Goal: Transaction & Acquisition: Obtain resource

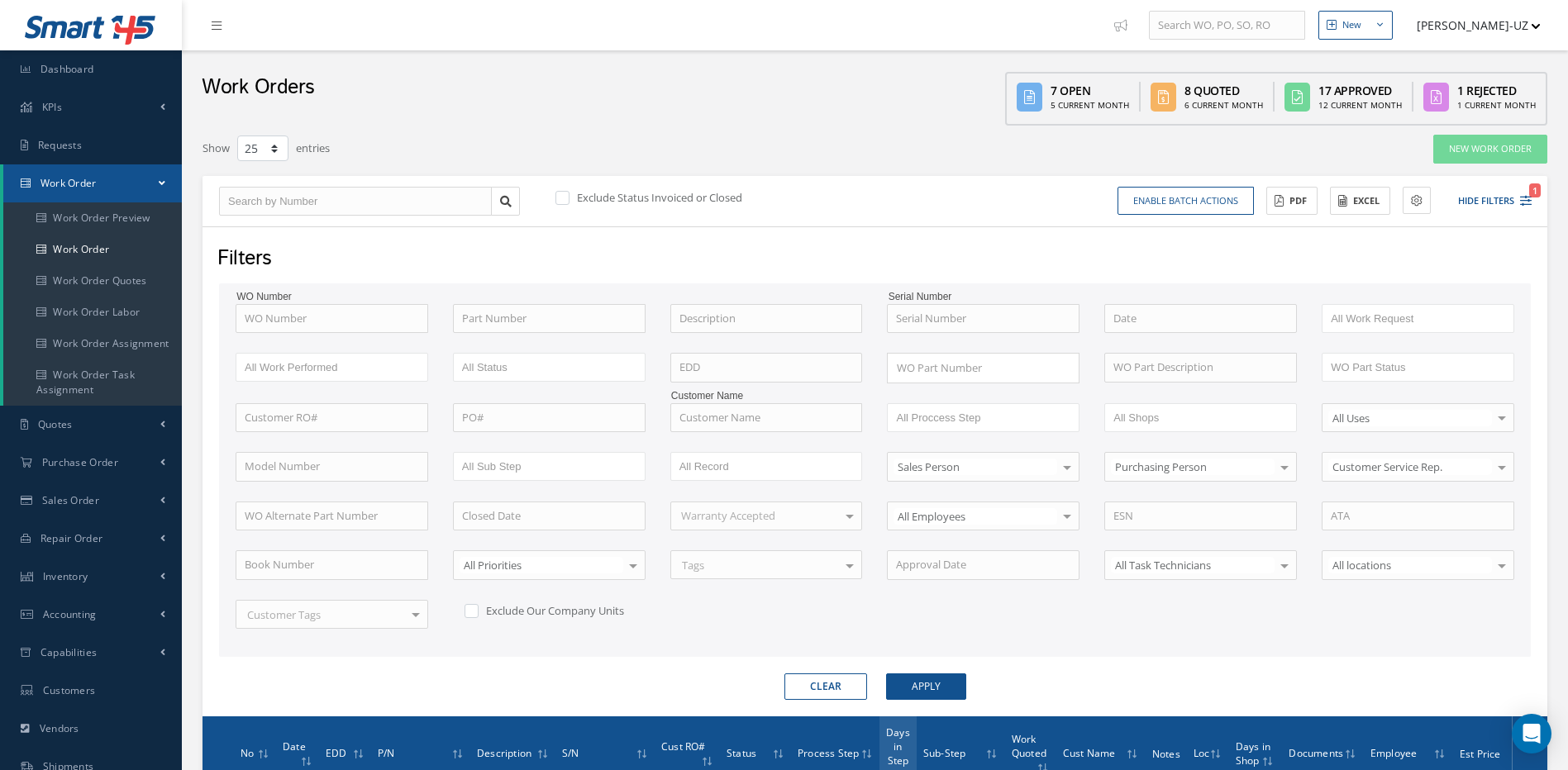
select select "25"
click at [352, 429] on input "text" at bounding box center [331, 418] width 192 height 29
type input "r"
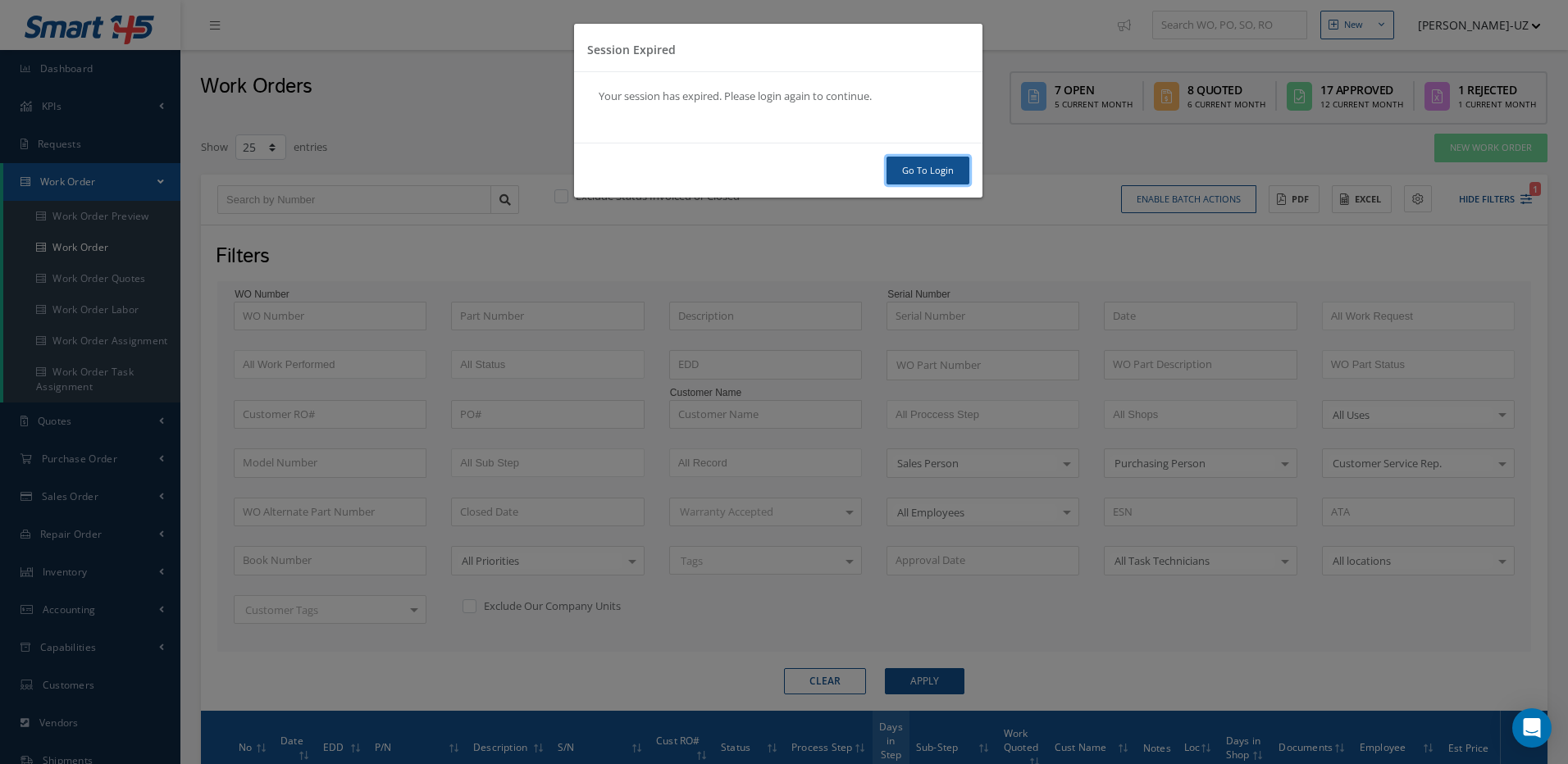
click at [938, 164] on link "Go To Login" at bounding box center [928, 171] width 83 height 29
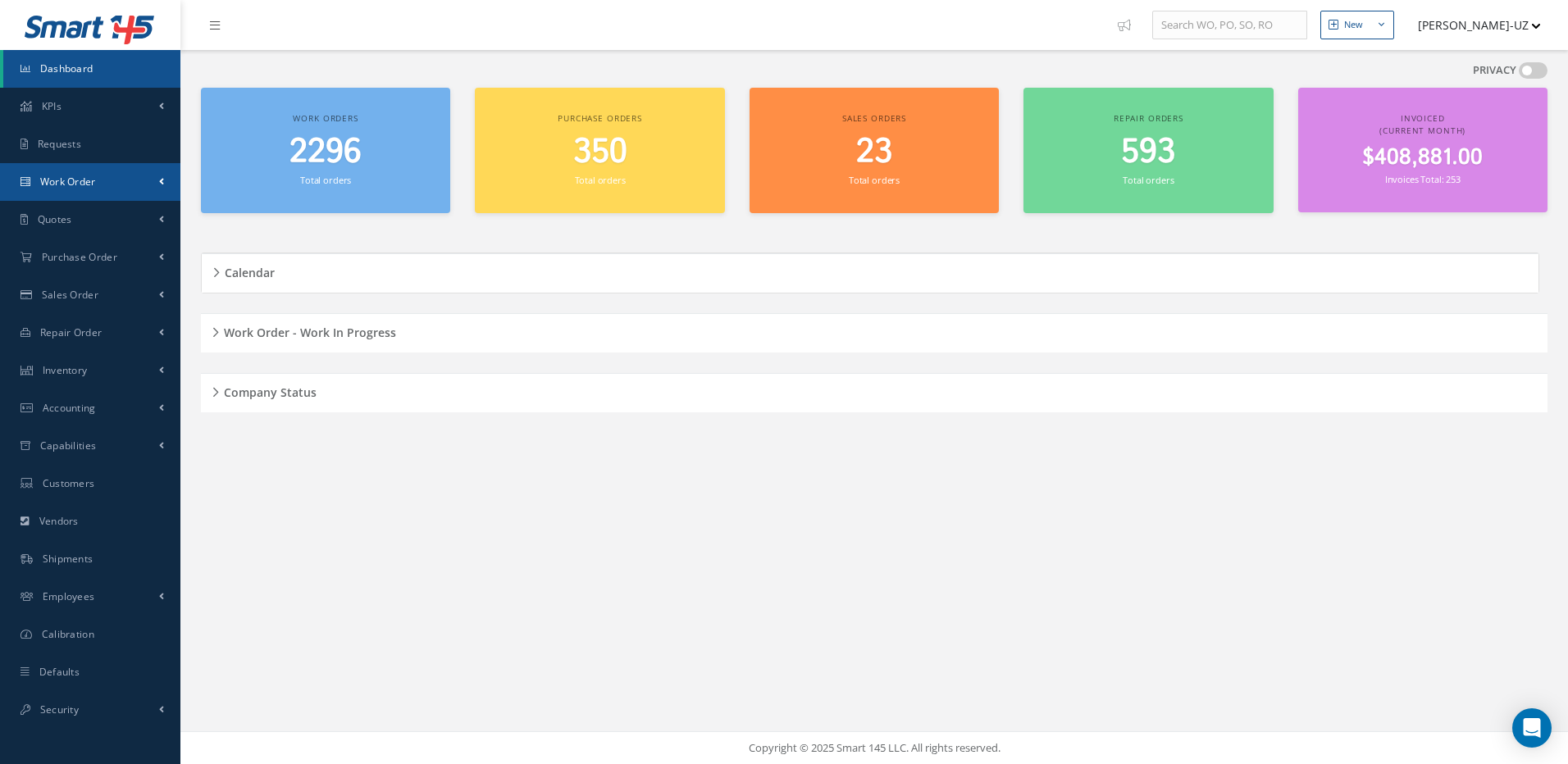
click at [80, 187] on span "Work Order" at bounding box center [67, 181] width 55 height 14
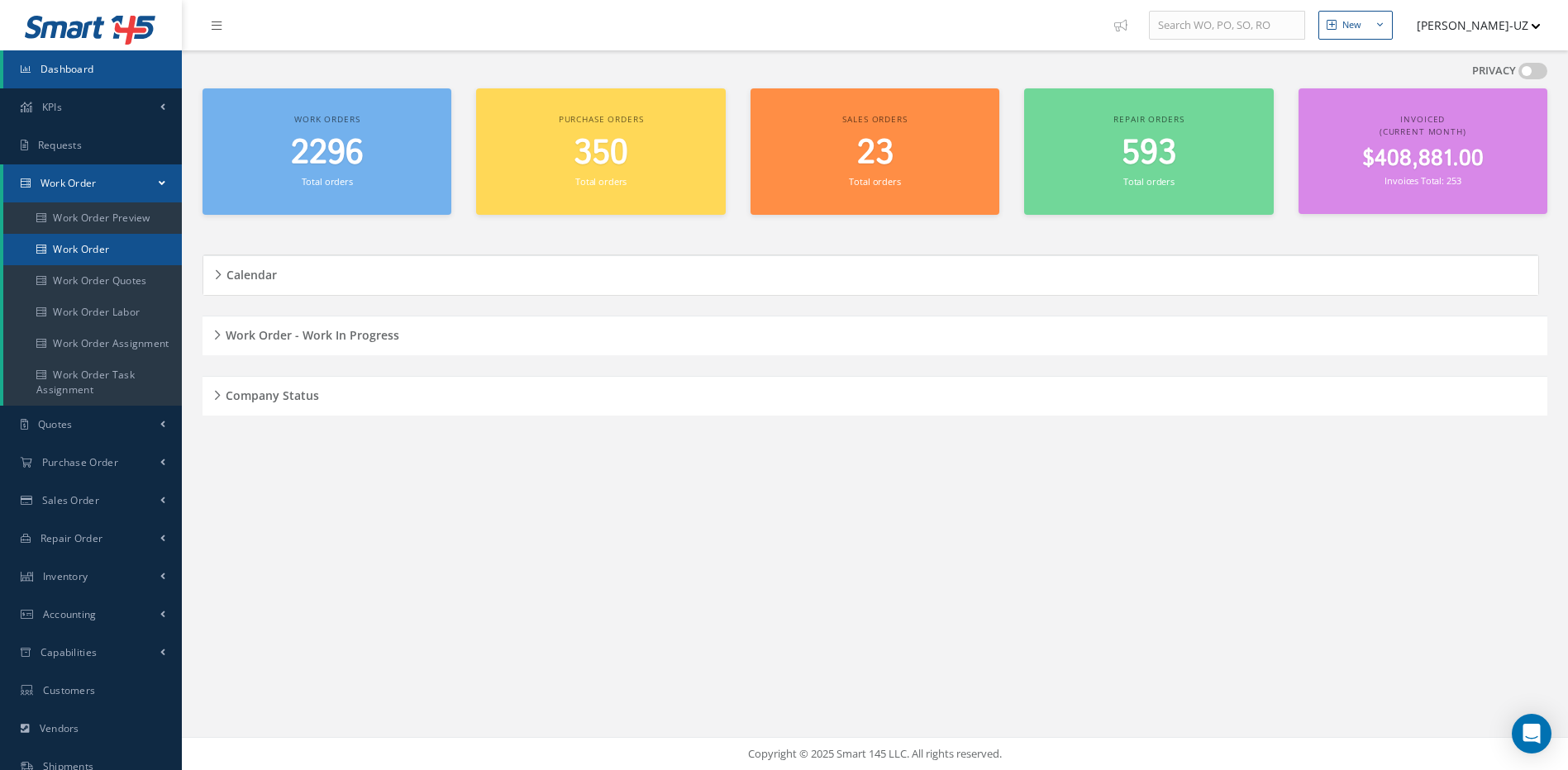
click at [100, 249] on link "Work Order" at bounding box center [92, 249] width 178 height 31
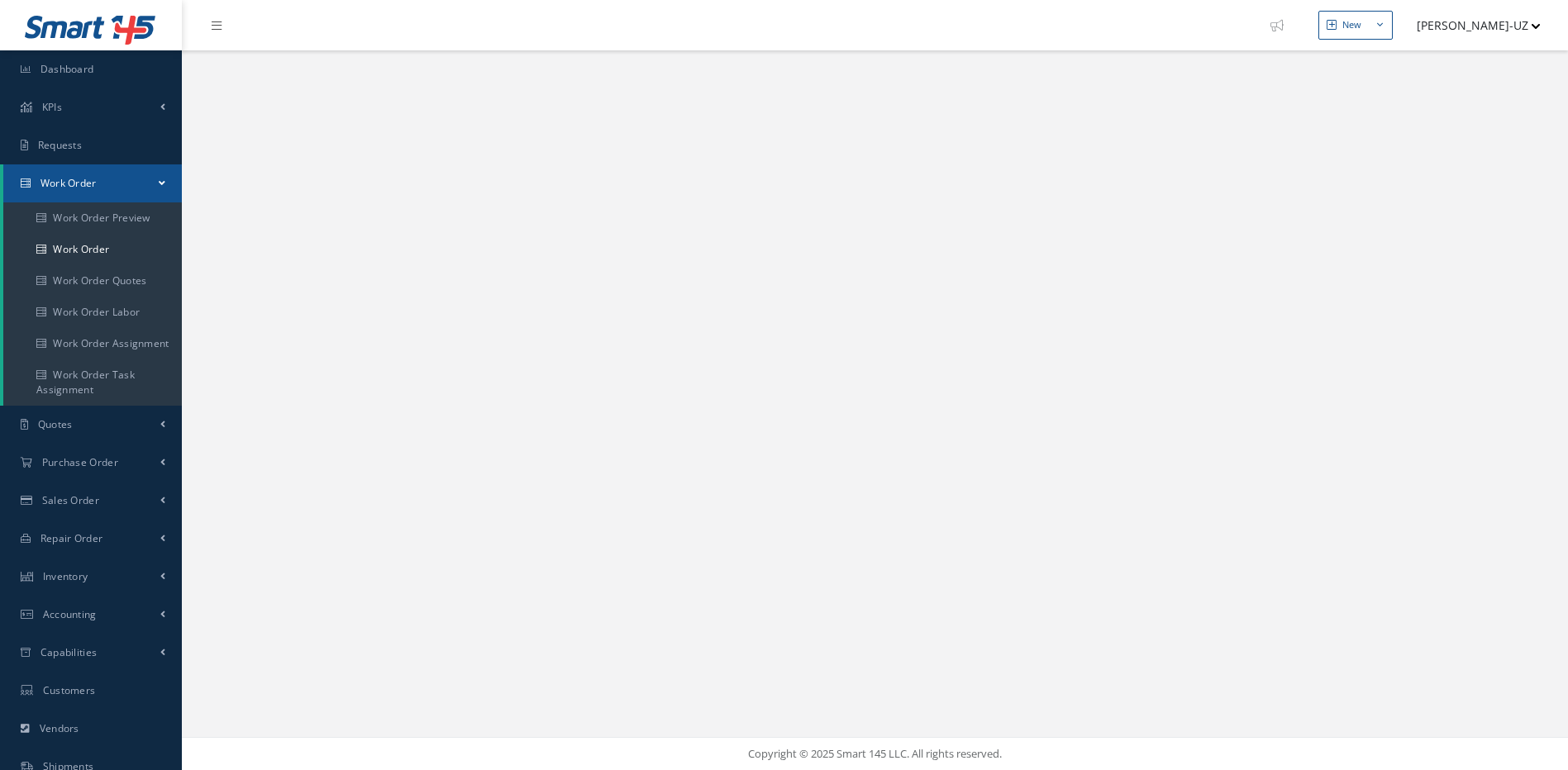
select select "25"
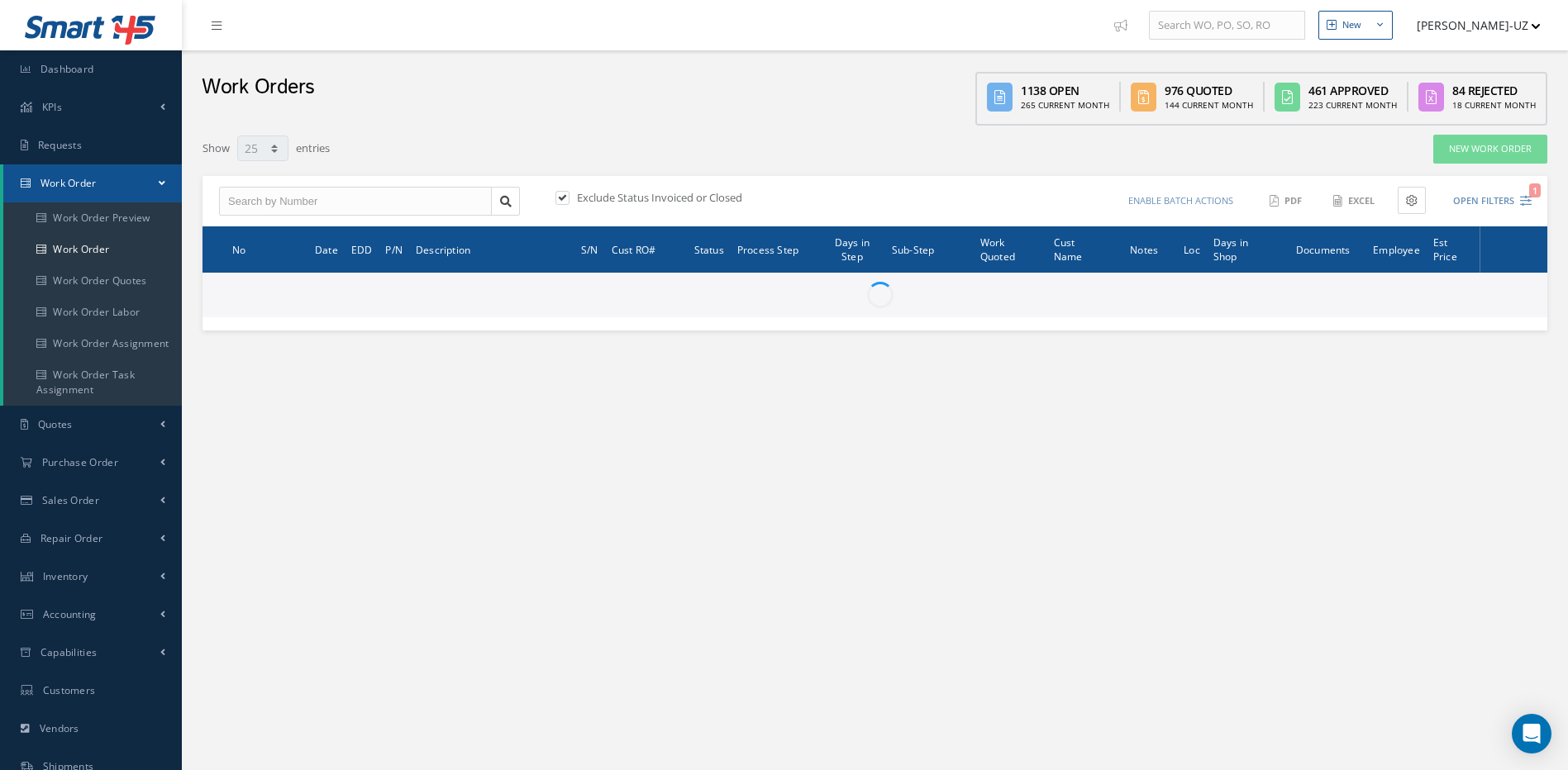
type input "All Work Request"
type input "All Work Performed"
type input "All Status"
type input "WO Part Status"
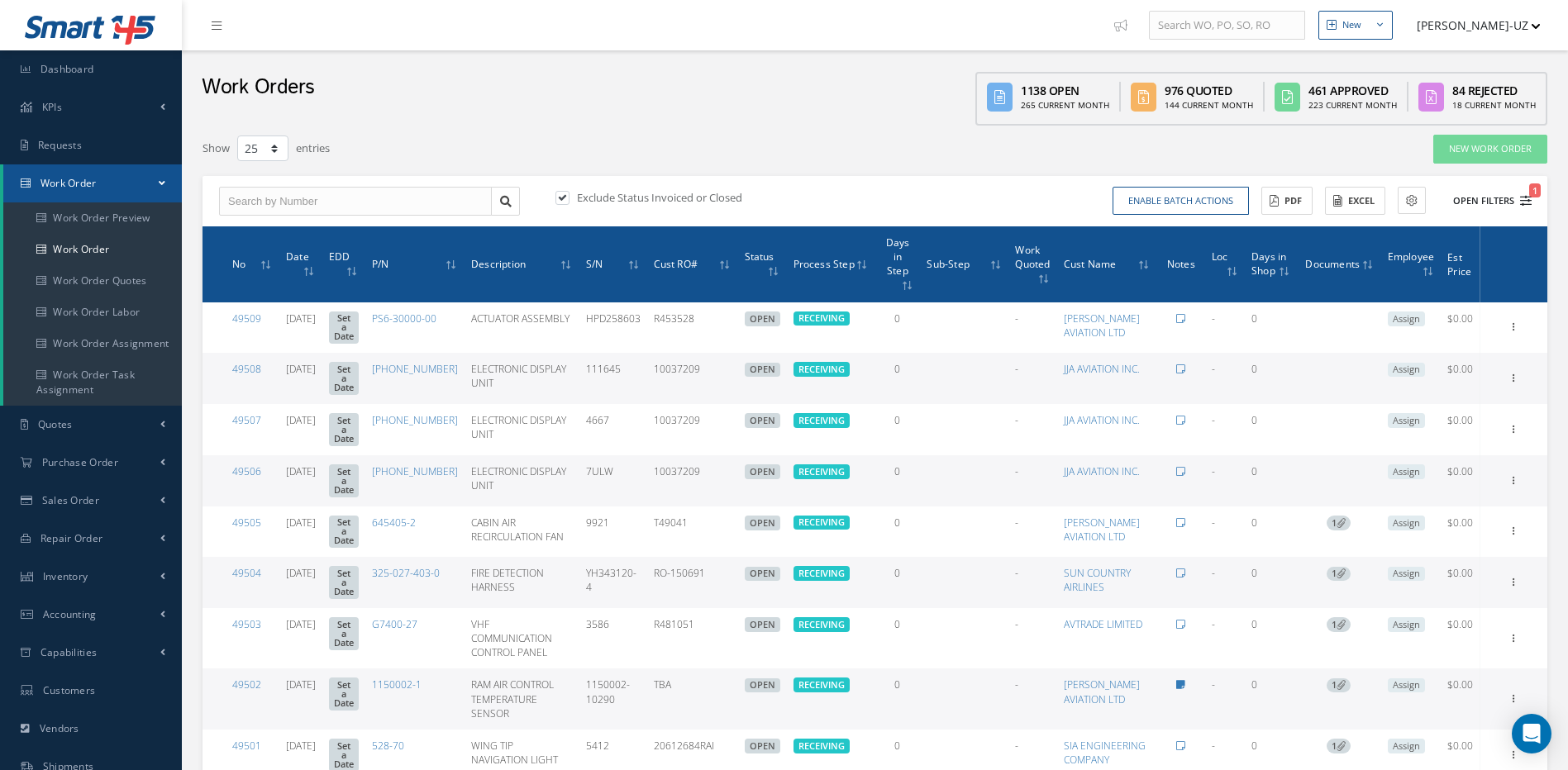
click at [1527, 201] on icon "1" at bounding box center [1525, 201] width 12 height 12
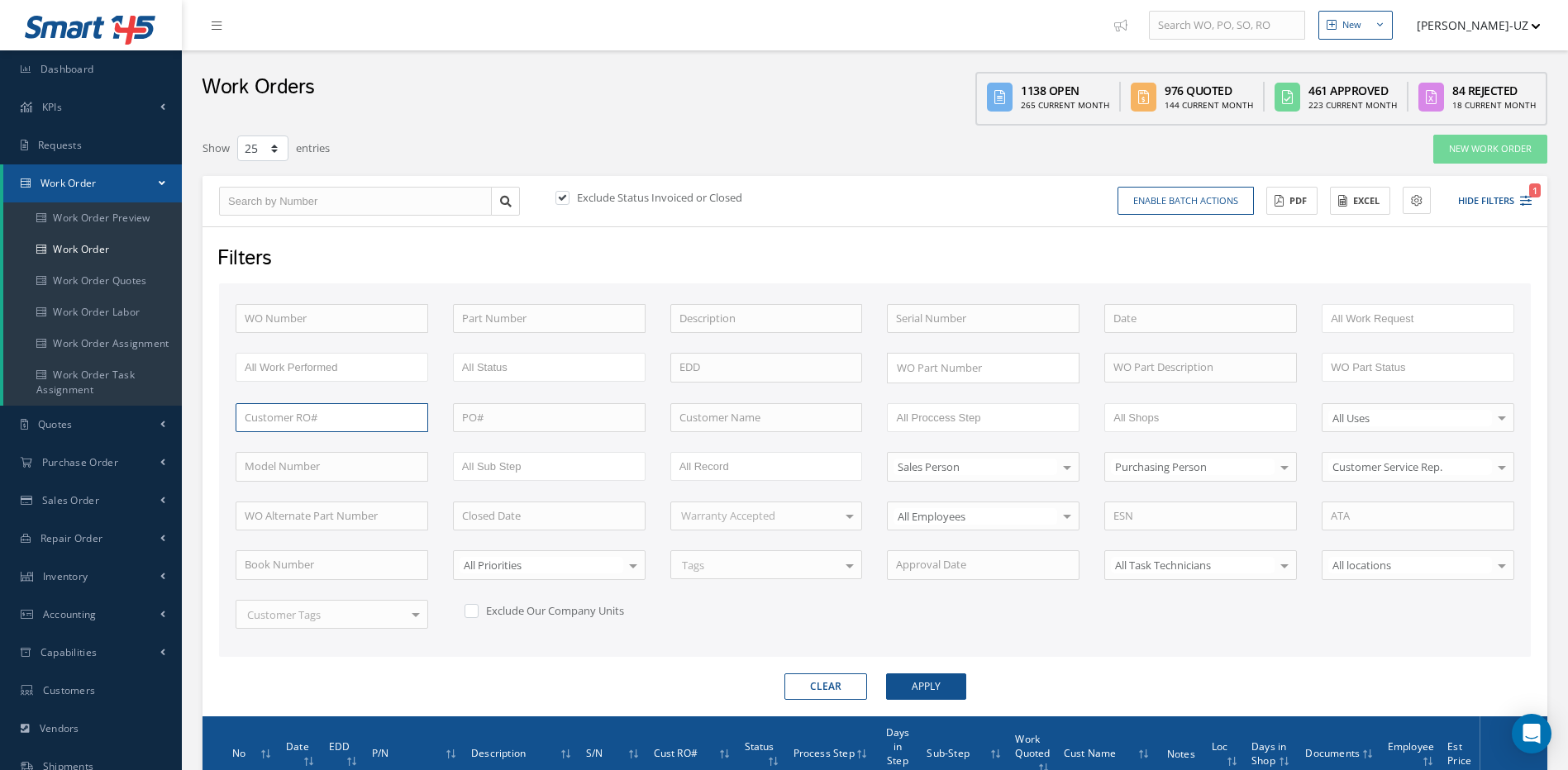
click at [336, 412] on input "text" at bounding box center [331, 418] width 192 height 29
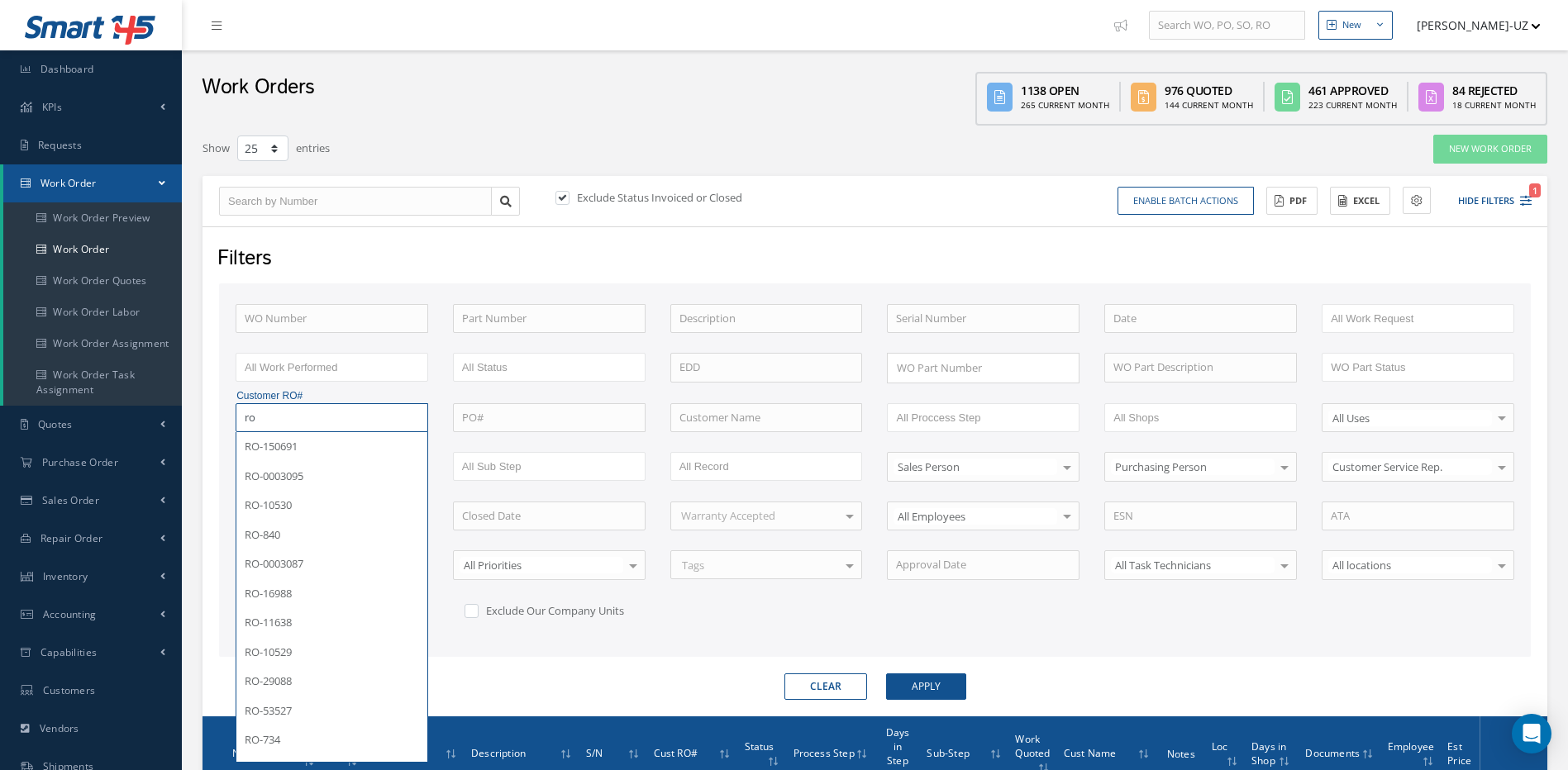
type input "r"
type input "510187"
click at [886, 674] on button "Apply" at bounding box center [926, 687] width 81 height 27
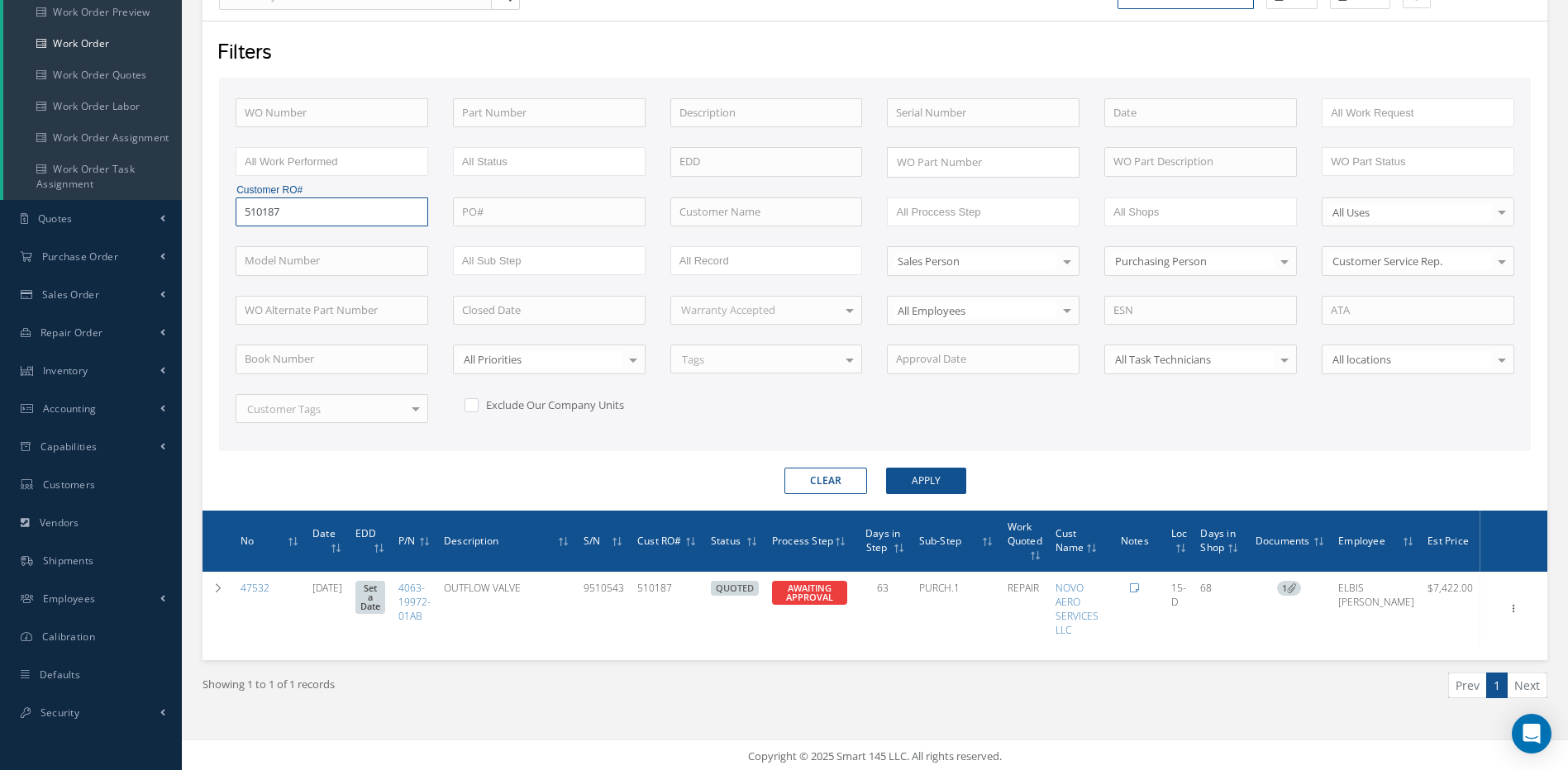
scroll to position [209, 0]
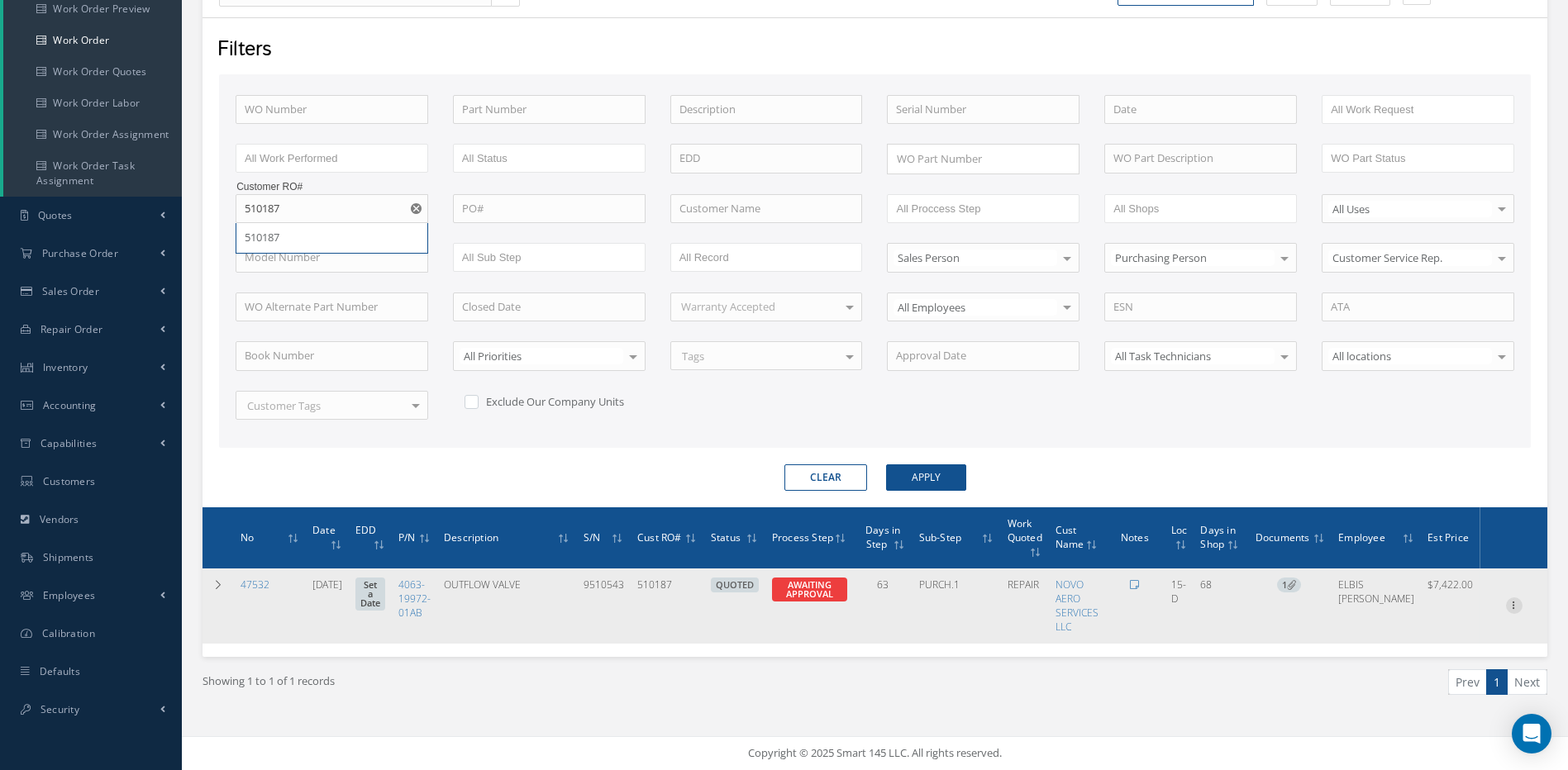
click at [1507, 602] on icon at bounding box center [1514, 604] width 16 height 13
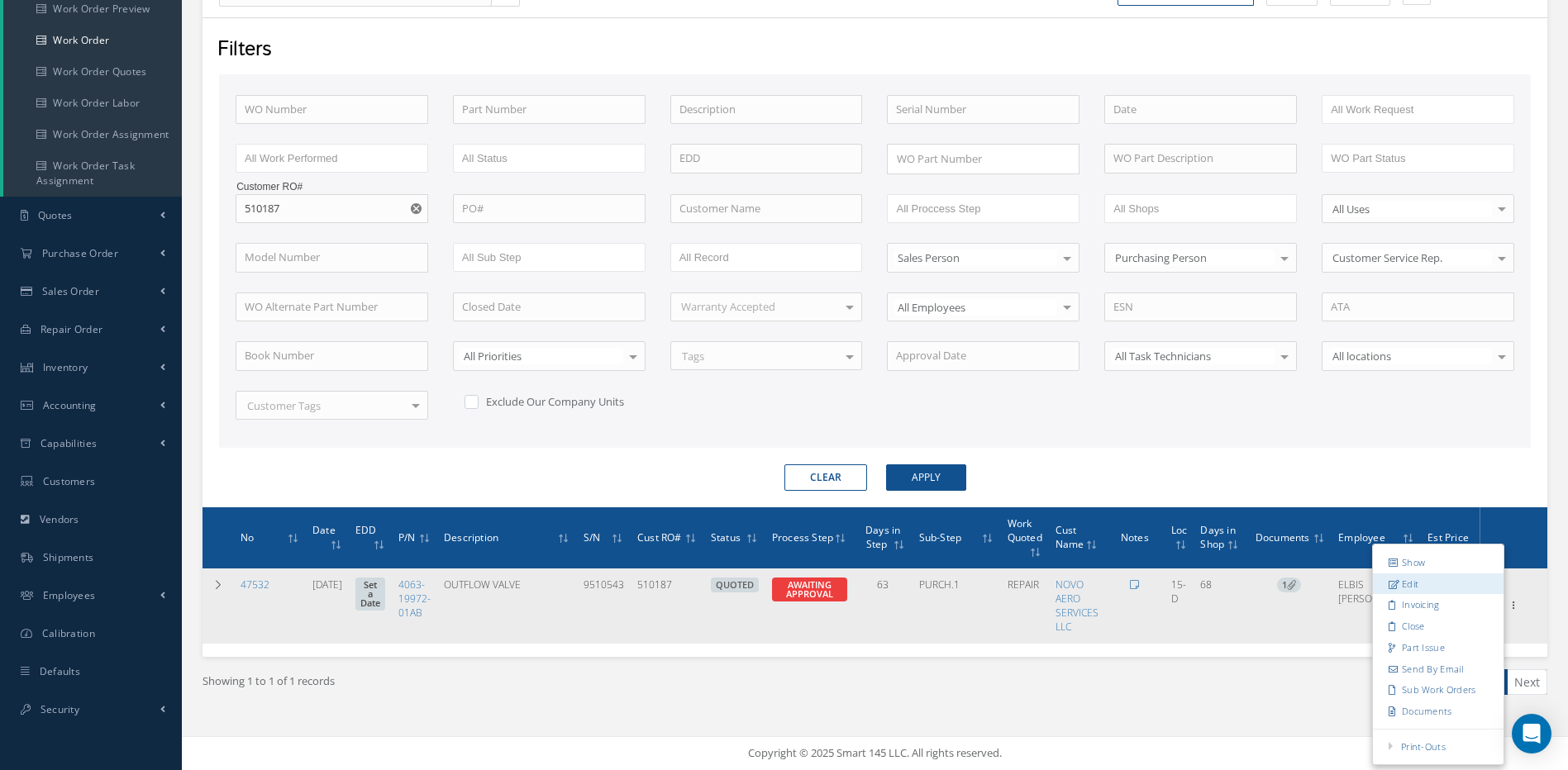
click at [1407, 582] on link "Edit" at bounding box center [1437, 584] width 131 height 21
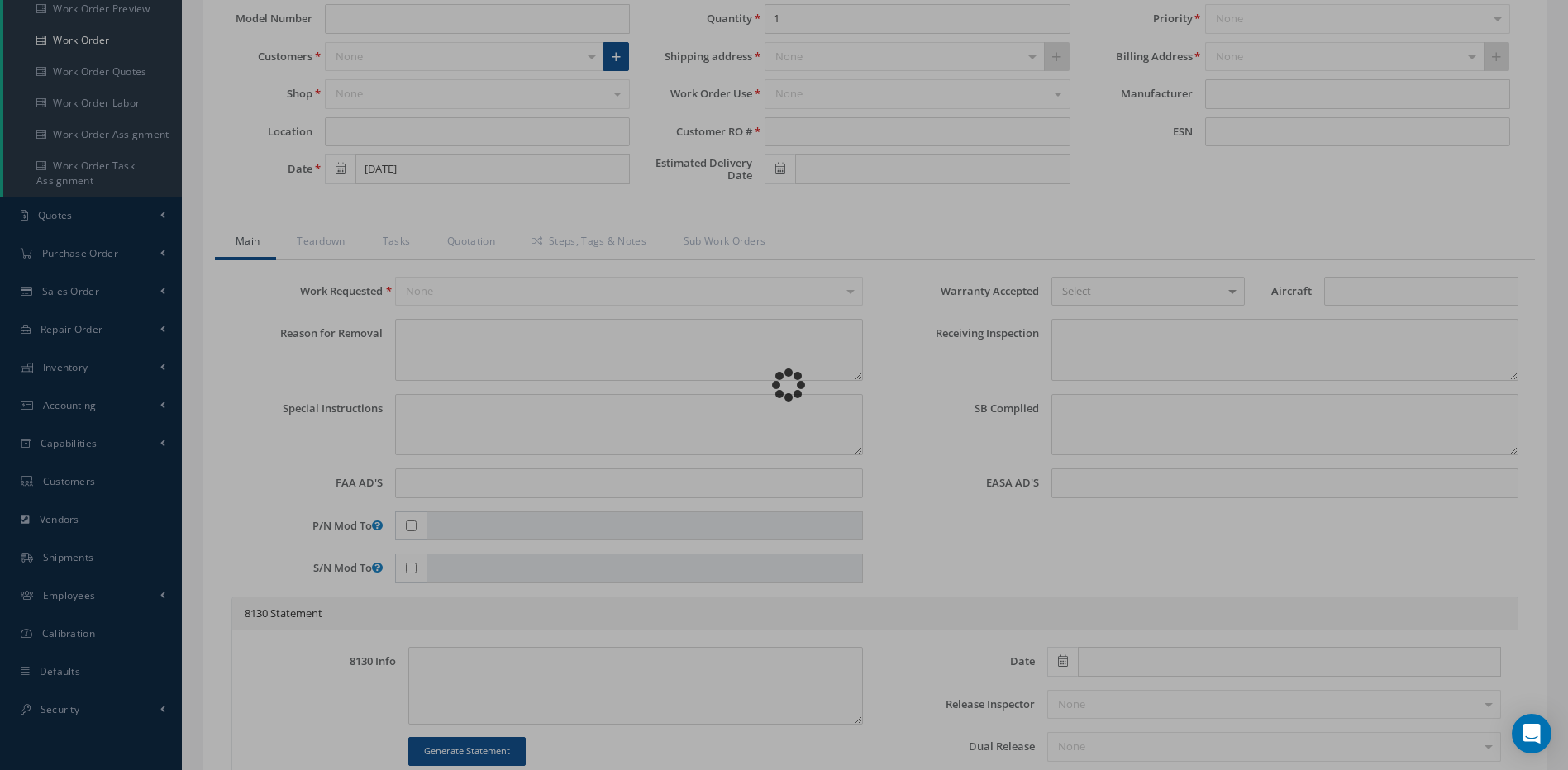
type input "4063-19972-01AB"
type input "15-D"
type input "07/09/2025"
type input "OUTFLOW VALVE"
type input "510187"
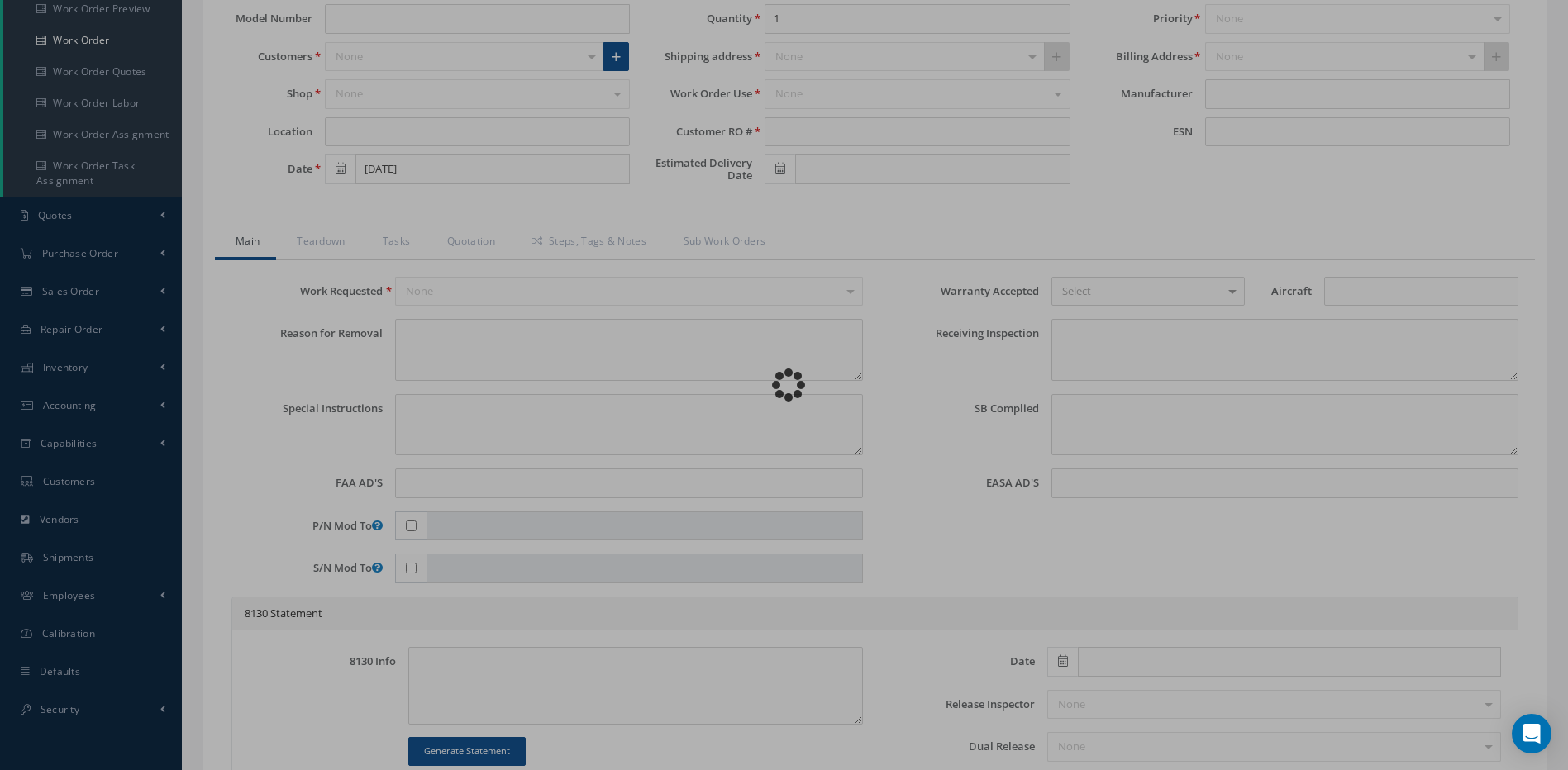
type input "9510543"
type textarea "E BOX 1 SN: 9811096 E BOX 2 SN: 9711054"
type textarea "PLEASE SEE R.O. FOR DETAILS"
type textarea "NO VISUAL DAMAGE"
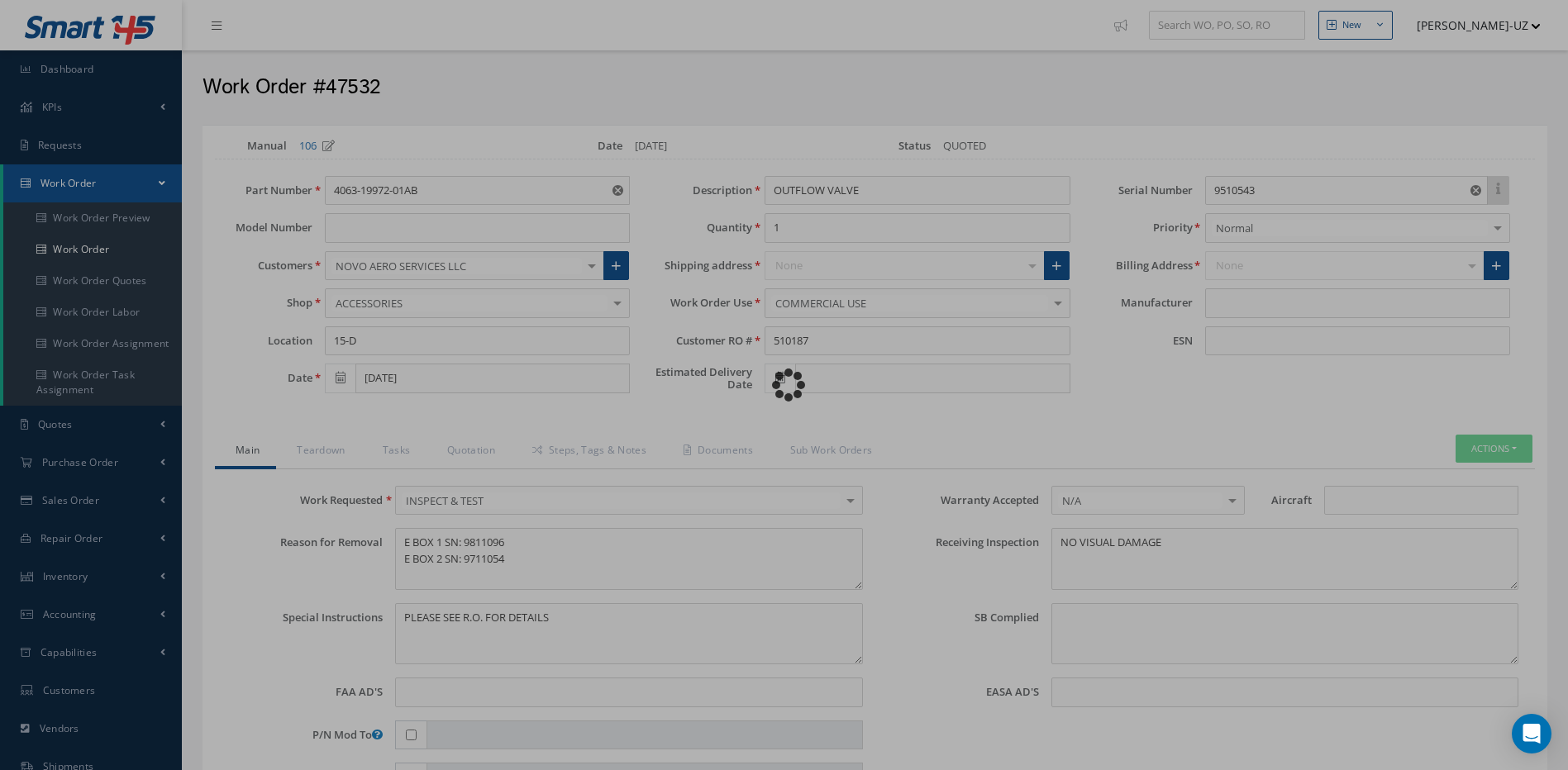
type input "NORD-MICRO"
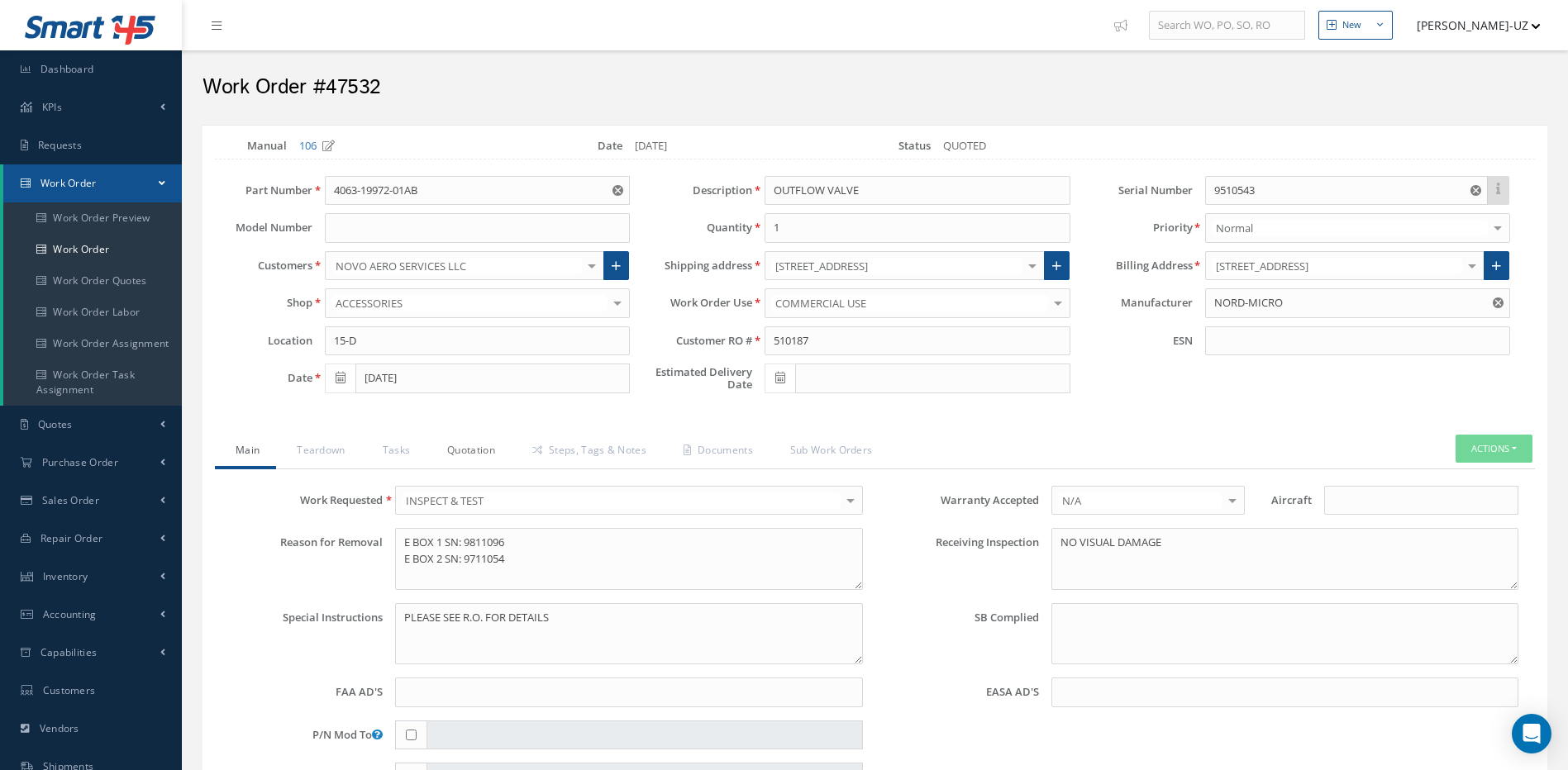
click at [469, 452] on link "Quotation" at bounding box center [469, 452] width 85 height 35
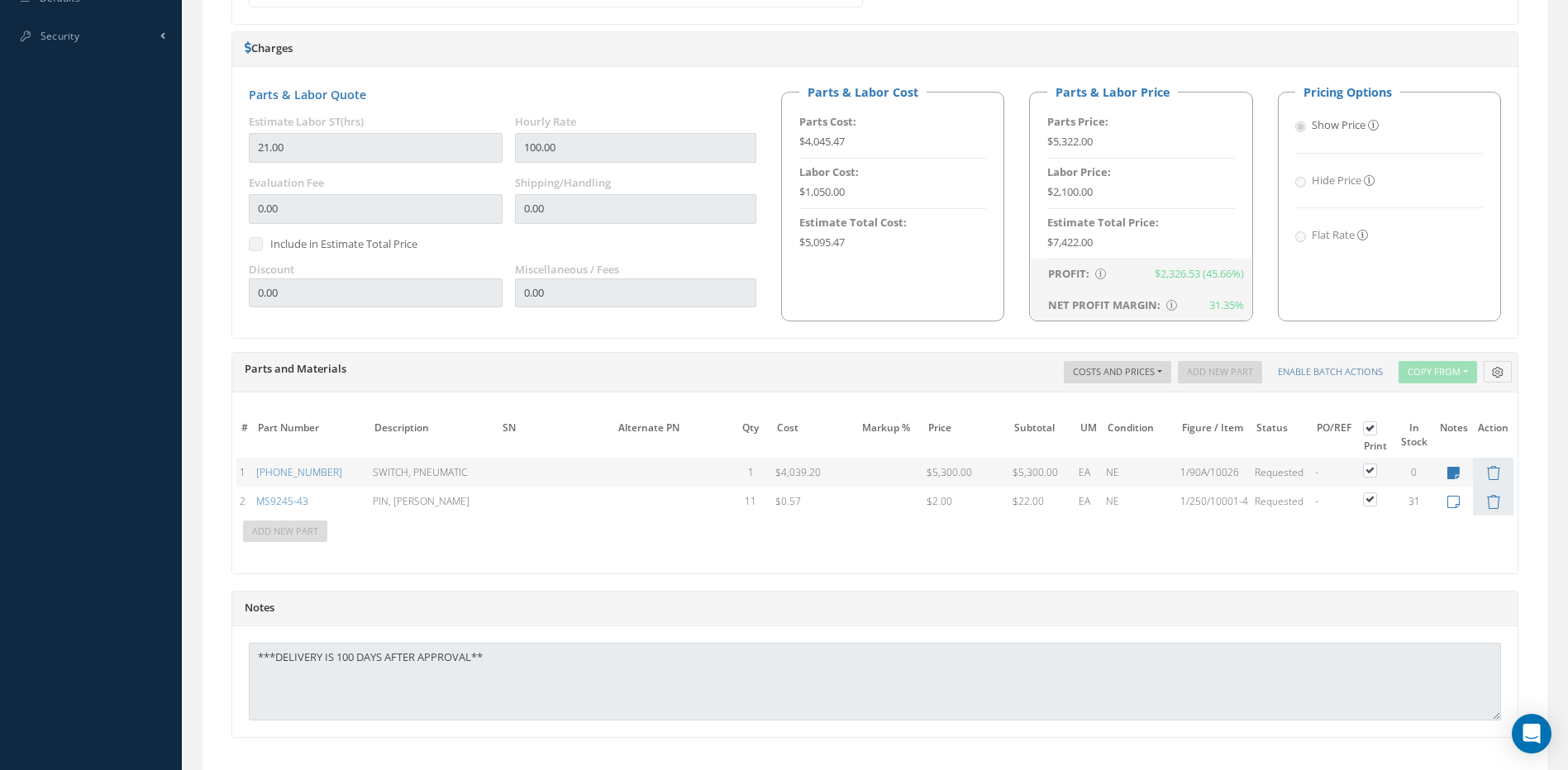
scroll to position [999, 0]
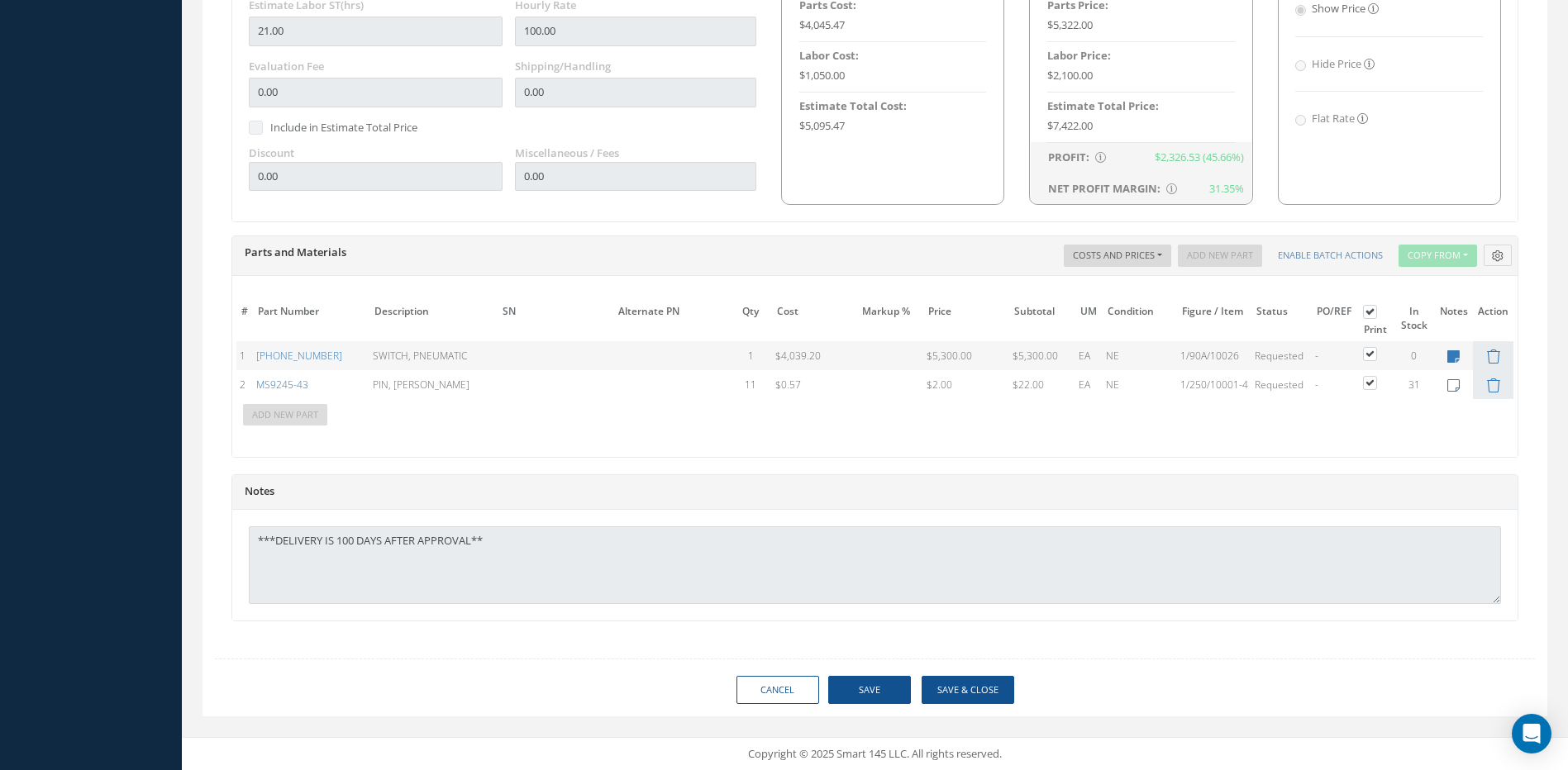
click at [1444, 356] on td at bounding box center [1454, 356] width 38 height 29
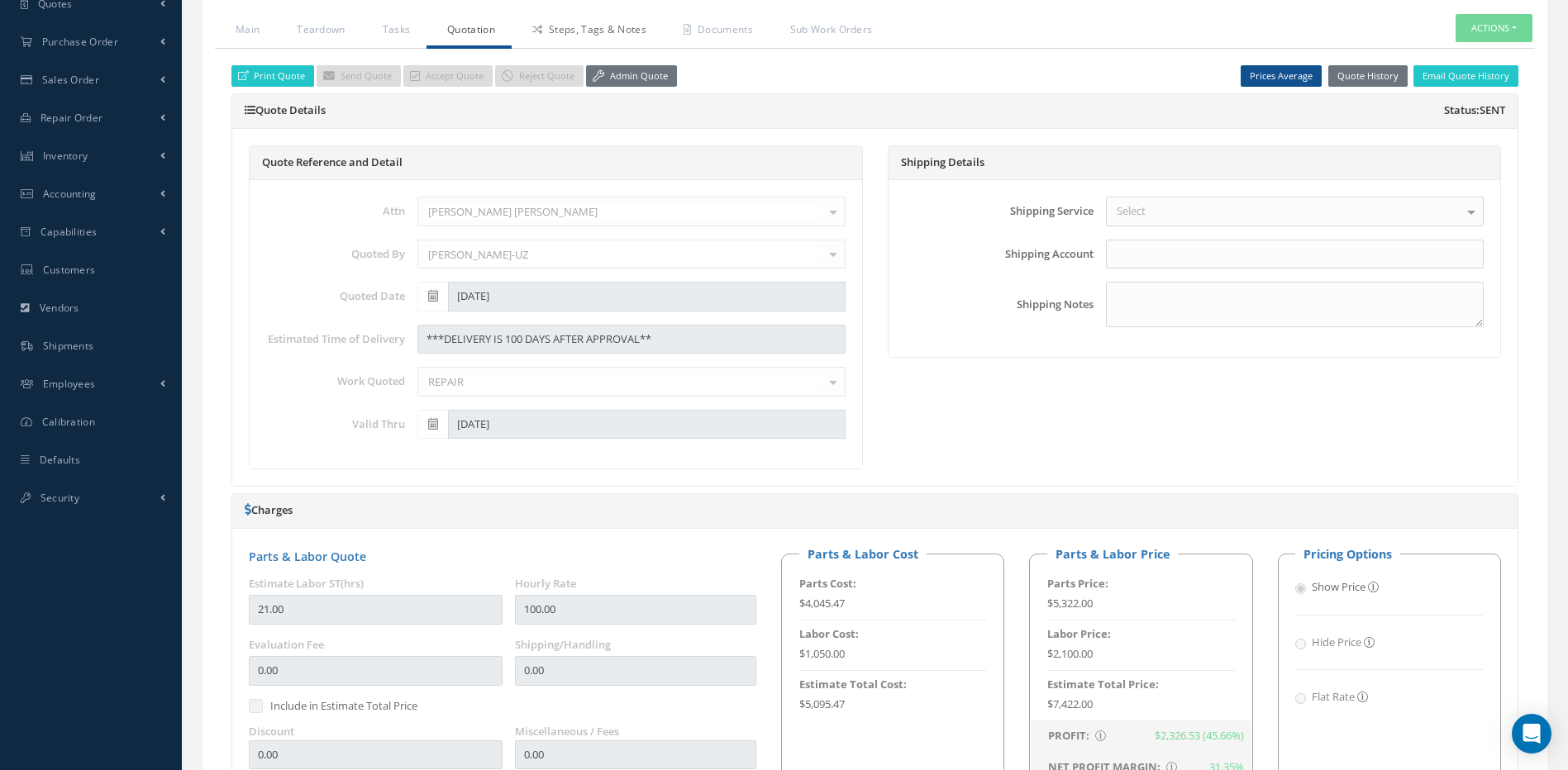
scroll to position [255, 0]
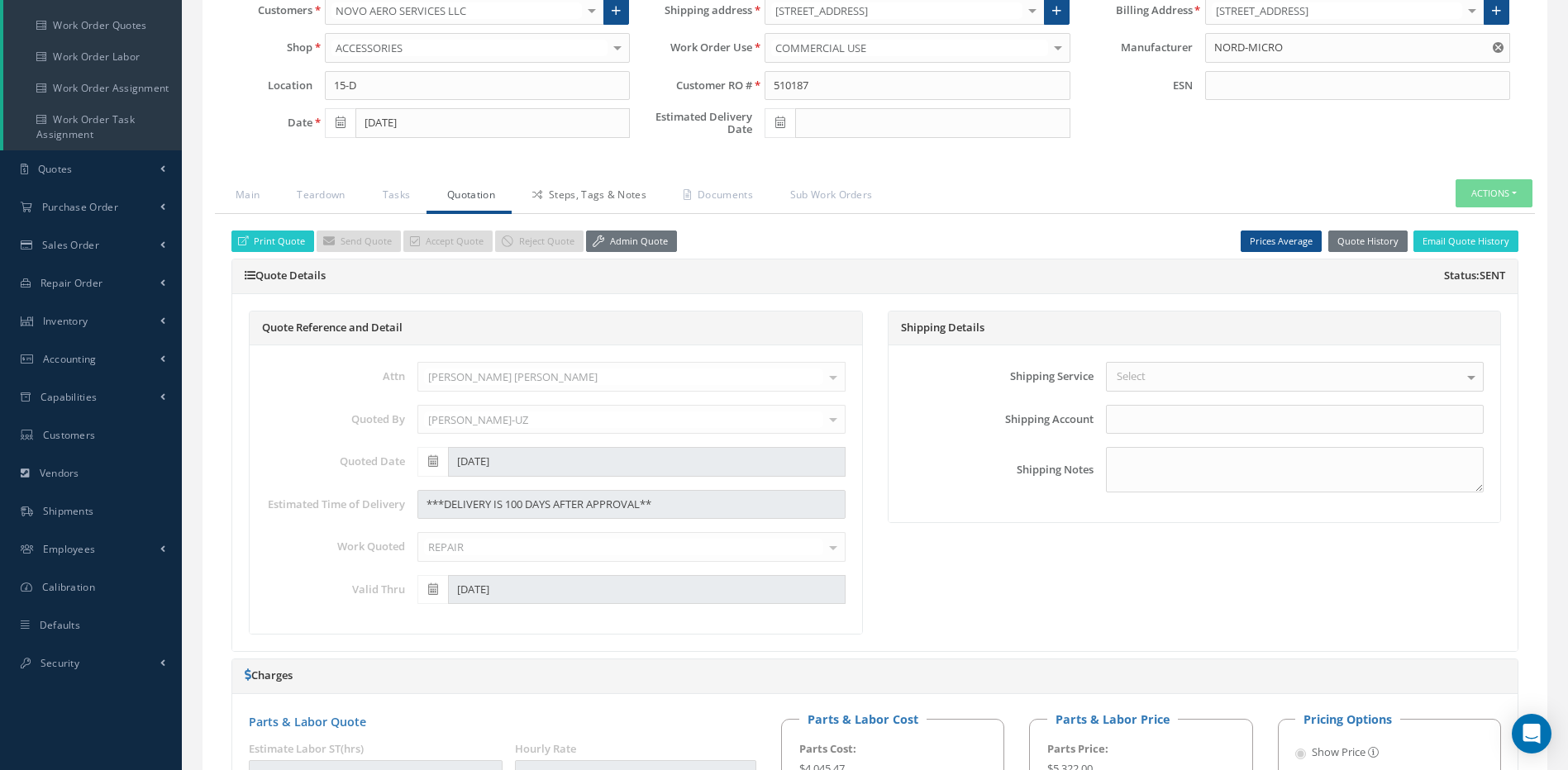
click at [590, 191] on link "Steps, Tags & Notes" at bounding box center [587, 197] width 151 height 35
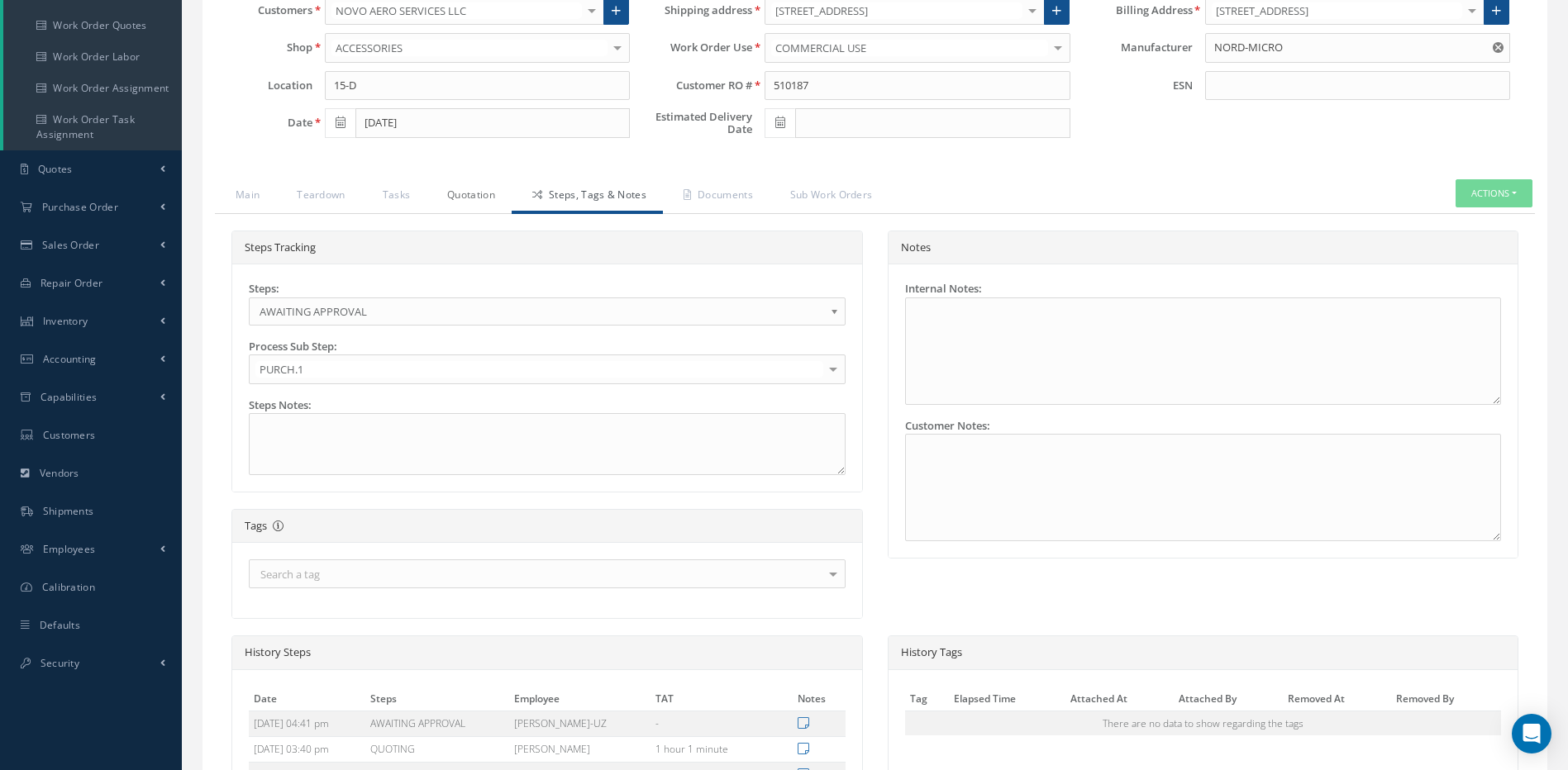
click at [465, 208] on link "Quotation" at bounding box center [469, 197] width 85 height 35
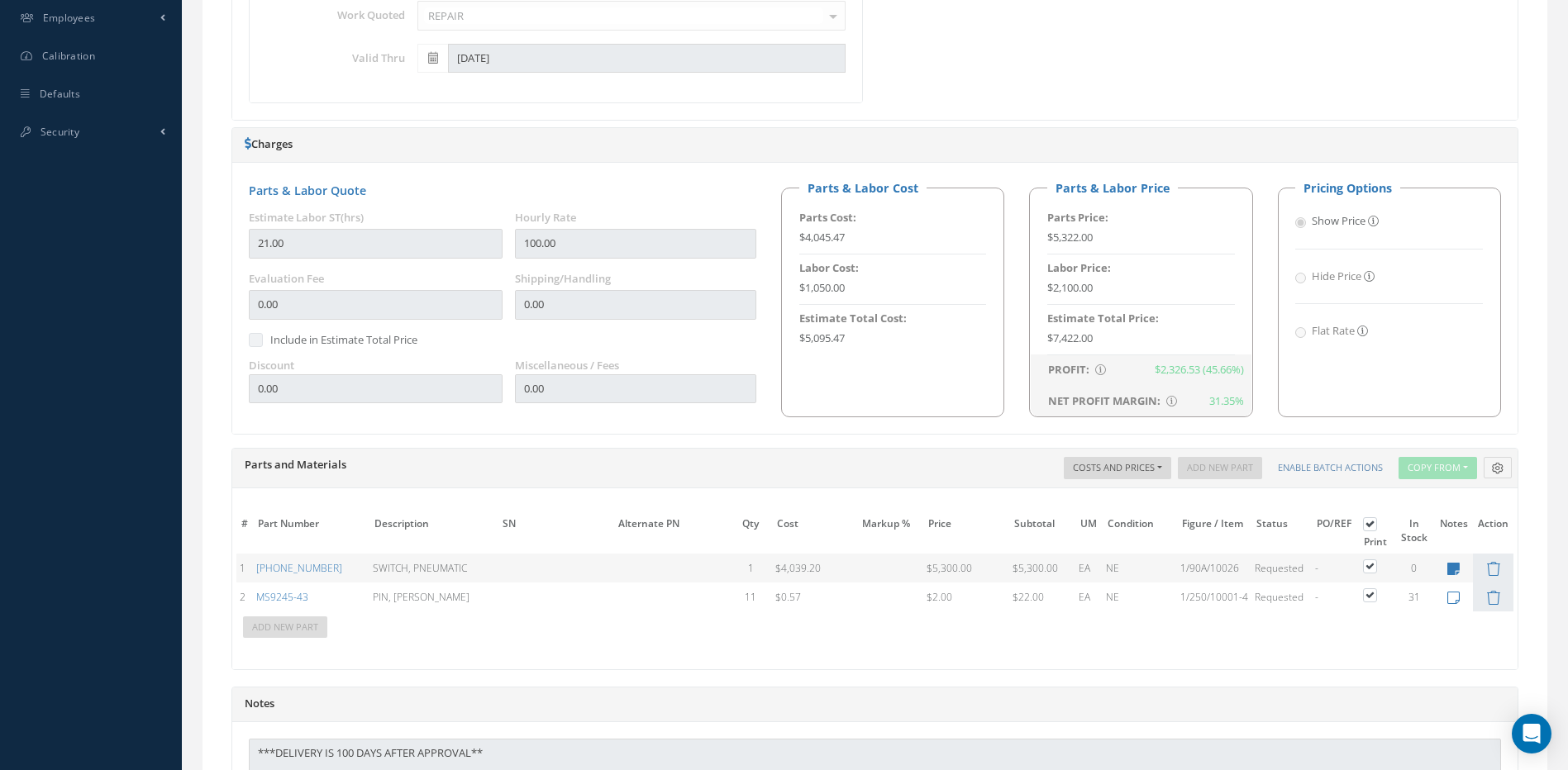
scroll to position [999, 0]
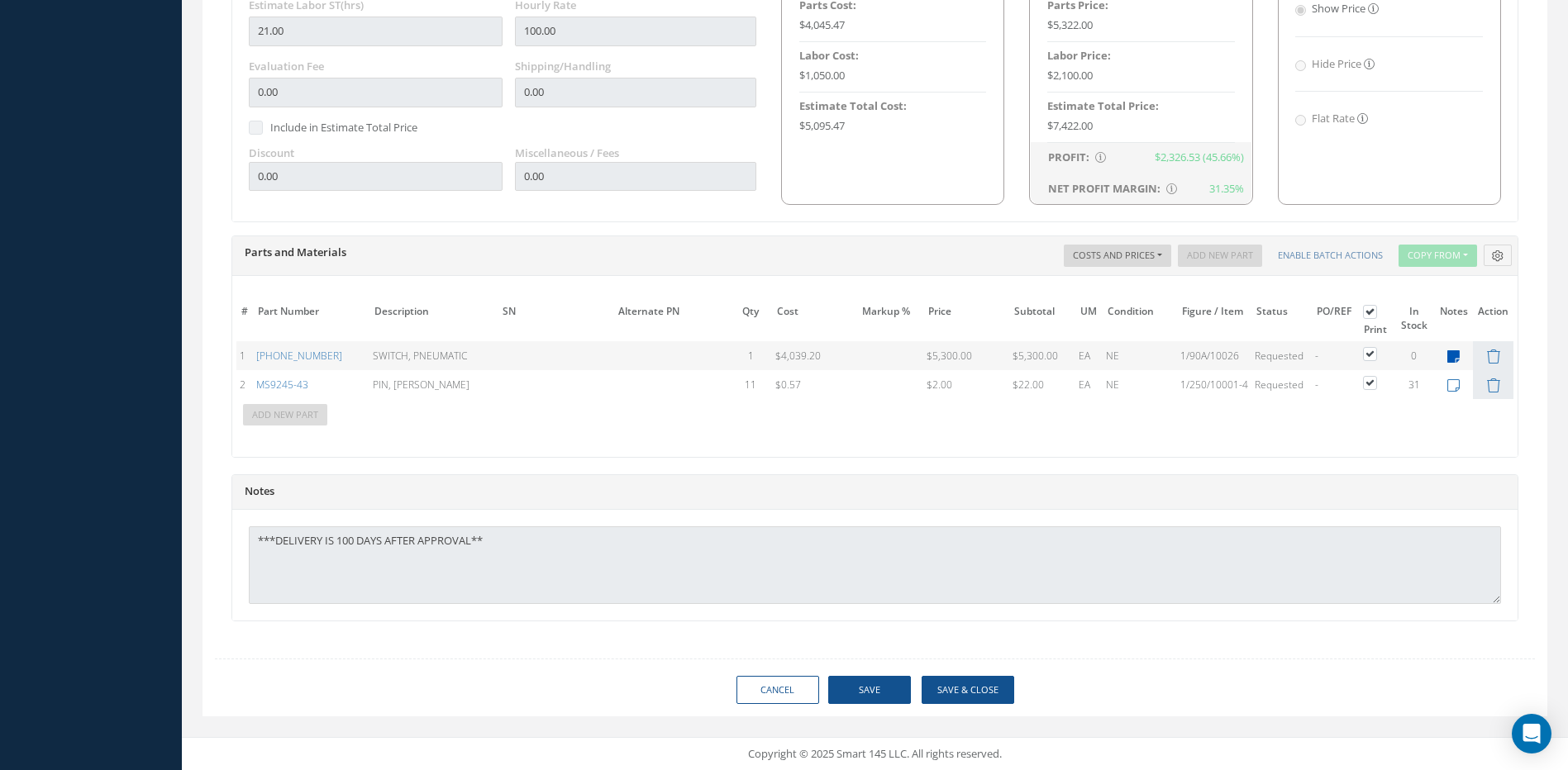
click at [1457, 360] on icon at bounding box center [1454, 356] width 13 height 14
type textarea "MN-0106A AEROTECHNIC 93 DAYS"
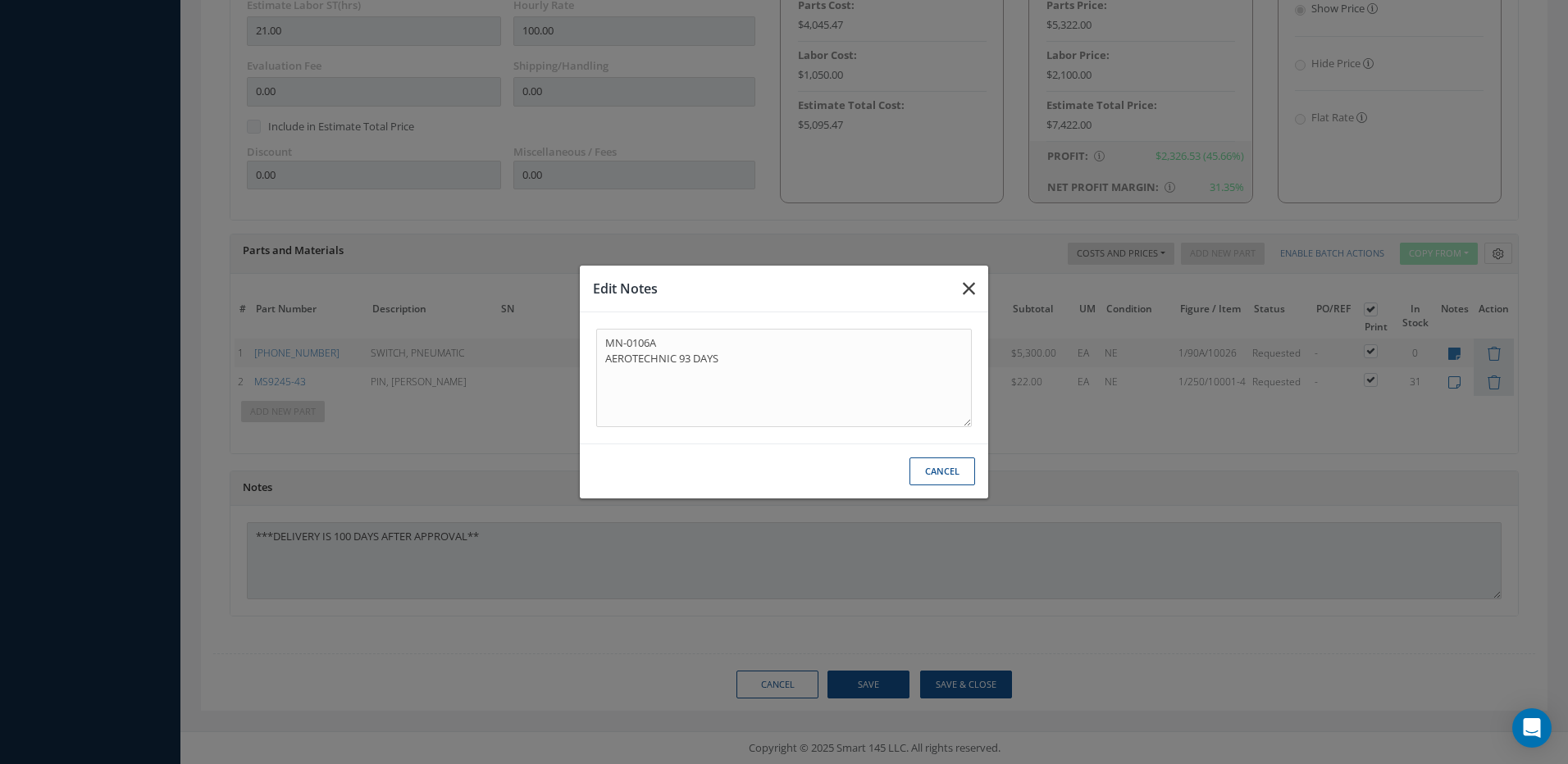
click at [972, 292] on icon "button" at bounding box center [969, 289] width 13 height 20
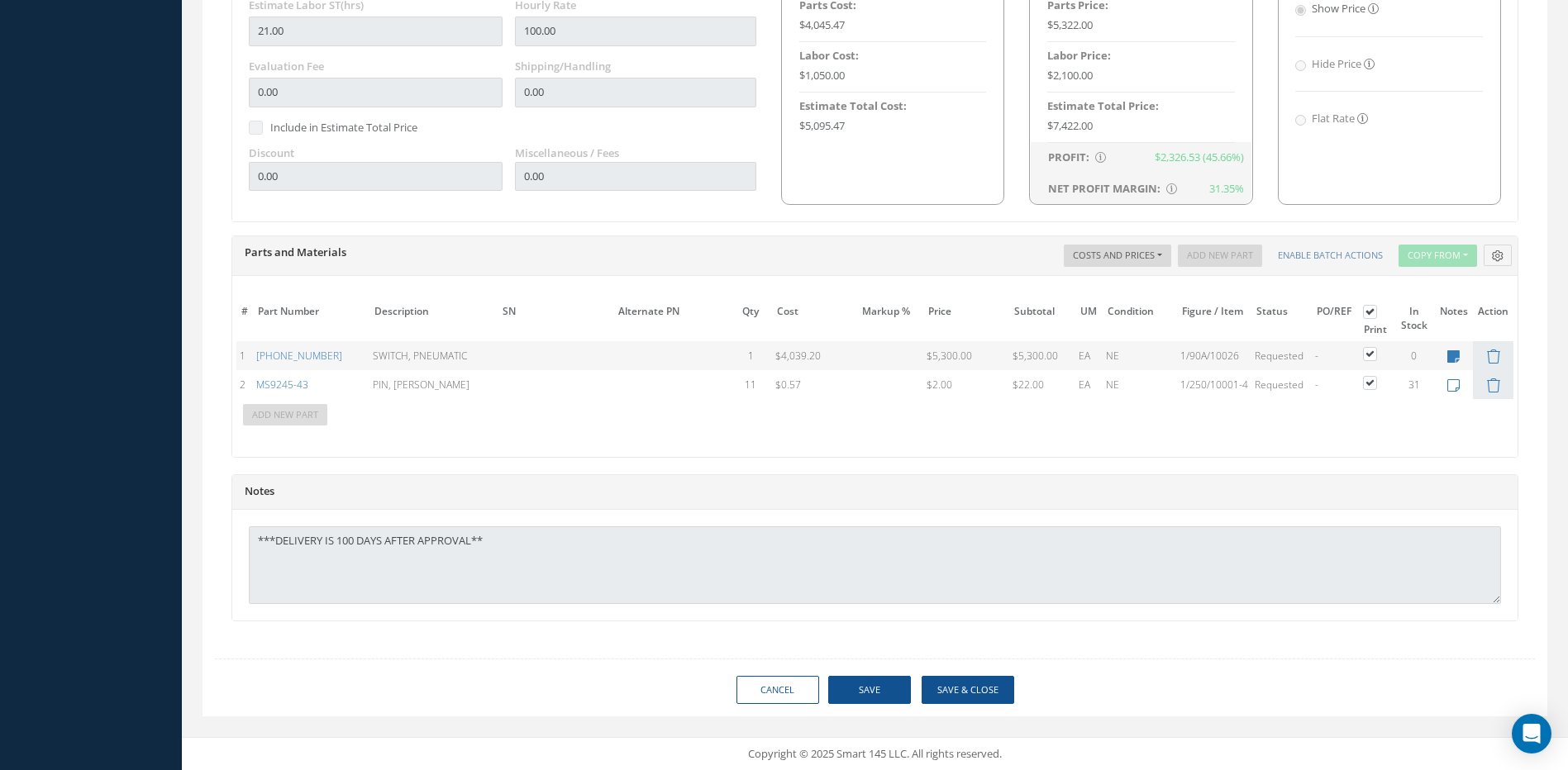
click at [791, 479] on div "Notes" at bounding box center [875, 493] width 1285 height 35
click at [801, 694] on link "Cancel" at bounding box center [777, 690] width 82 height 29
select select "25"
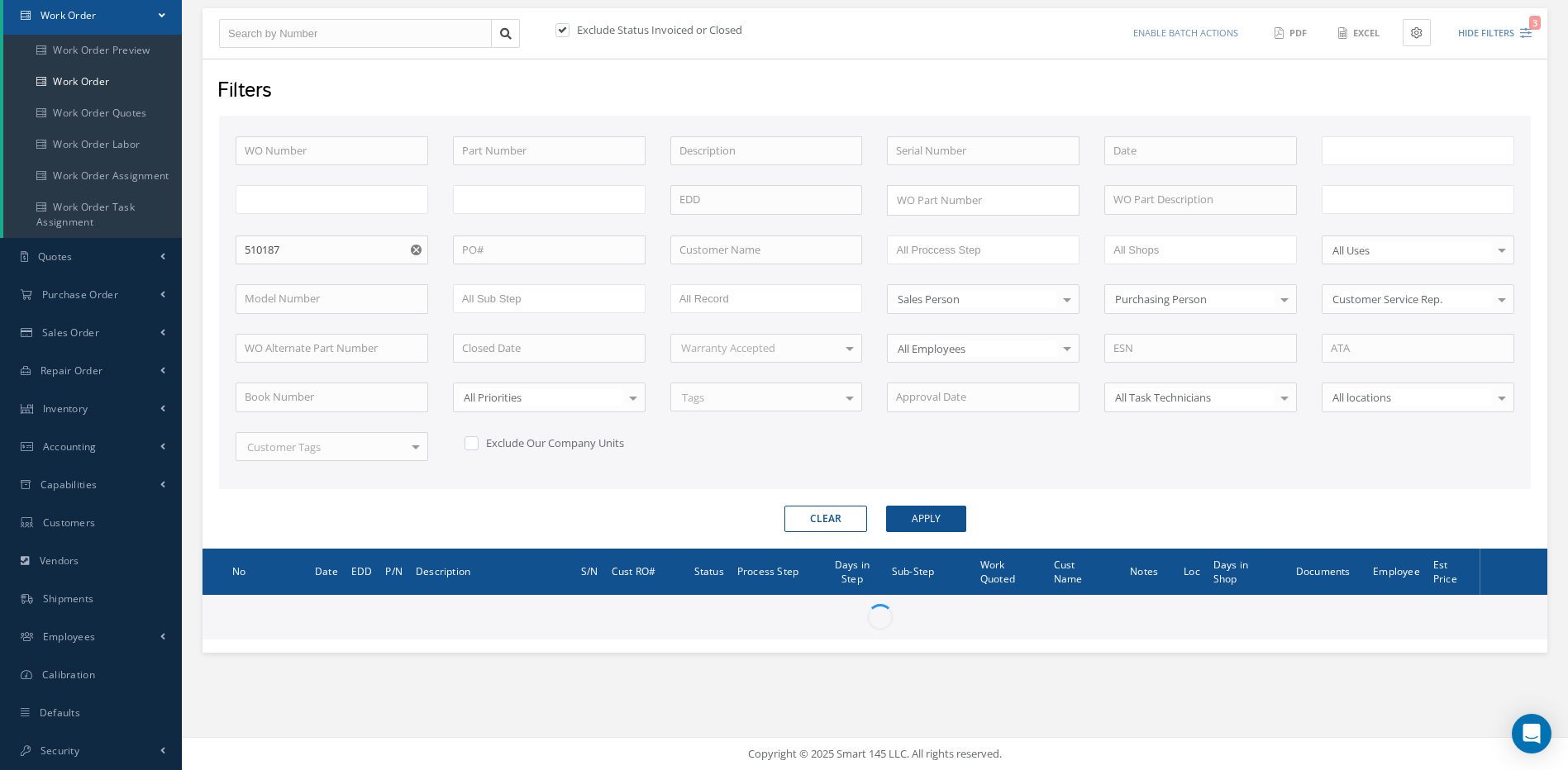
scroll to position [168, 0]
type input "All Work Request"
type input "All Work Performed"
type input "All Status"
type input "WO Part Status"
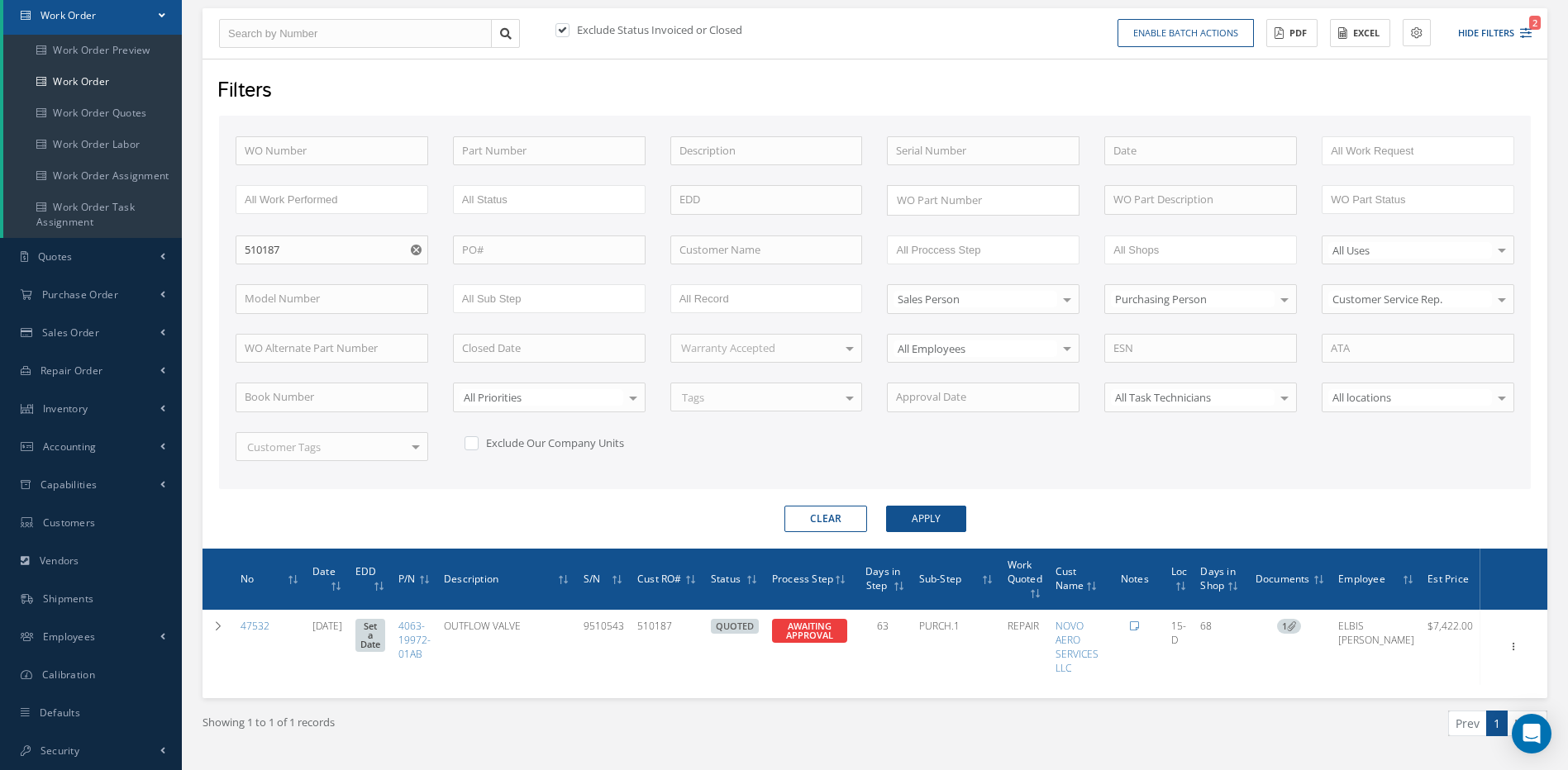
click at [415, 245] on use "Reset" at bounding box center [416, 250] width 11 height 11
click at [763, 255] on input "text" at bounding box center [766, 250] width 192 height 29
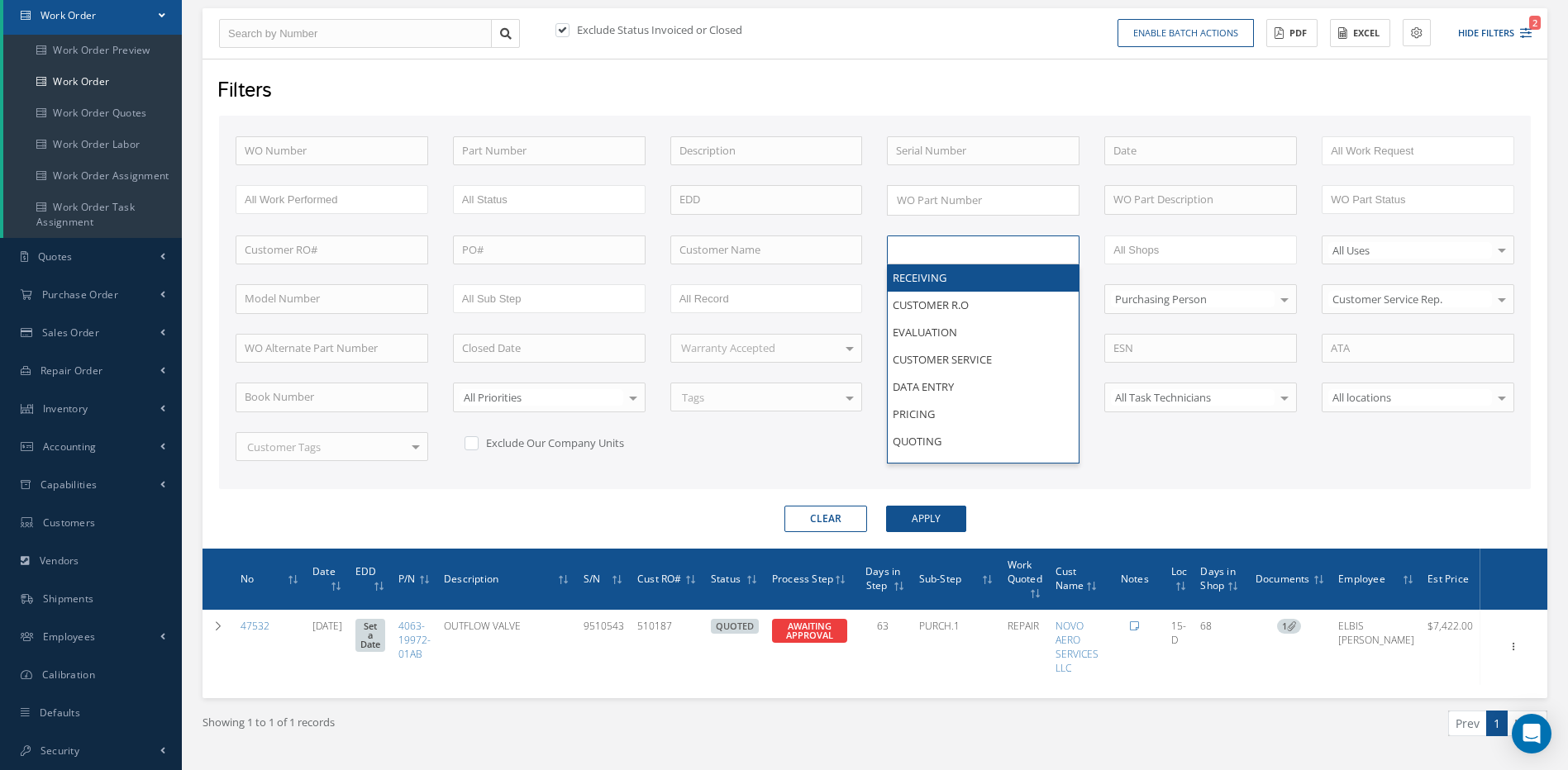
click at [898, 246] on input "text" at bounding box center [948, 250] width 105 height 21
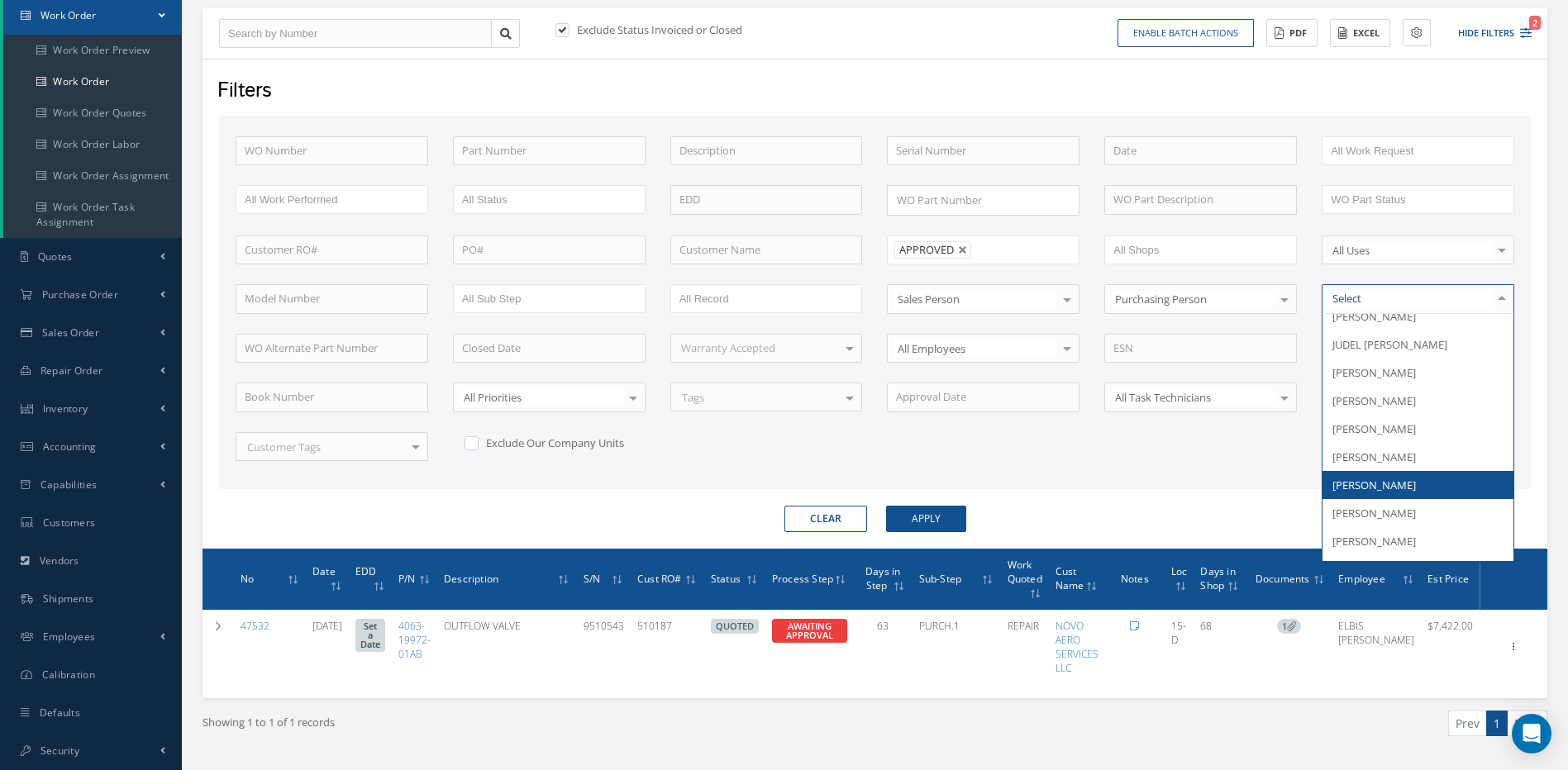
scroll to position [909, 0]
click at [1422, 508] on span "[PERSON_NAME]-UZ" at bounding box center [1381, 515] width 100 height 15
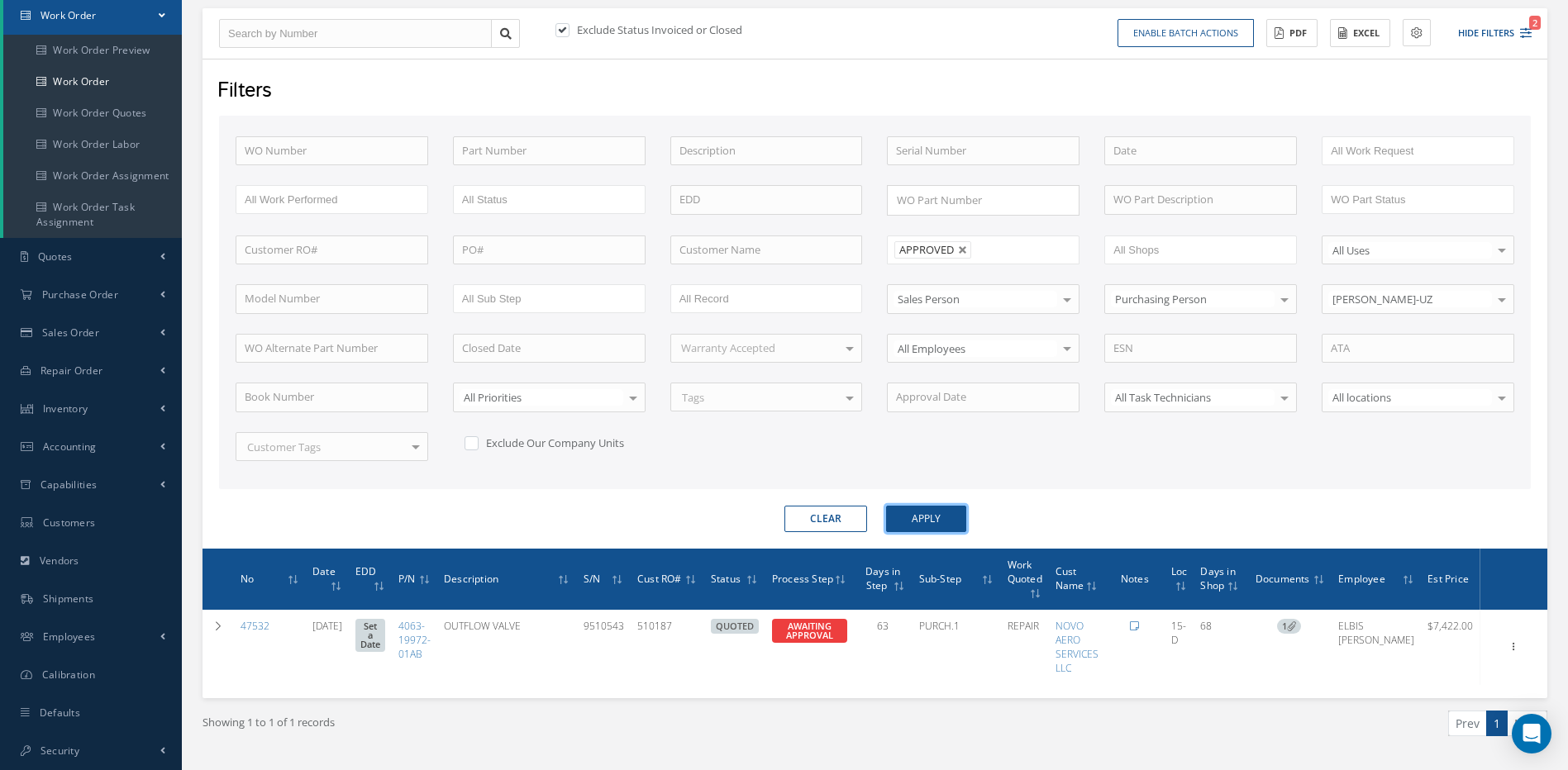
click at [952, 517] on button "Apply" at bounding box center [926, 518] width 81 height 27
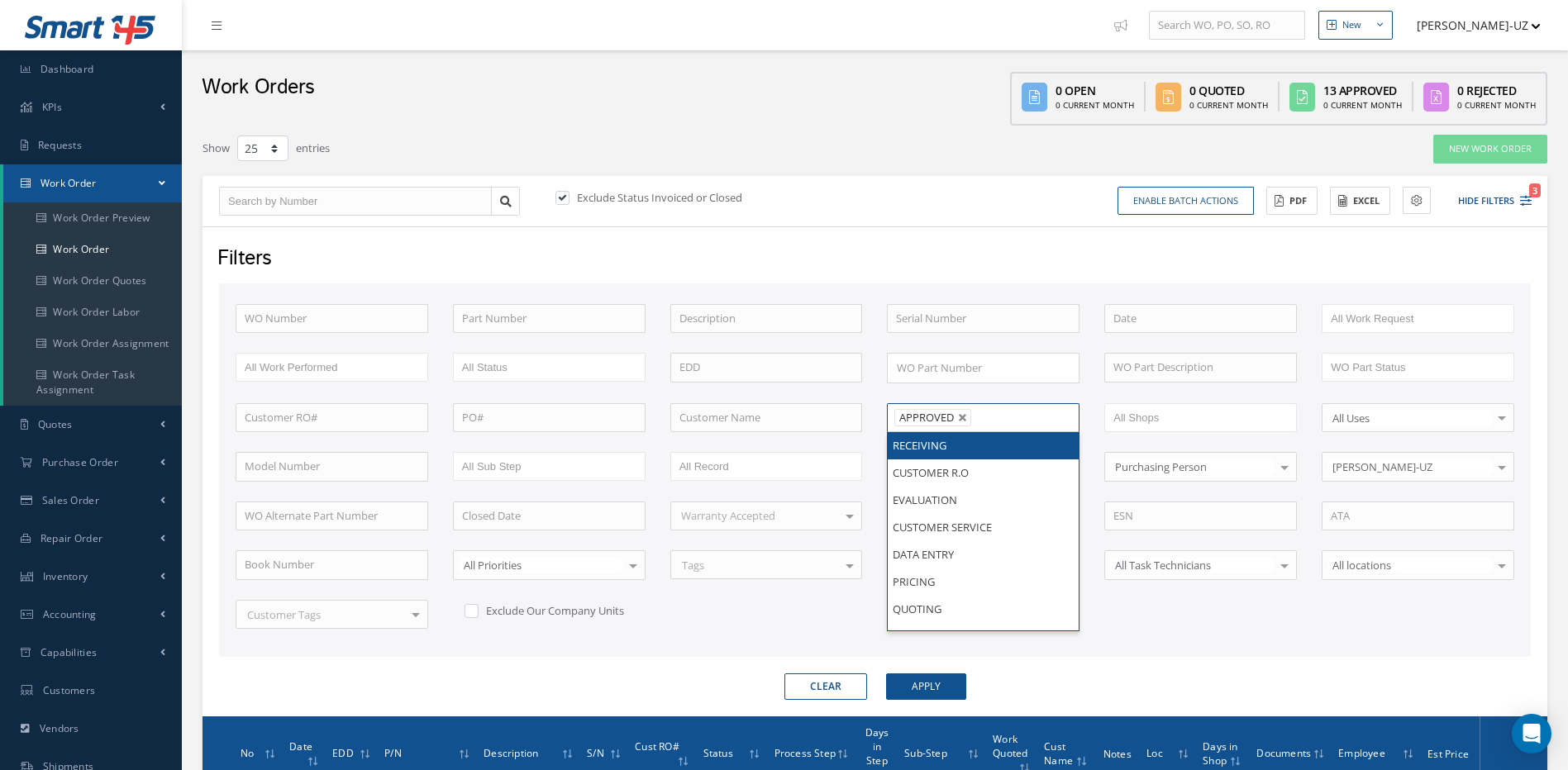
click at [962, 411] on li "APPROVED" at bounding box center [933, 418] width 77 height 17
click at [965, 419] on link at bounding box center [962, 418] width 10 height 10
click at [764, 263] on div "Filters" at bounding box center [873, 259] width 1336 height 31
type input "All Proccess Step"
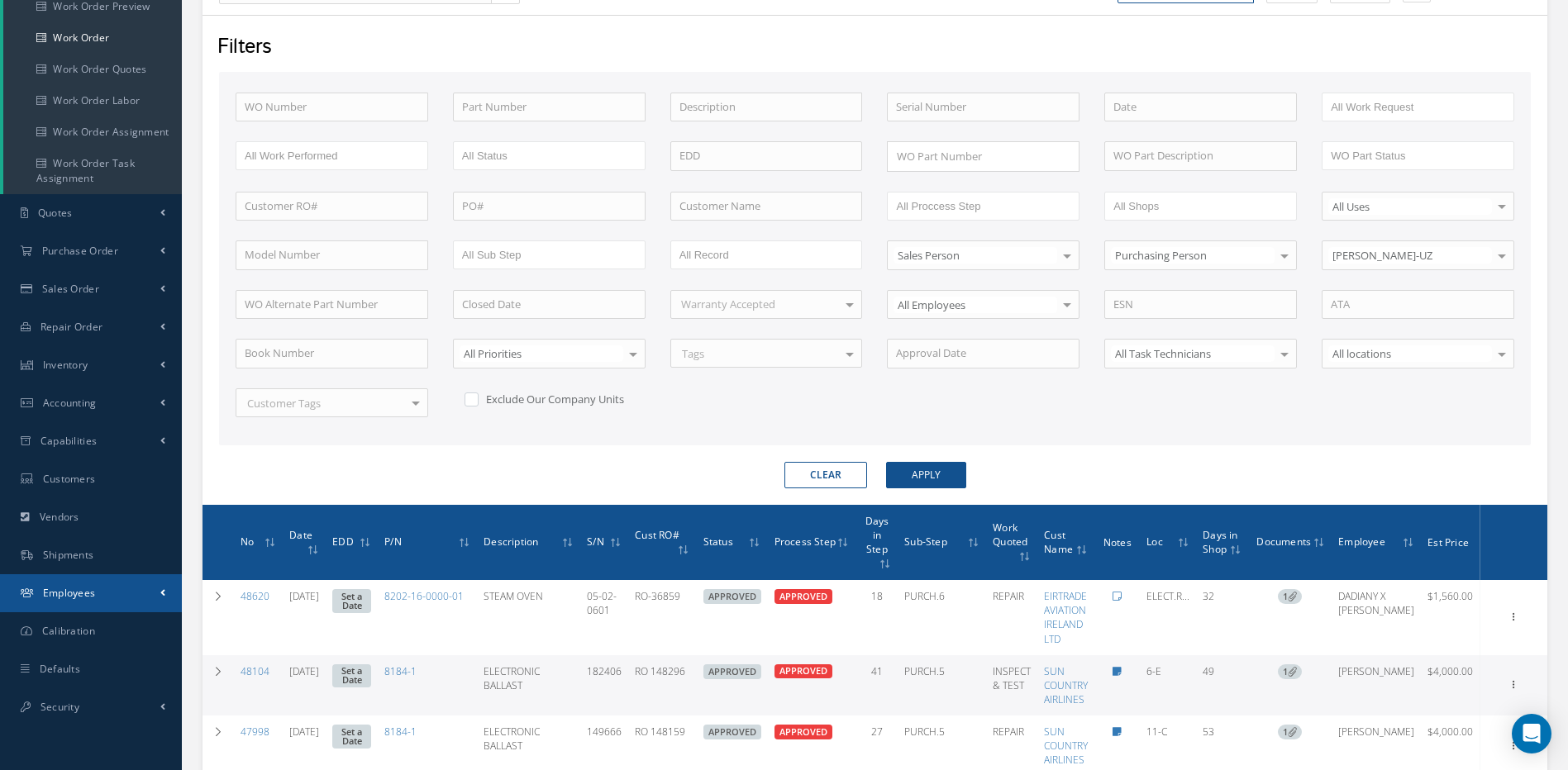
scroll to position [331, 0]
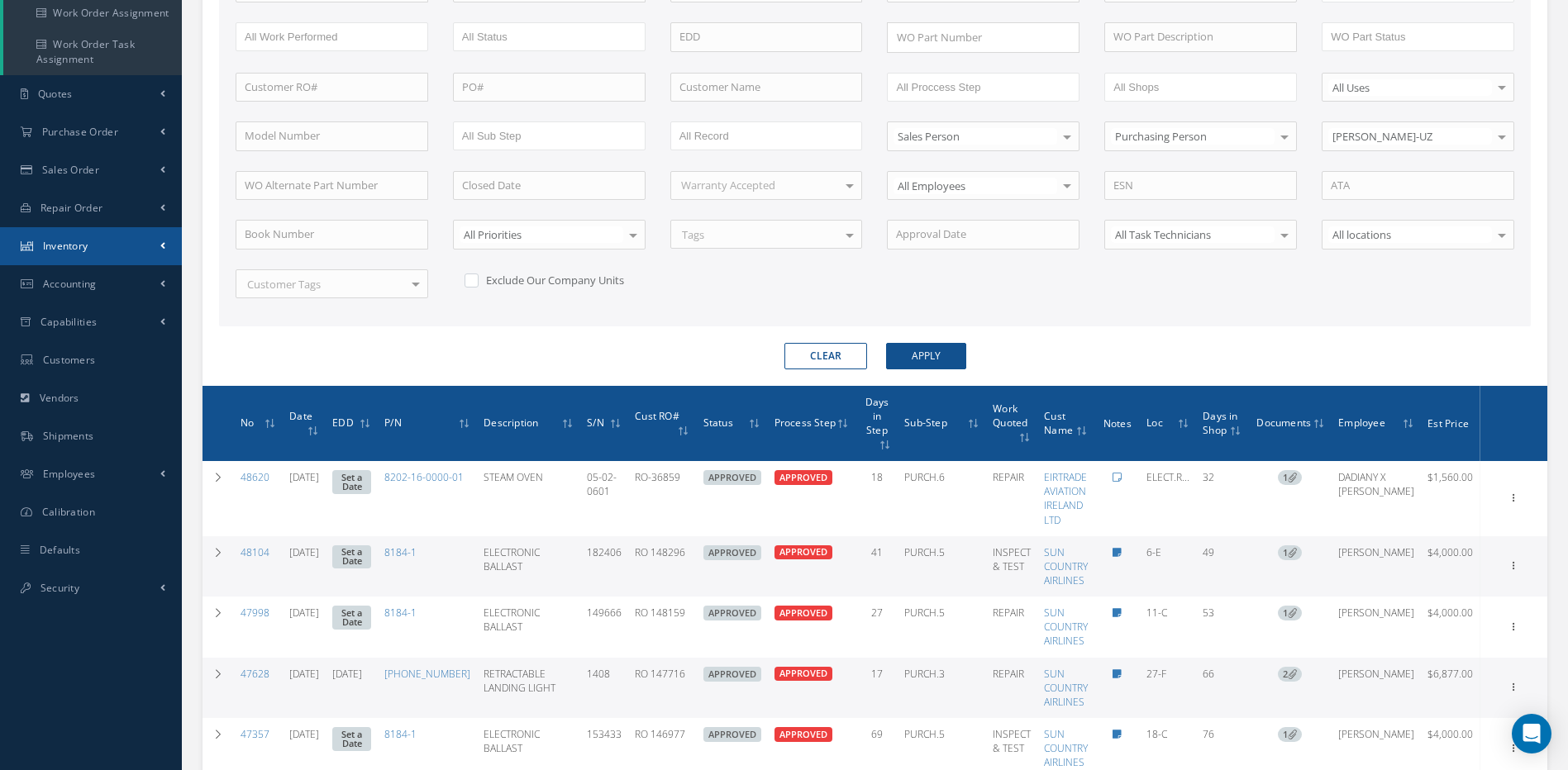
click at [155, 251] on link "Inventory" at bounding box center [91, 246] width 182 height 38
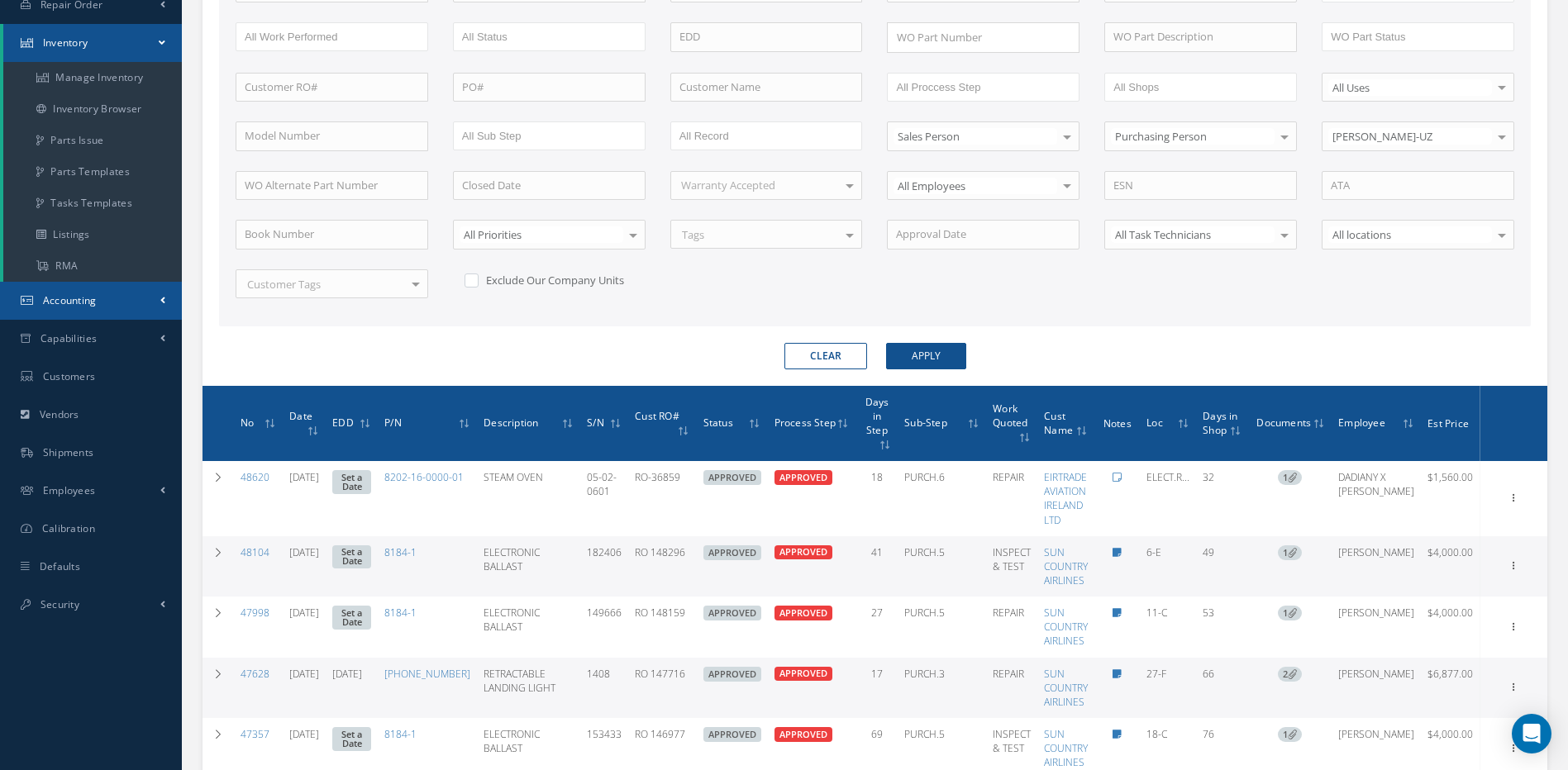
click at [167, 300] on link "Accounting" at bounding box center [91, 301] width 182 height 38
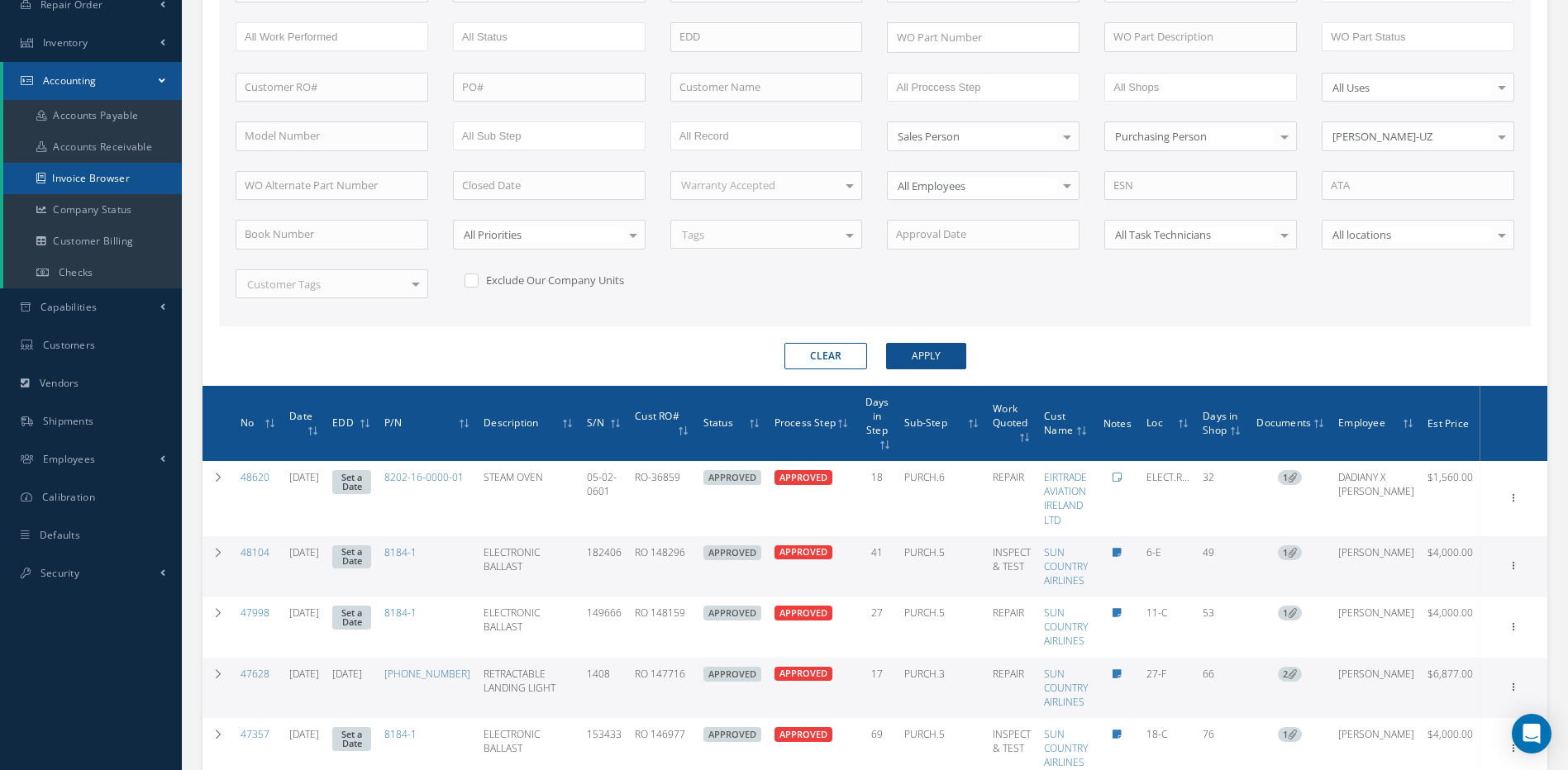
click at [124, 171] on link "Invoice Browser" at bounding box center [92, 179] width 178 height 31
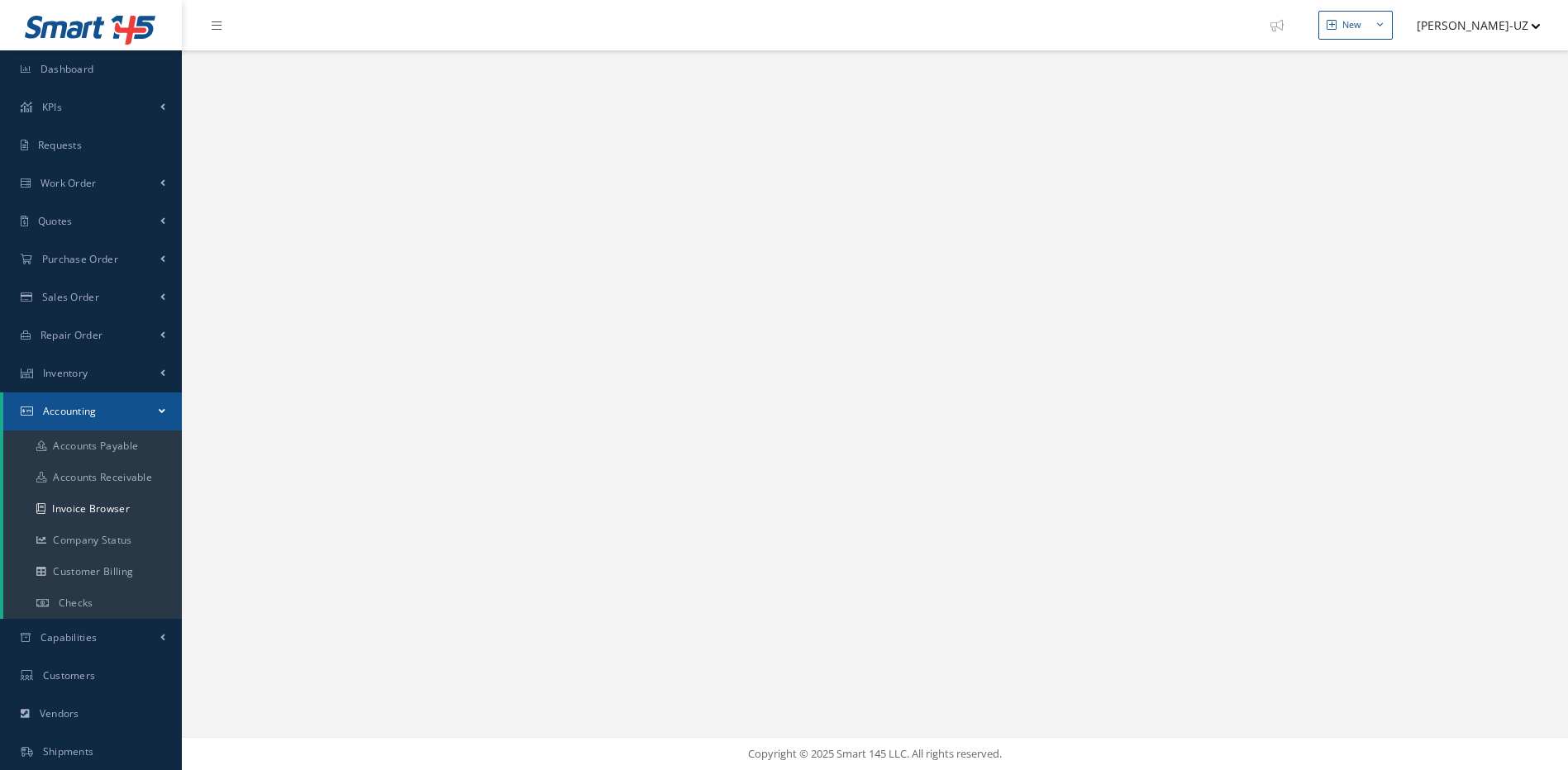
select select "25"
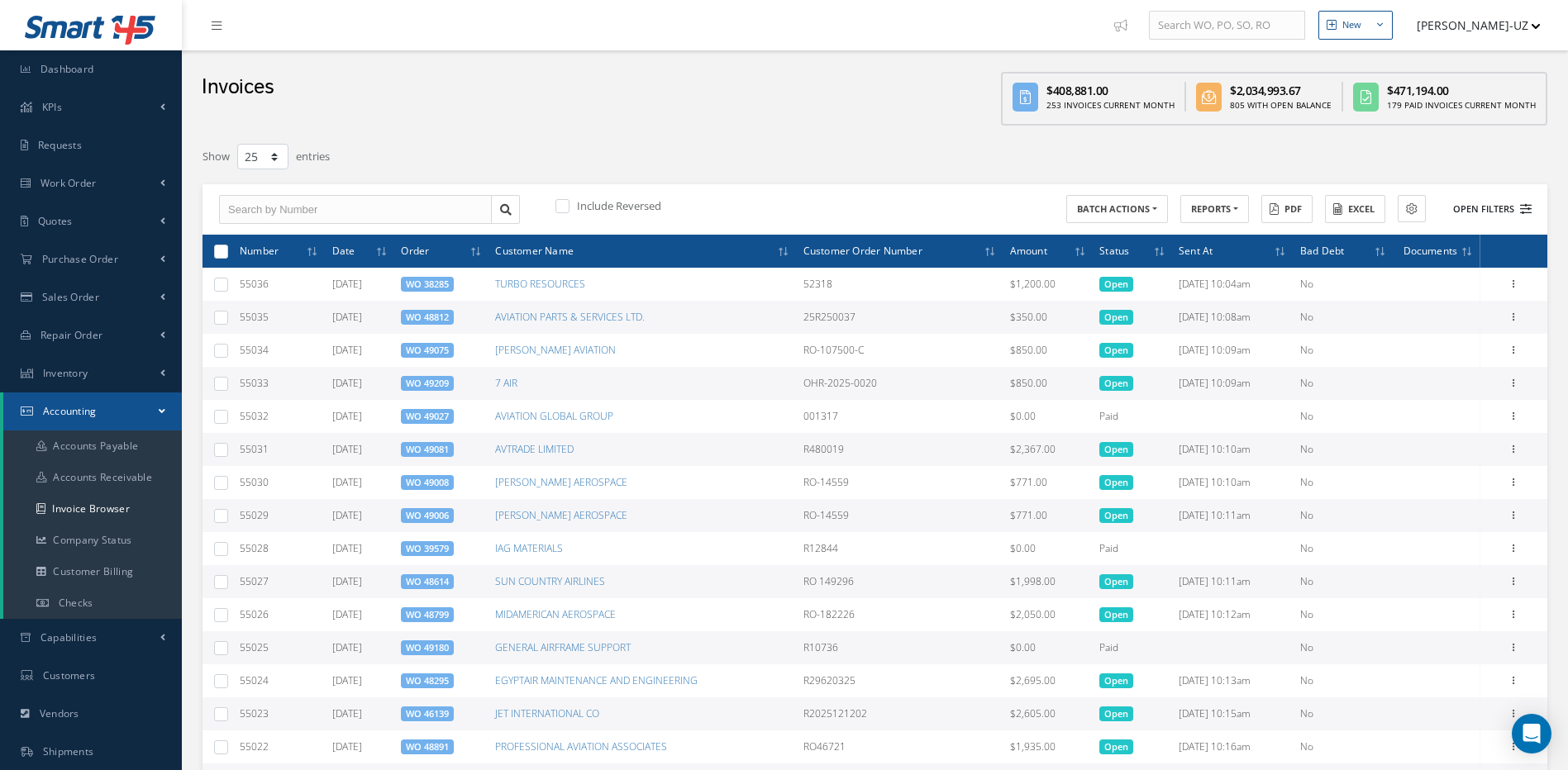
click at [1519, 211] on icon at bounding box center [1525, 209] width 12 height 12
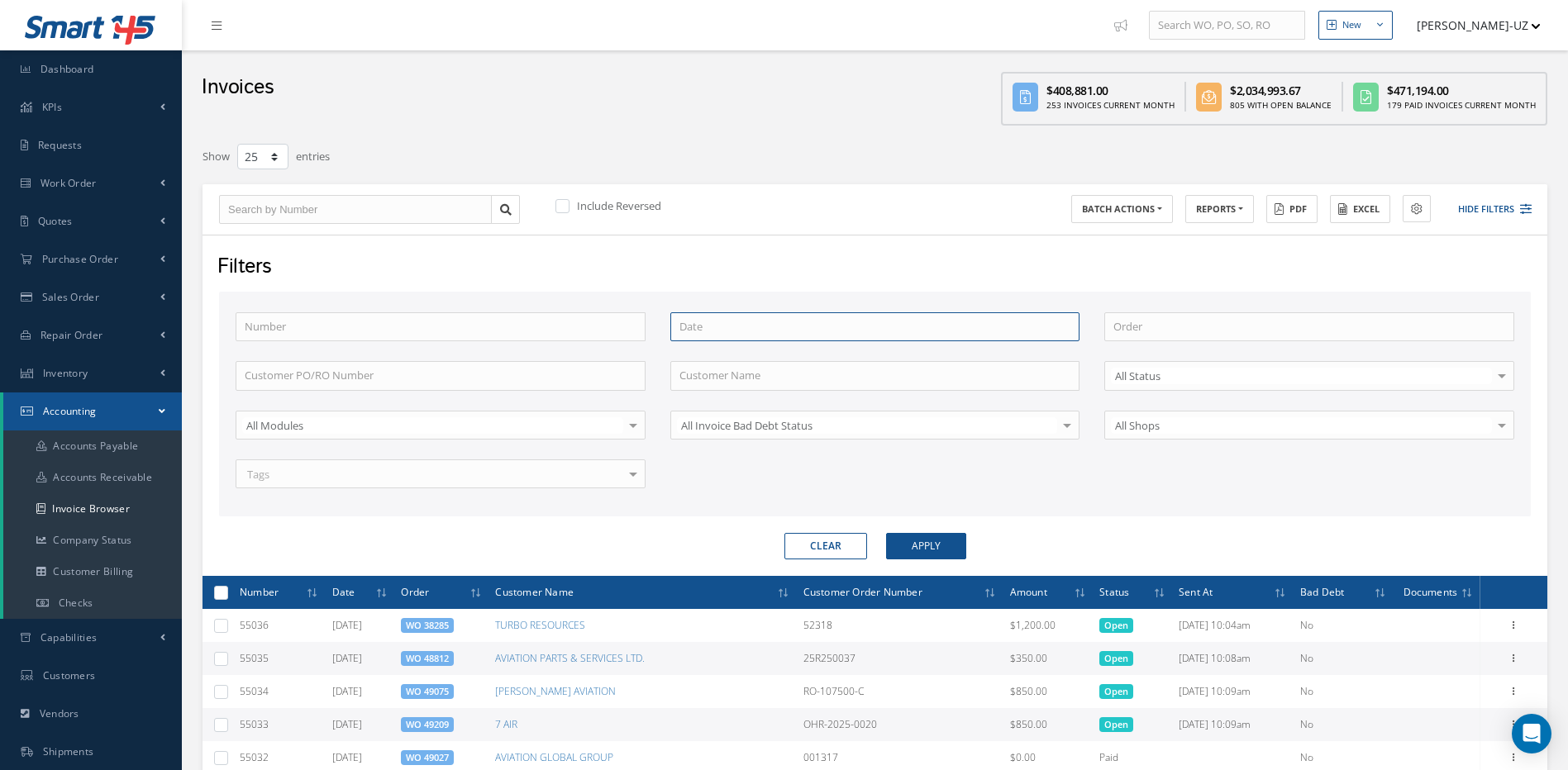
click at [773, 329] on input at bounding box center [875, 327] width 410 height 29
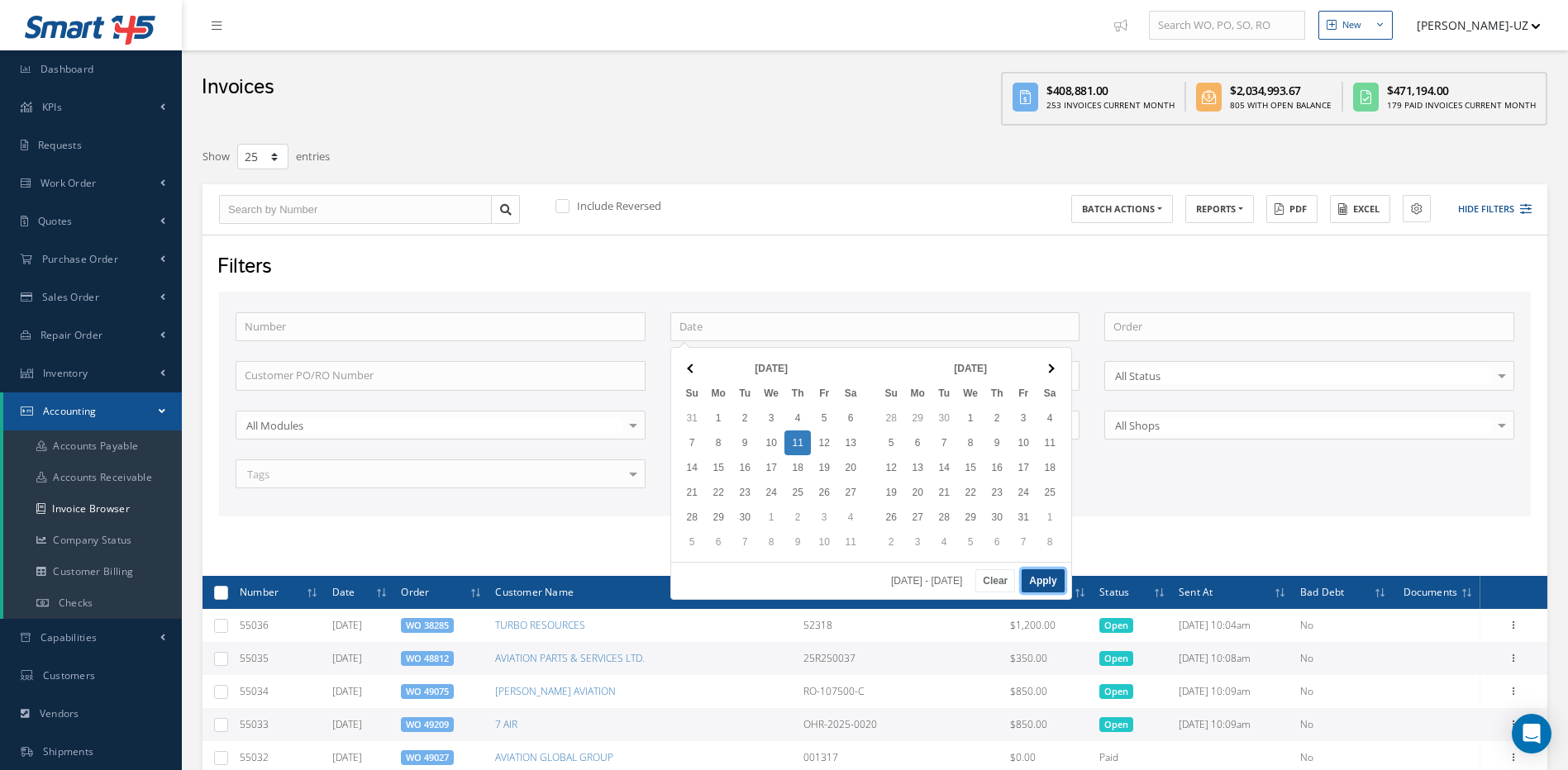
click at [1035, 583] on button "Apply" at bounding box center [1043, 580] width 42 height 23
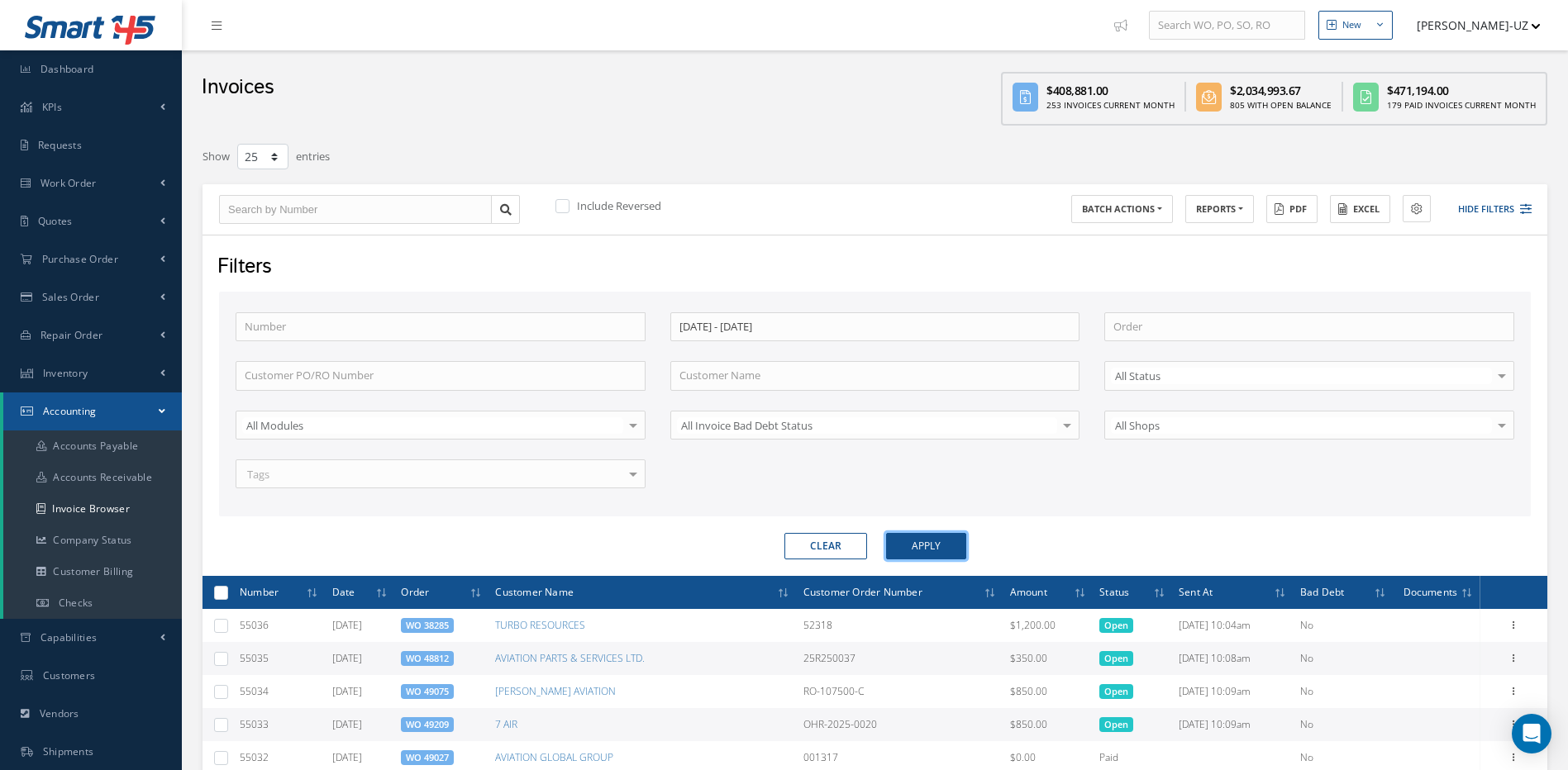
click at [940, 548] on button "Apply" at bounding box center [926, 546] width 81 height 27
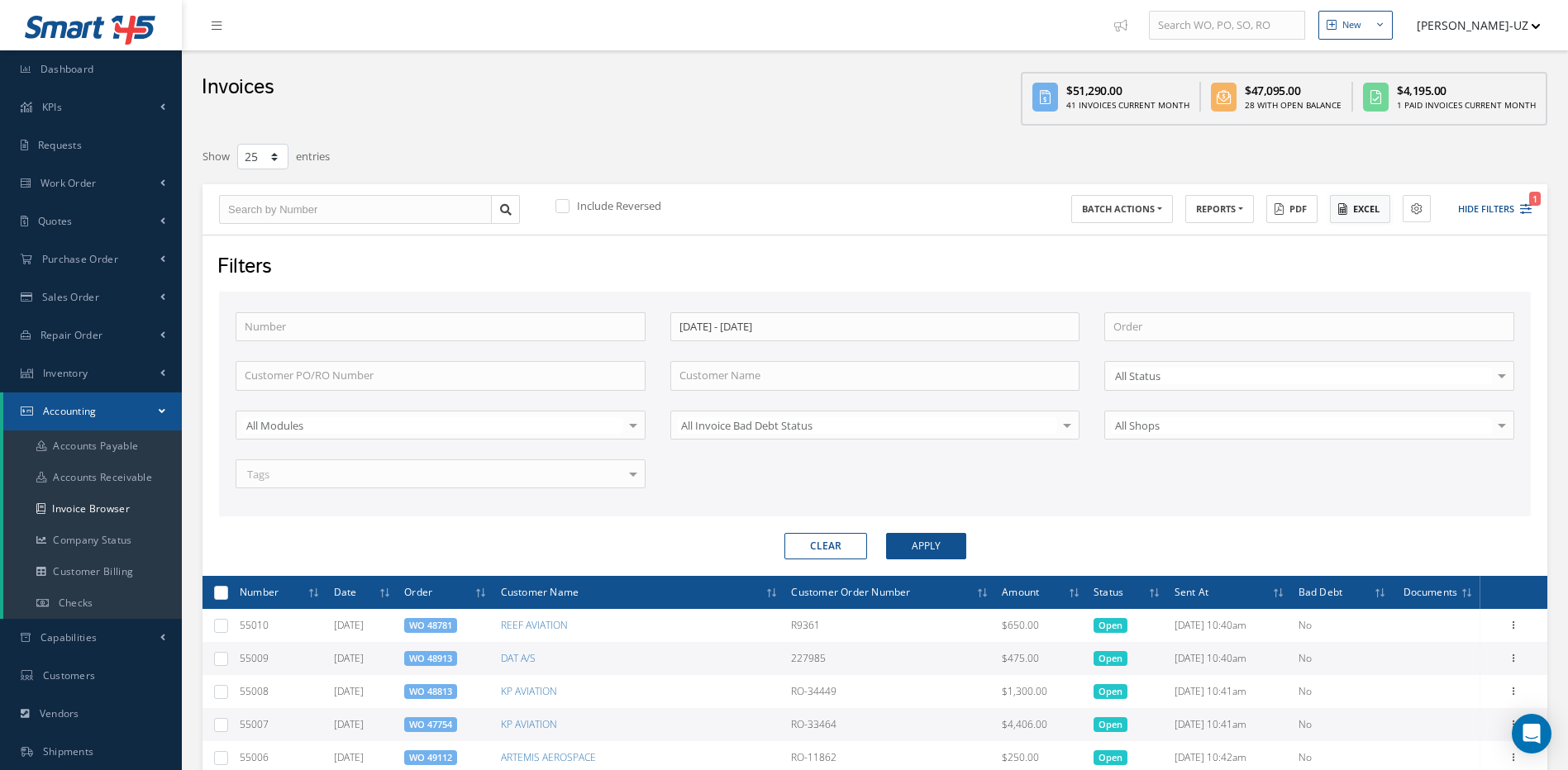
click at [1357, 205] on button "Excel" at bounding box center [1360, 210] width 60 height 29
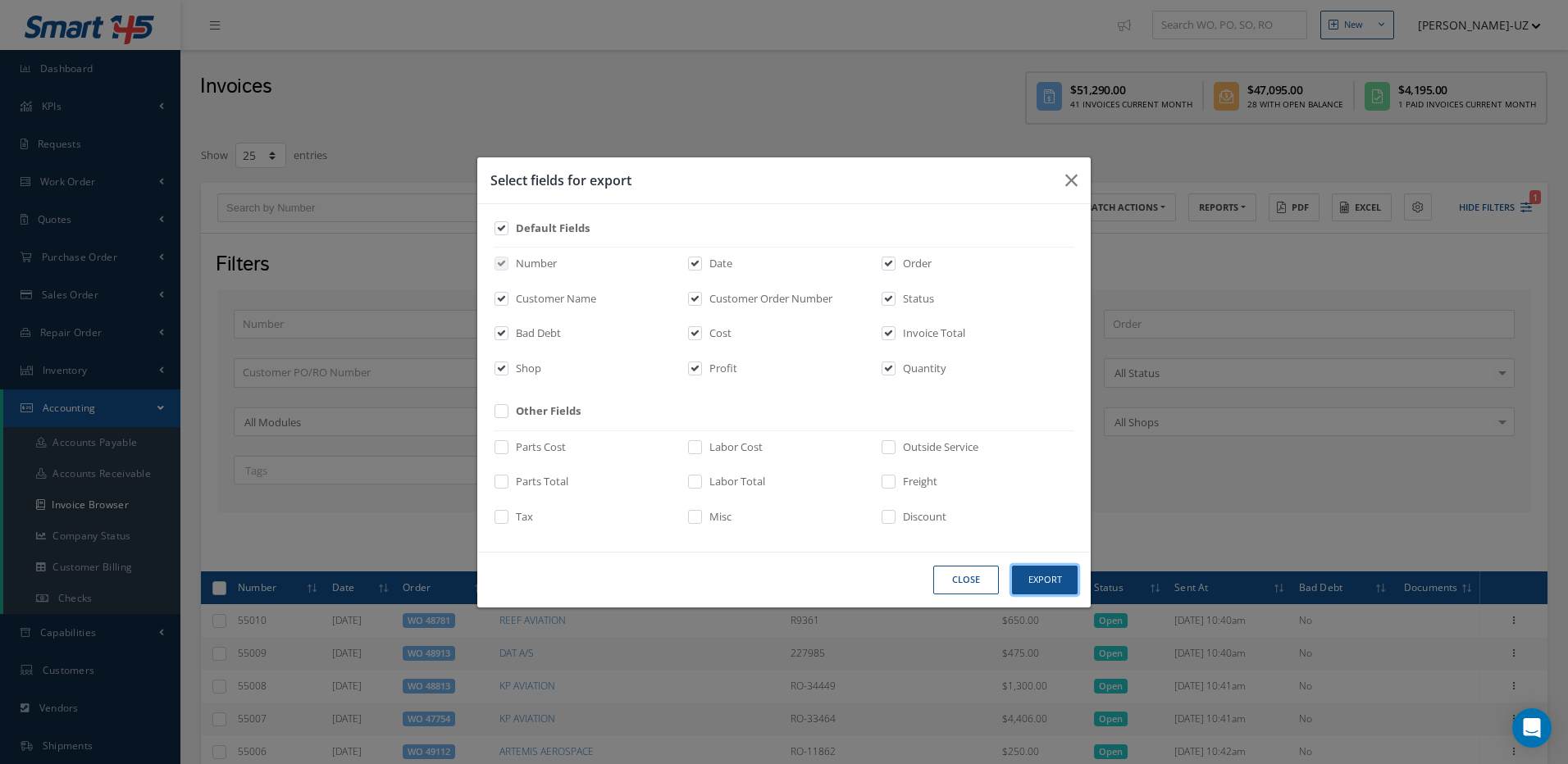
click at [1050, 580] on button "Export" at bounding box center [1045, 580] width 65 height 29
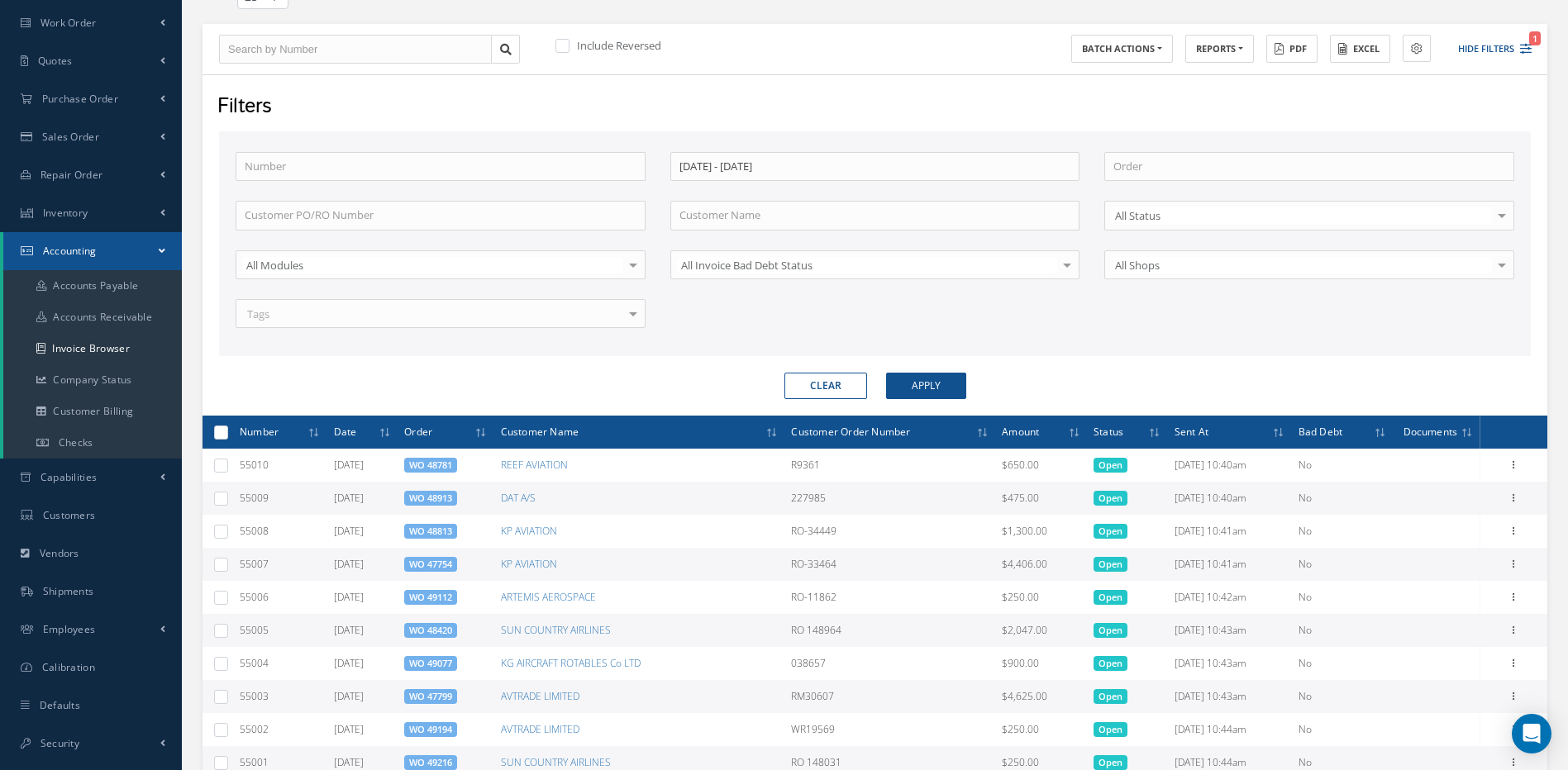
scroll to position [166, 0]
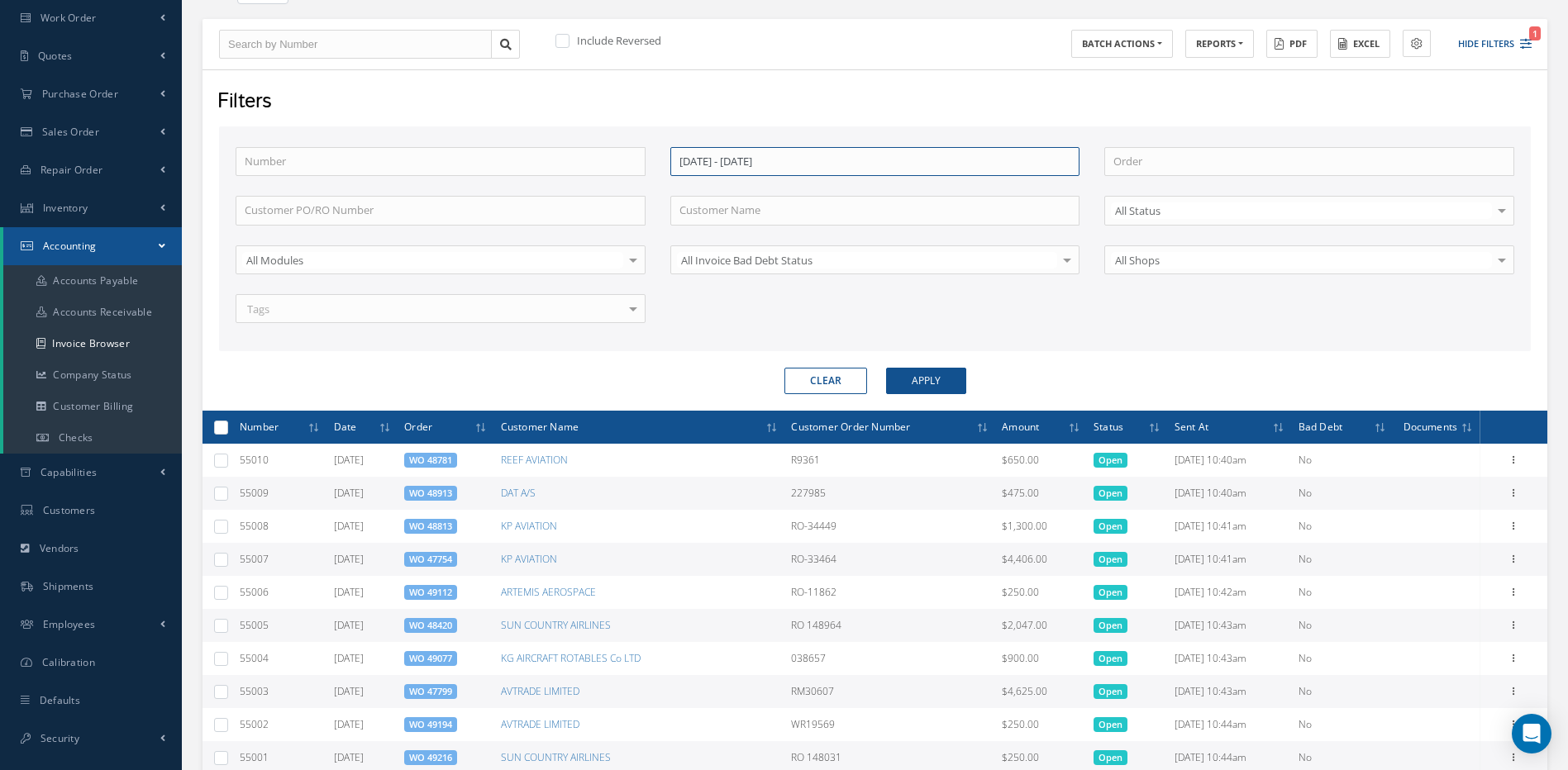
click at [889, 166] on input "[DATE] - [DATE]" at bounding box center [875, 162] width 410 height 29
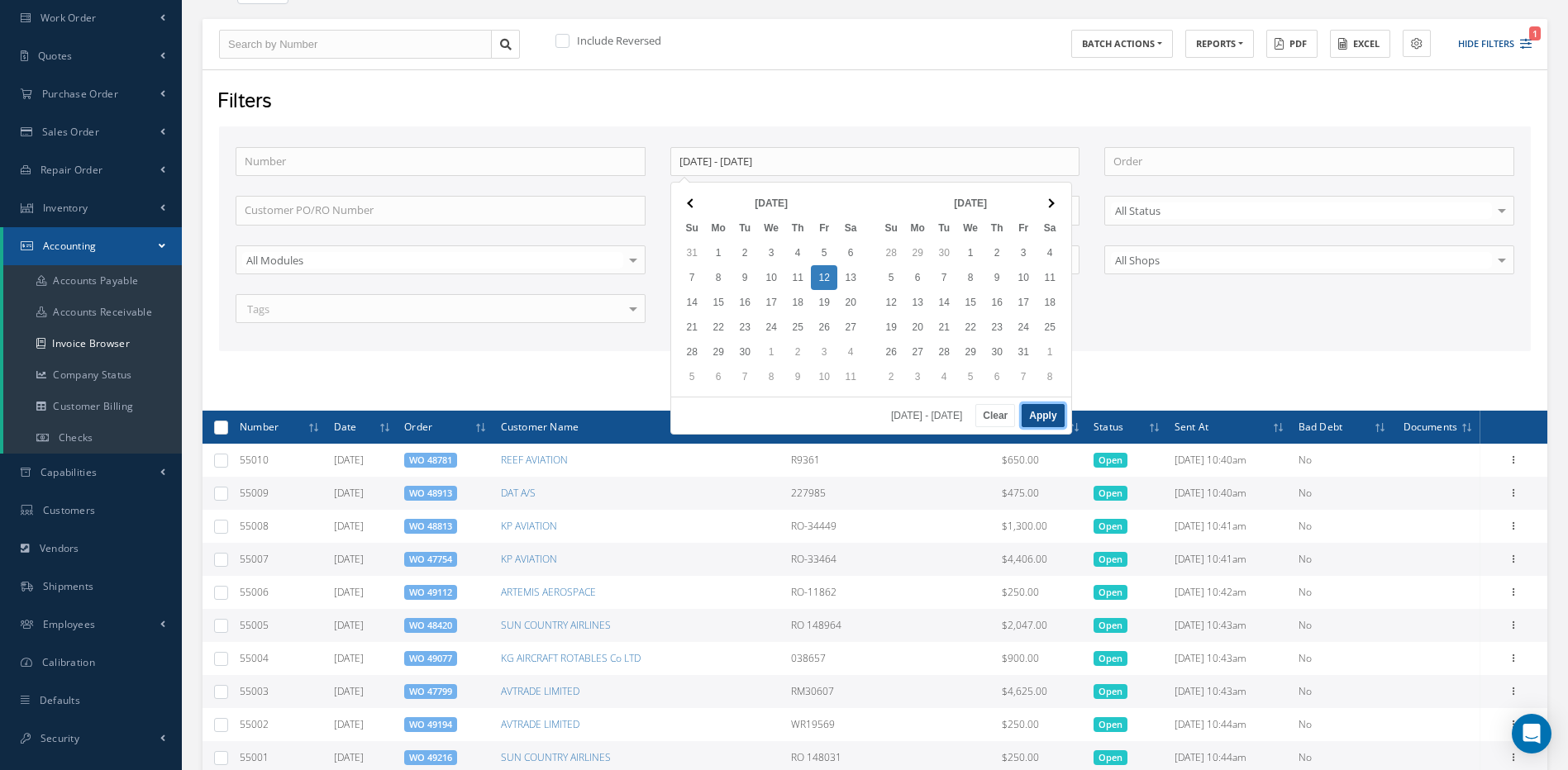
click at [1035, 418] on button "Apply" at bounding box center [1043, 415] width 42 height 23
type input "09/12/2025 - 09/12/2025"
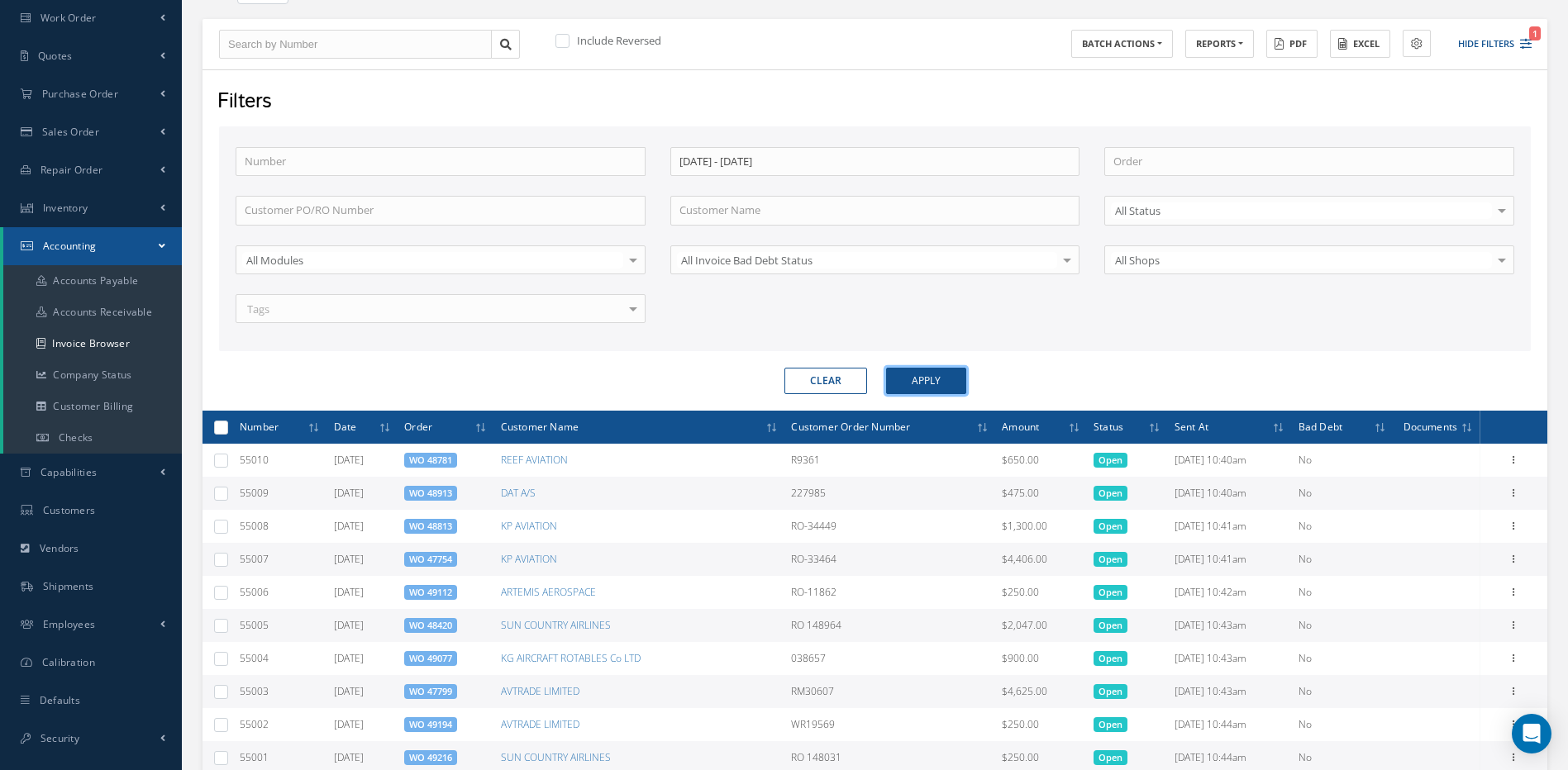
click at [951, 368] on button "Apply" at bounding box center [926, 381] width 81 height 27
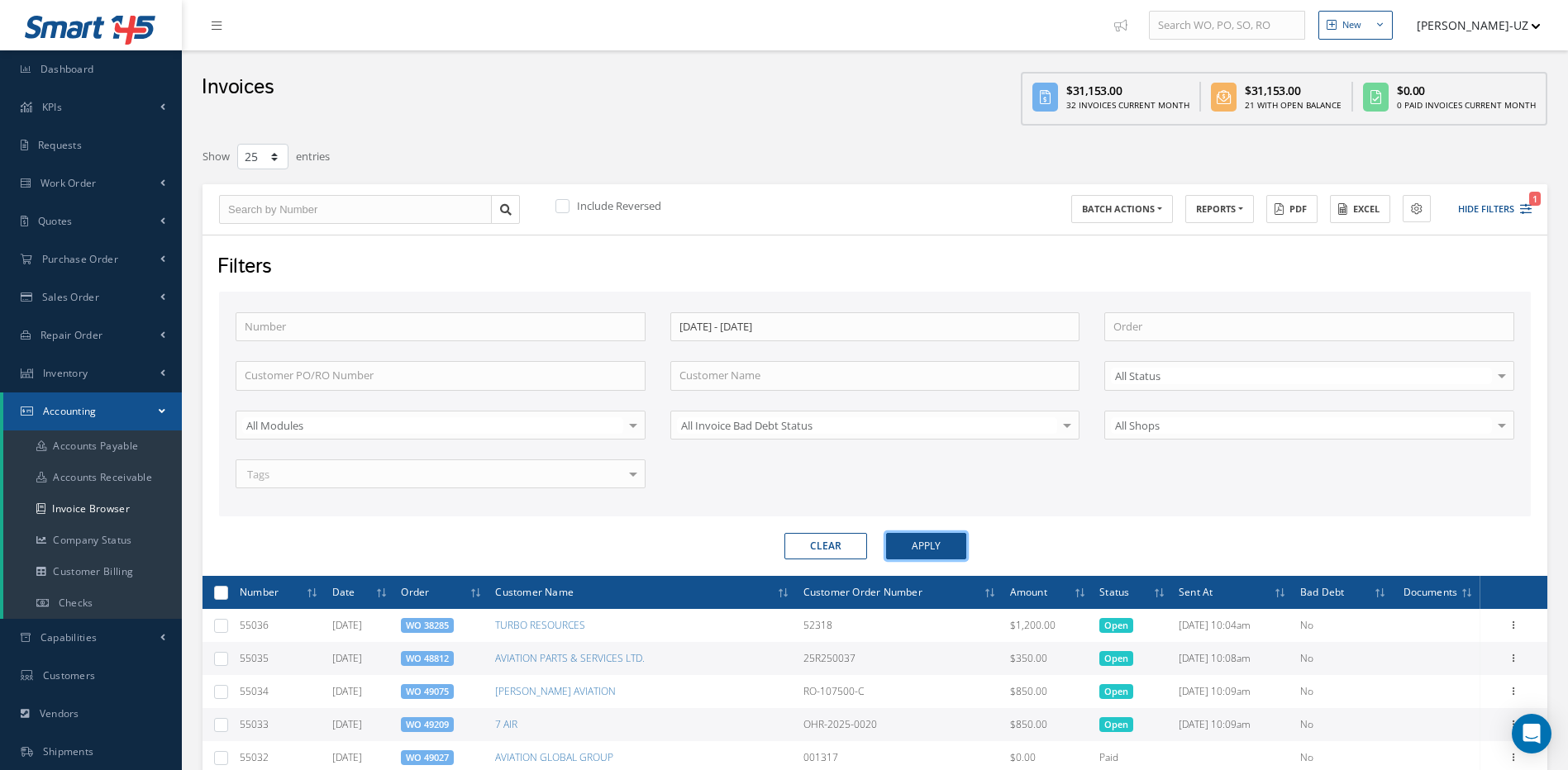
click at [931, 556] on button "Apply" at bounding box center [926, 546] width 81 height 27
click at [1368, 209] on button "Excel" at bounding box center [1360, 210] width 60 height 29
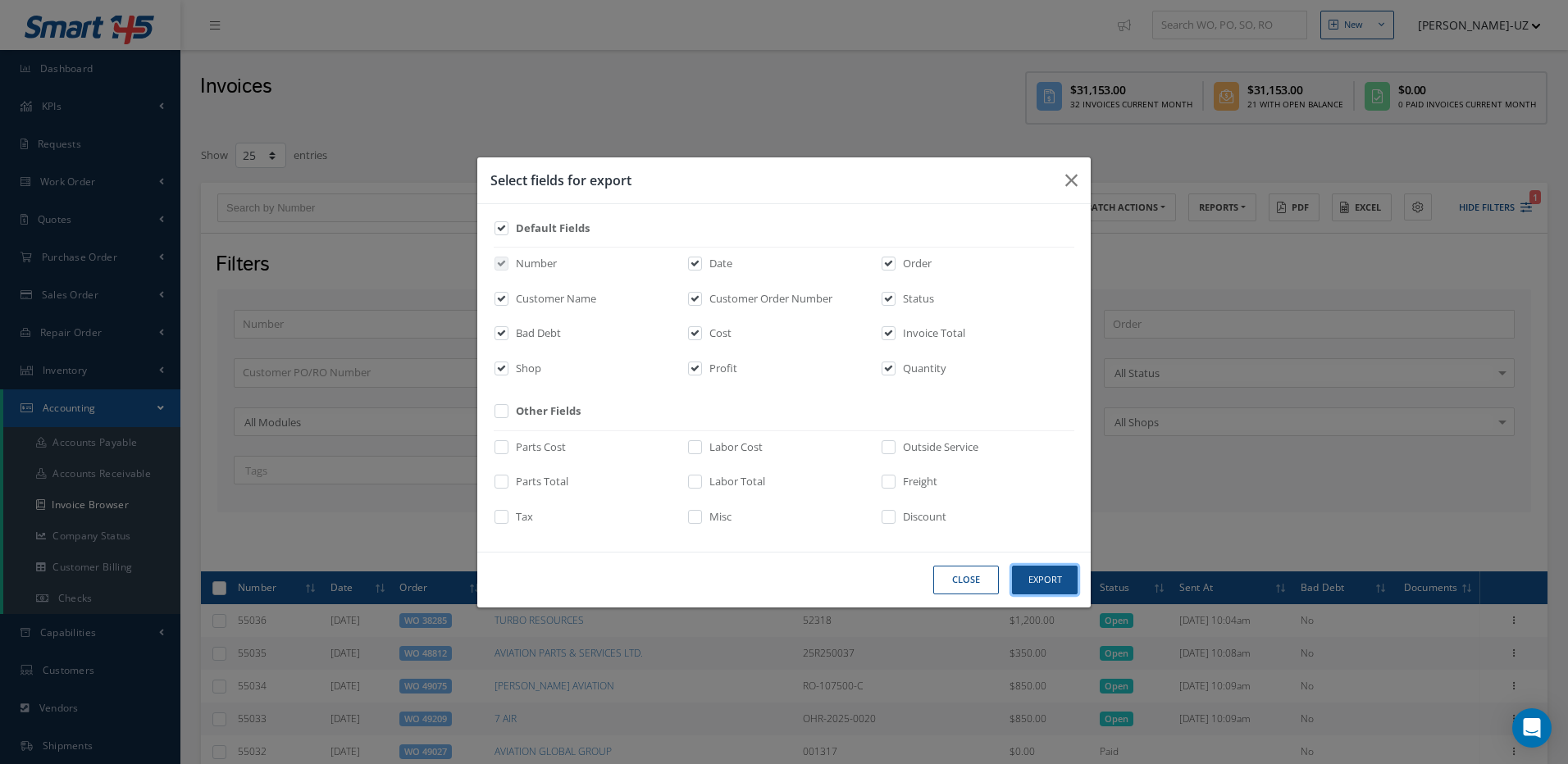
click at [1048, 581] on button "Export" at bounding box center [1045, 580] width 65 height 29
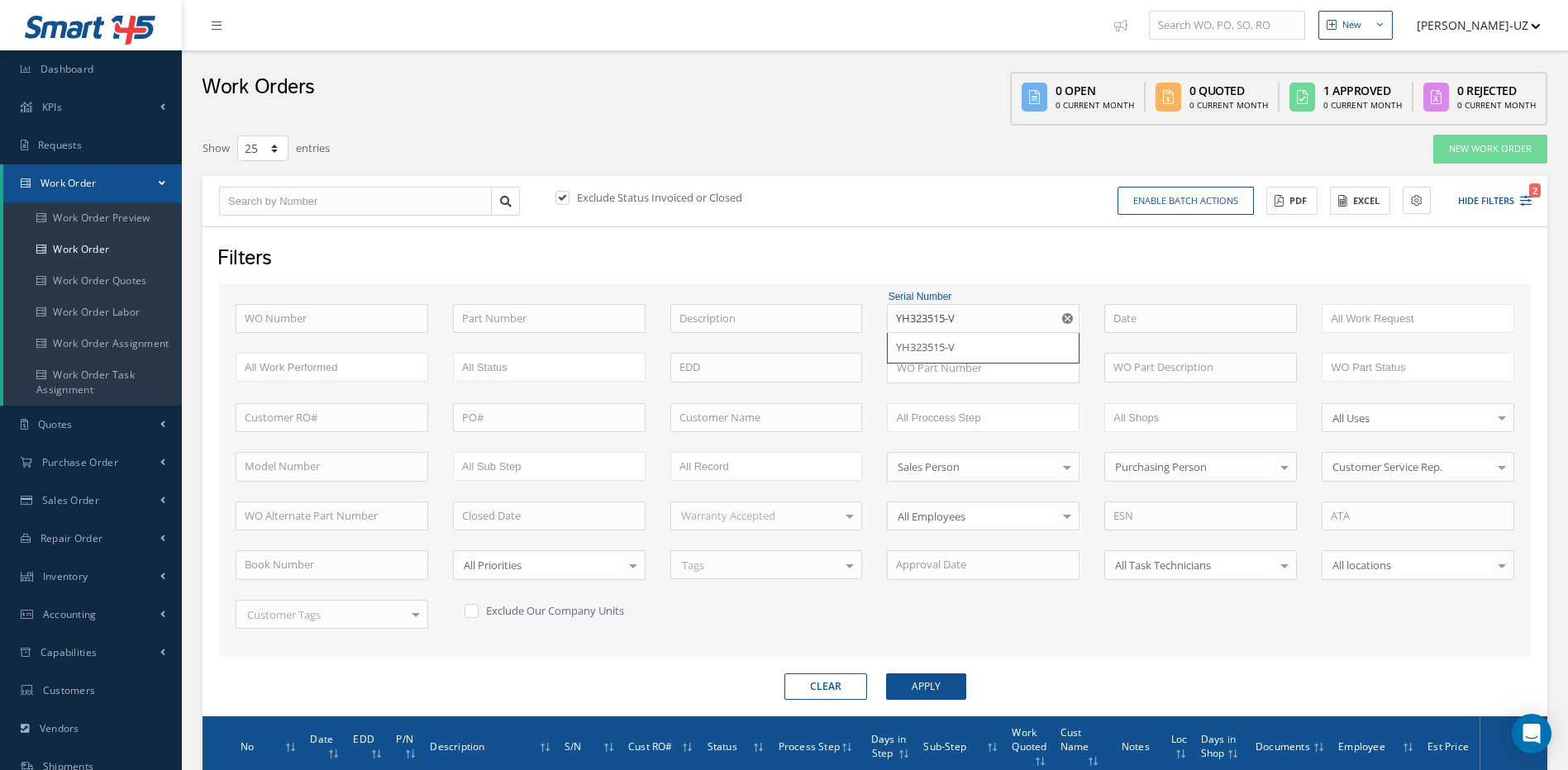
select select "25"
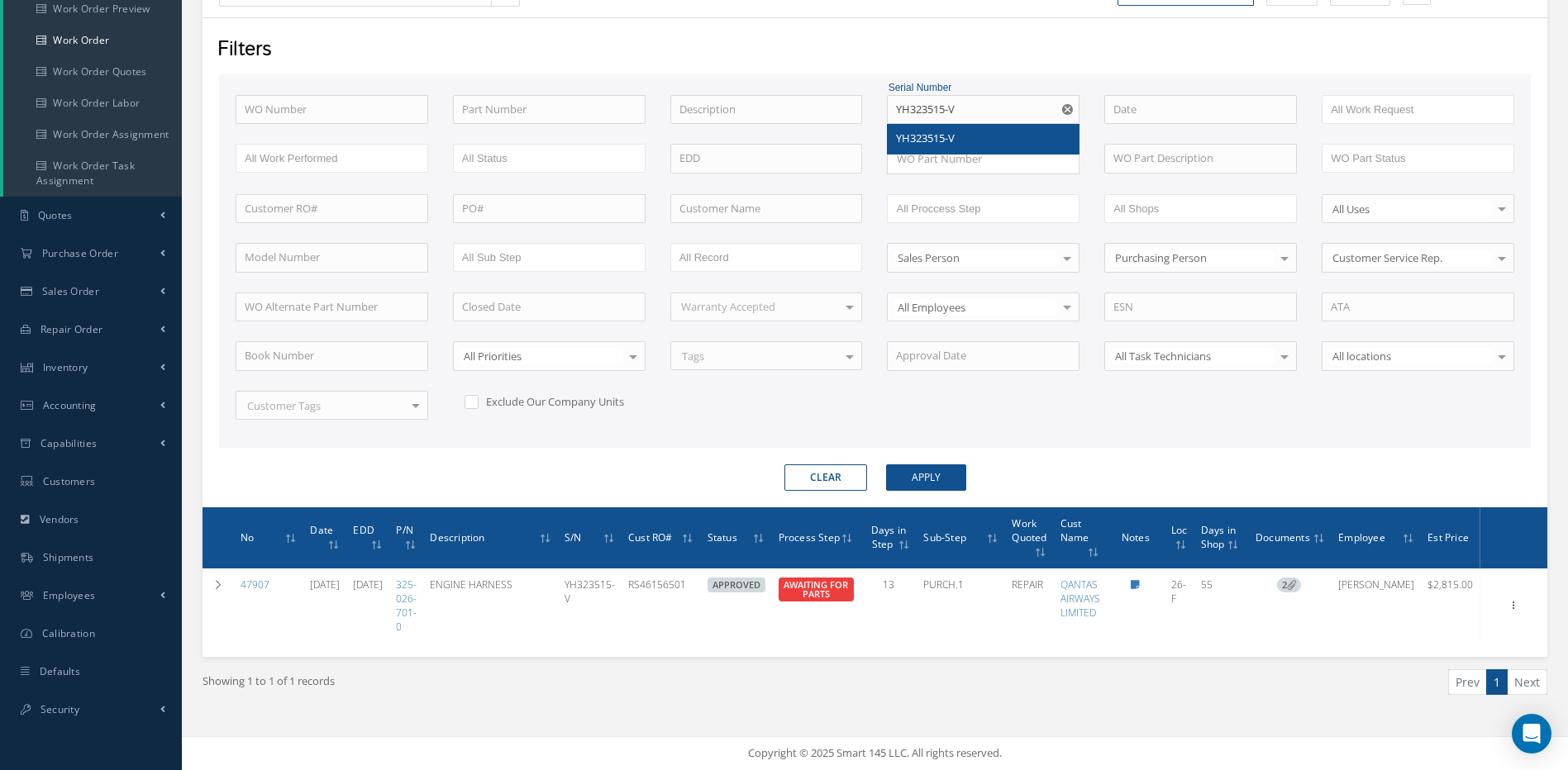
drag, startPoint x: 1007, startPoint y: 94, endPoint x: 905, endPoint y: 131, distance: 108.5
click at [905, 125] on div "YH323515-V YH323515-V" at bounding box center [983, 110] width 192 height 29
click at [341, 114] on input "text" at bounding box center [331, 110] width 192 height 29
type input "4"
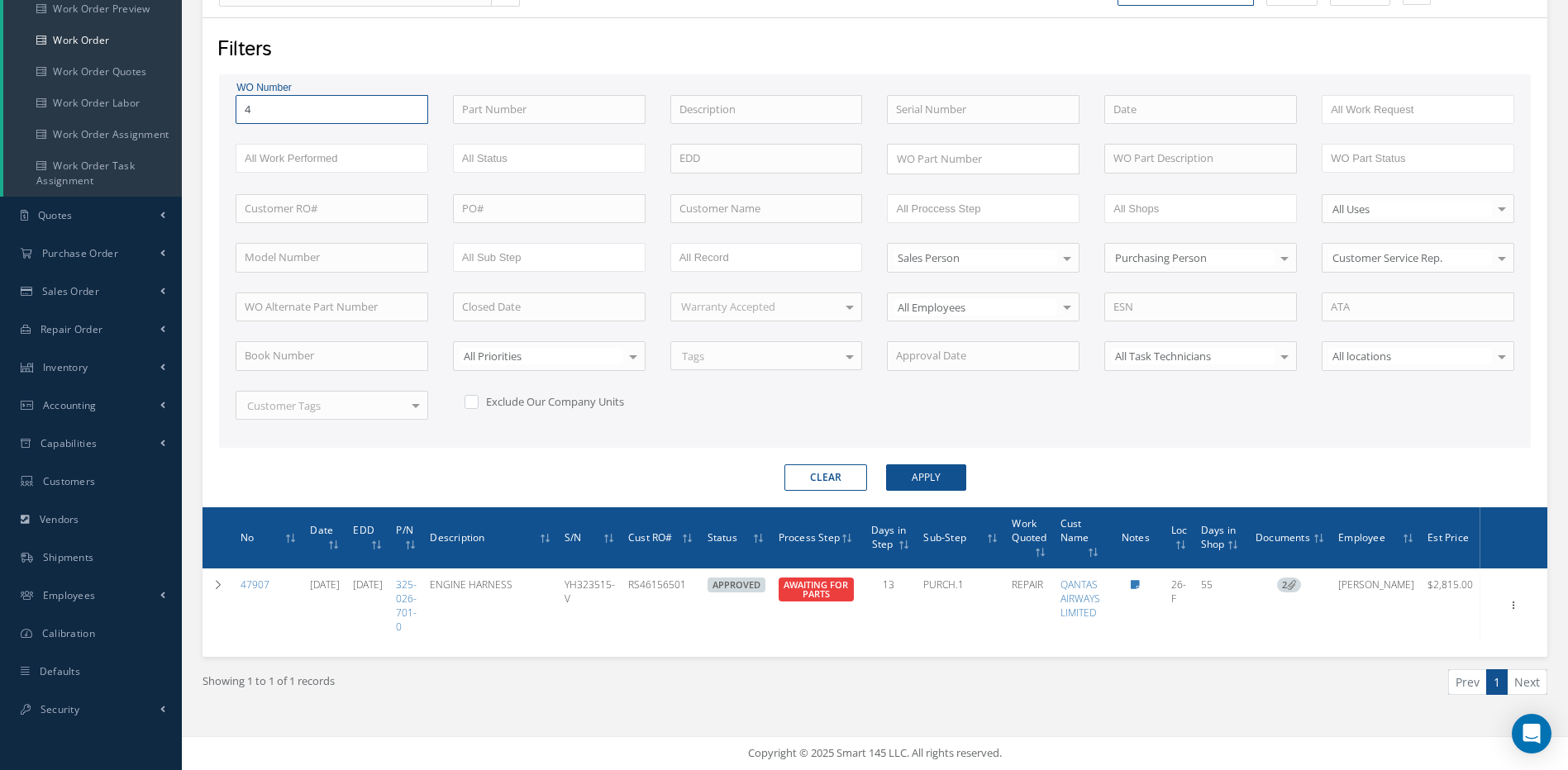
type input "47"
type input "474"
type input "4746"
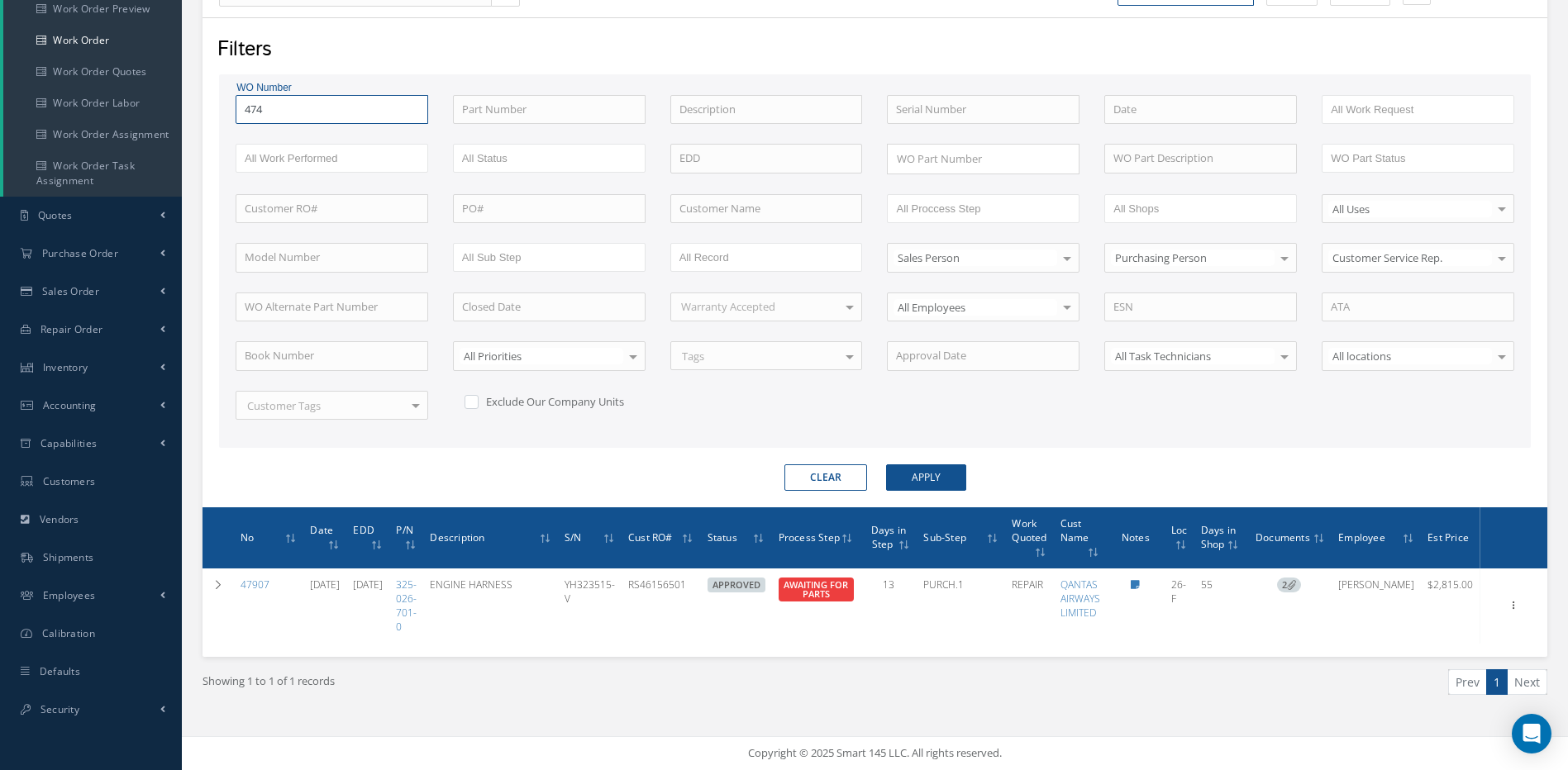
type input "4746"
type input "47468"
click at [886, 464] on button "Apply" at bounding box center [926, 477] width 81 height 27
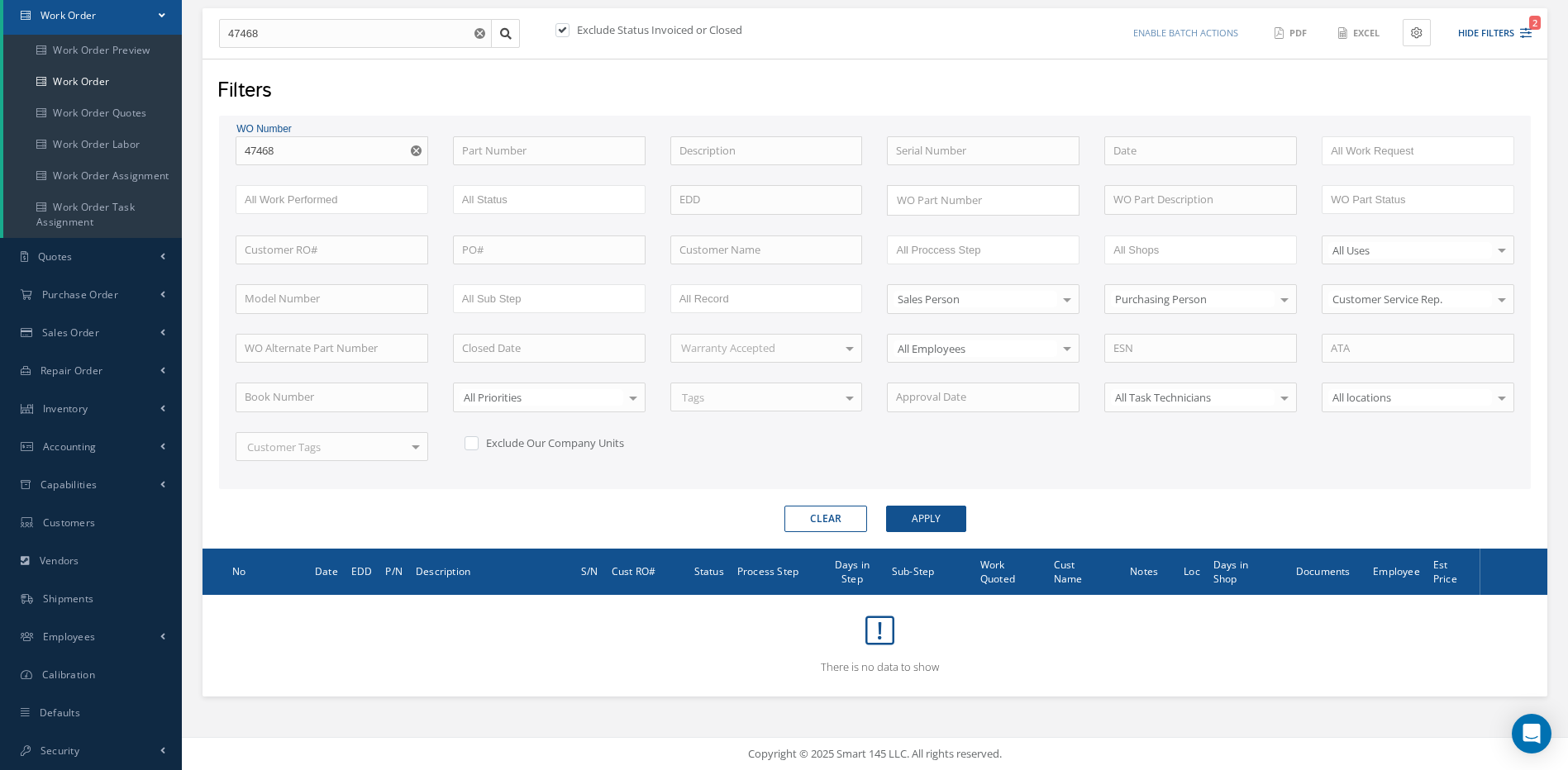
click at [582, 29] on label "Exclude Status Invoiced or Closed" at bounding box center [657, 29] width 169 height 15
click at [566, 29] on input "checkbox" at bounding box center [561, 31] width 11 height 11
checkbox input "false"
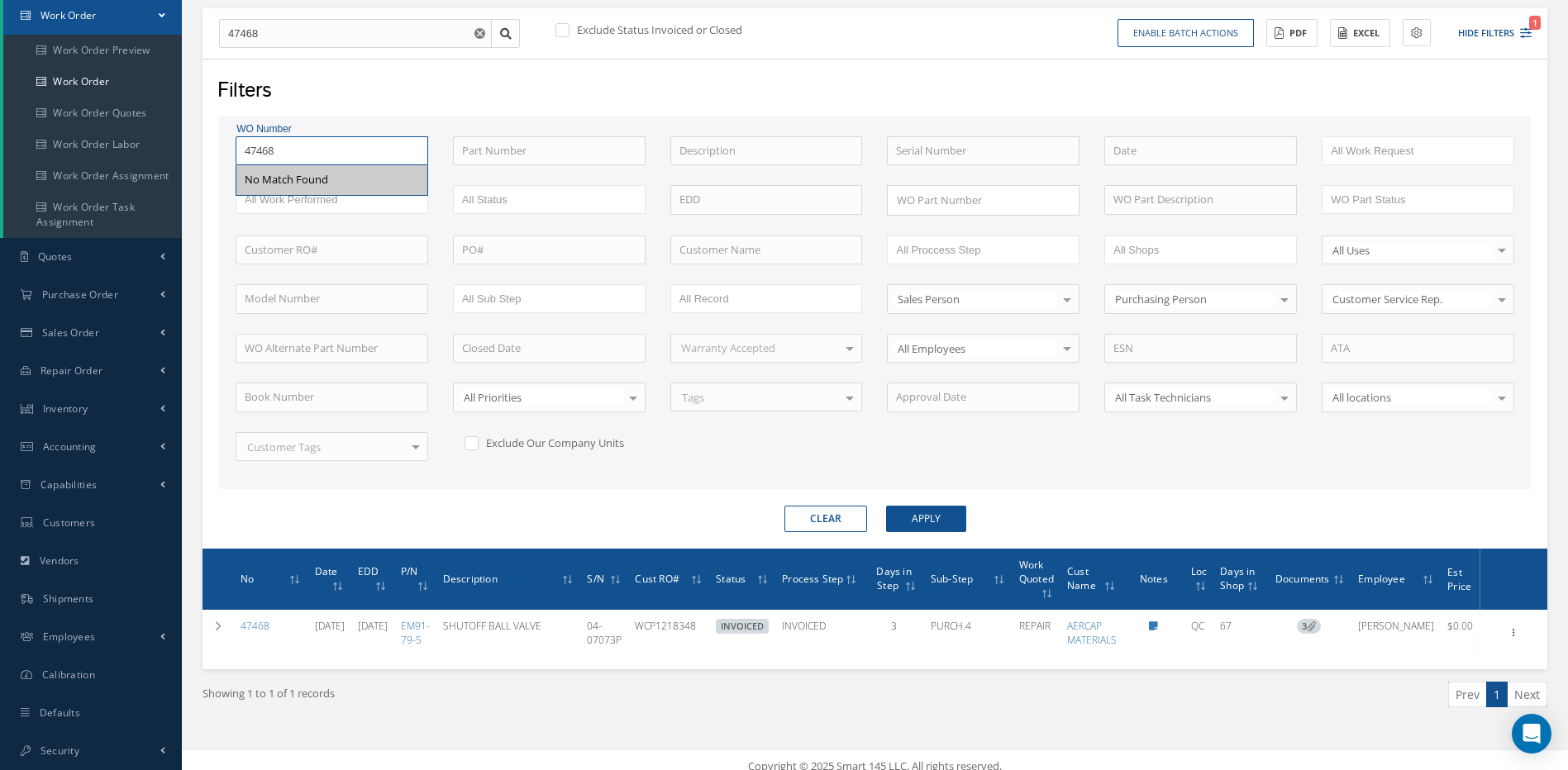
drag, startPoint x: 300, startPoint y: 160, endPoint x: 240, endPoint y: 169, distance: 60.7
click at [232, 172] on div "WO Number 47468 No Match Found Part Number Description Serial Number - BENCH CH…" at bounding box center [875, 309] width 1303 height 344
type input "4"
type input "49"
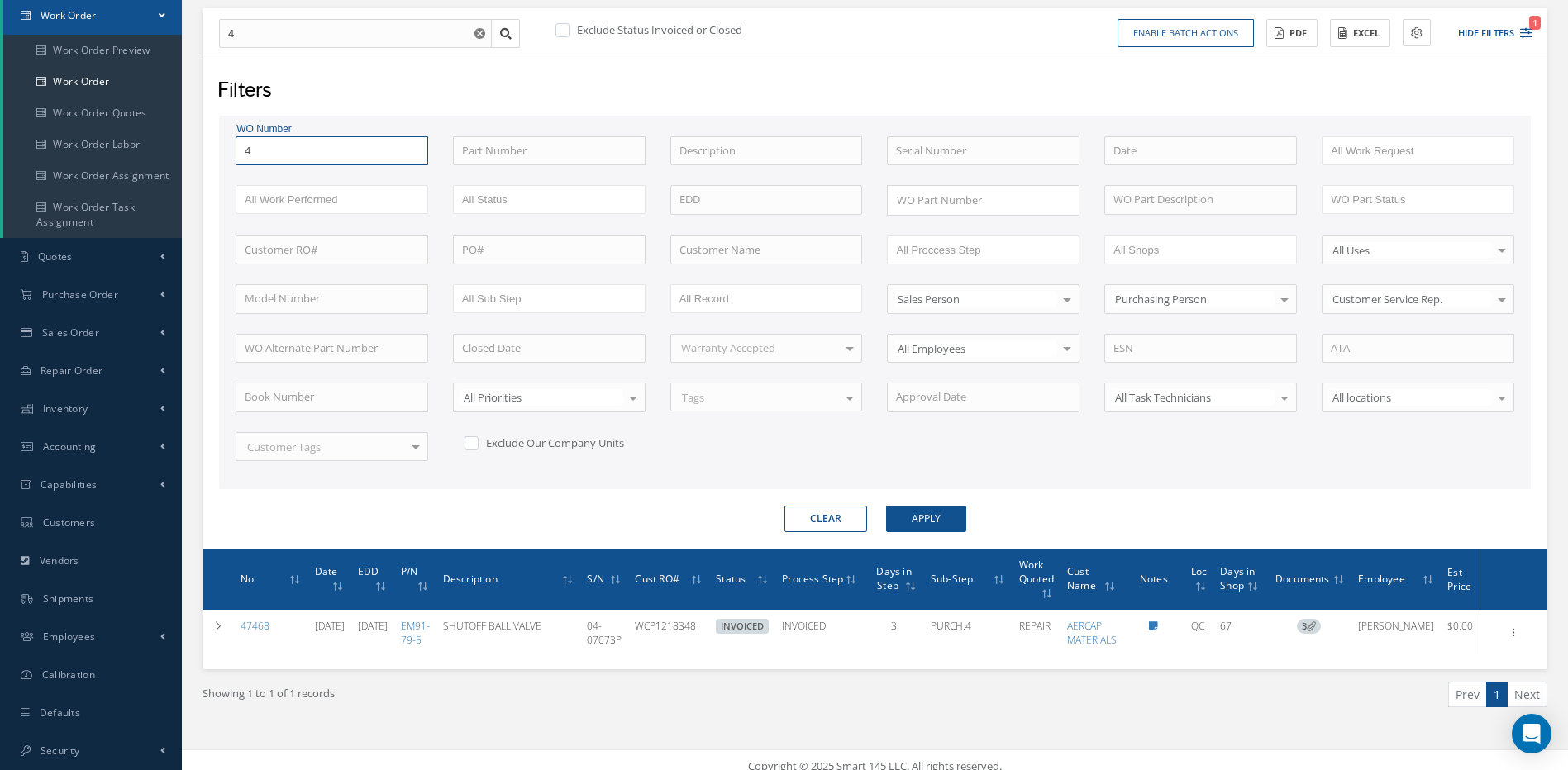
type input "49"
type input "493"
type input "4935"
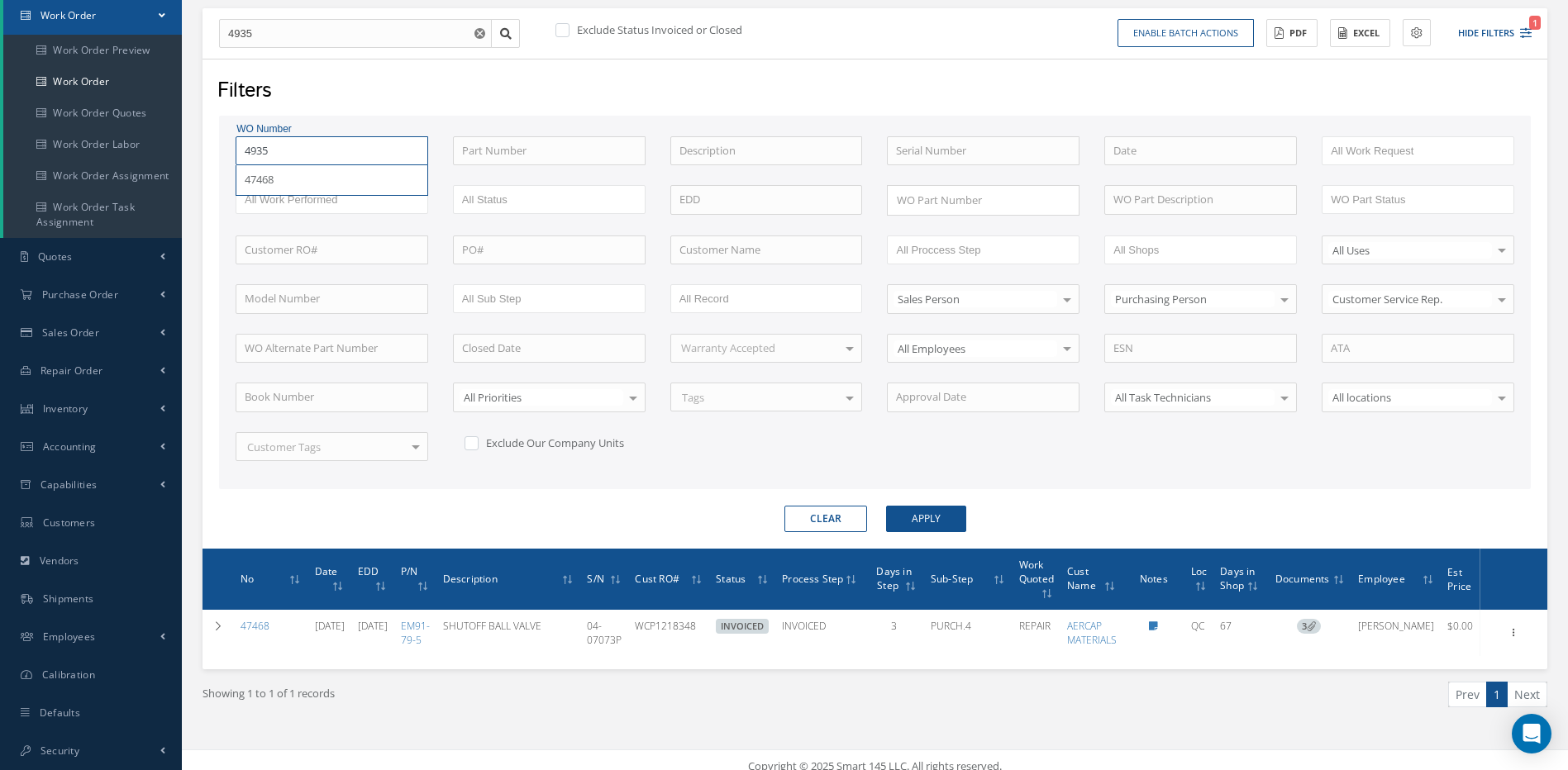
type input "49351"
click at [886, 505] on button "Apply" at bounding box center [926, 518] width 81 height 27
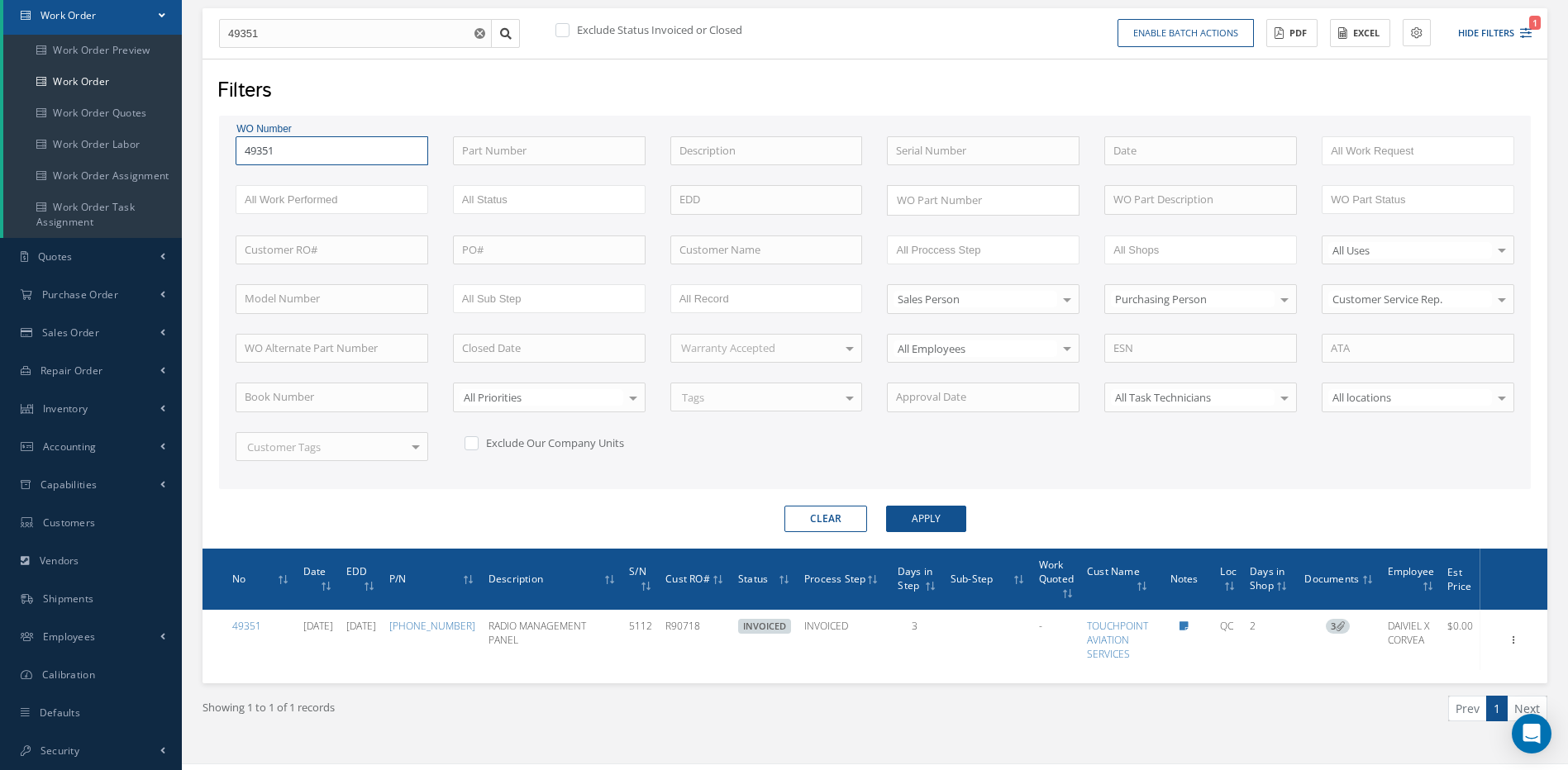
drag, startPoint x: 305, startPoint y: 154, endPoint x: 217, endPoint y: 148, distance: 88.2
click at [217, 148] on div "Filters WO Number 49351 49351 Part Number Description Serial Number - BENCH CHE…" at bounding box center [874, 303] width 1345 height 490
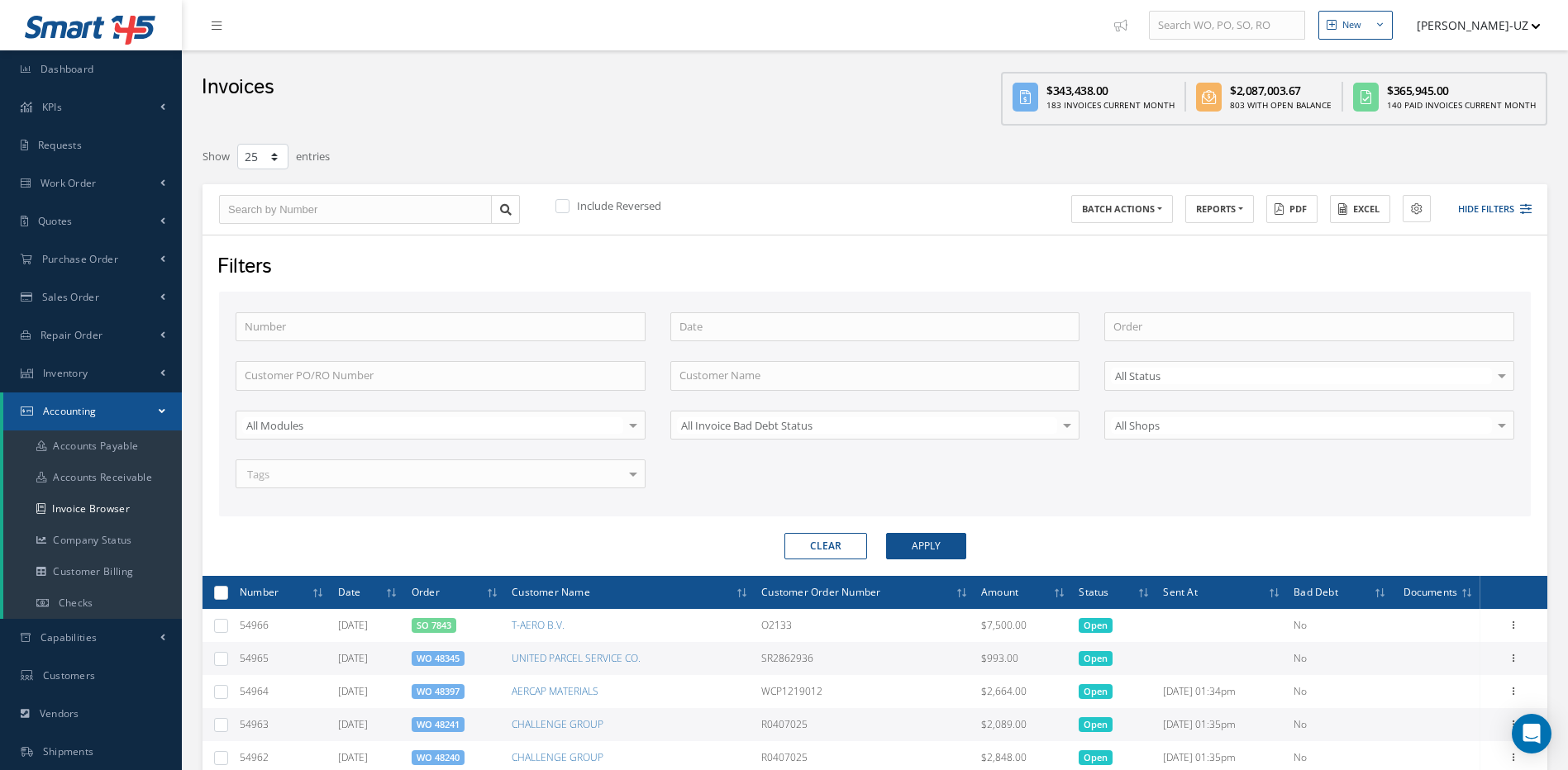
select select "25"
click at [778, 340] on input at bounding box center [875, 327] width 410 height 29
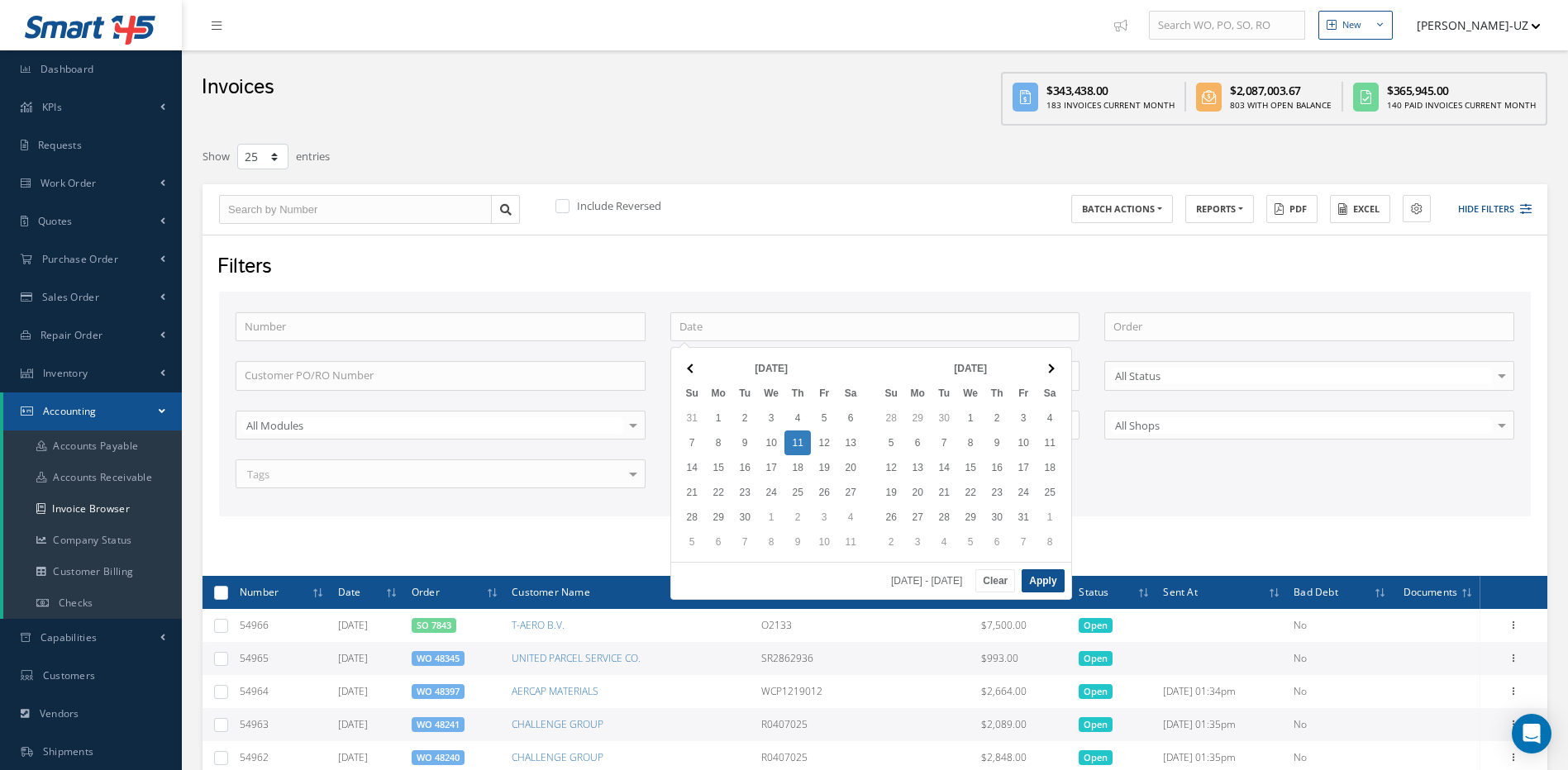
click at [781, 130] on div "Invoices $343,438.00 183 Invoices Current Month $2,087,003.67 803 With Open Bal…" at bounding box center [875, 92] width 1386 height 83
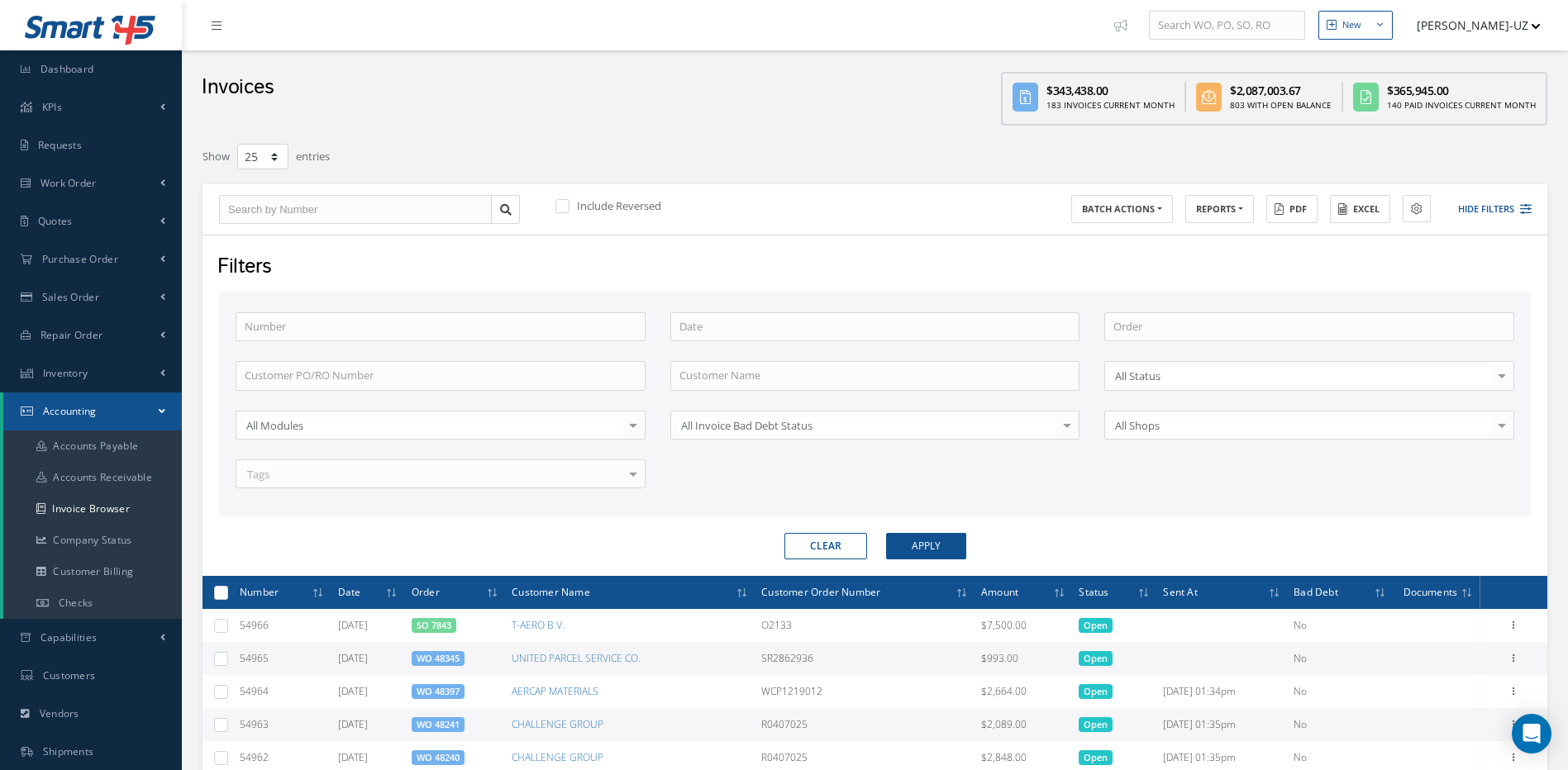
click at [481, 544] on div "Clear Apply" at bounding box center [875, 546] width 1336 height 27
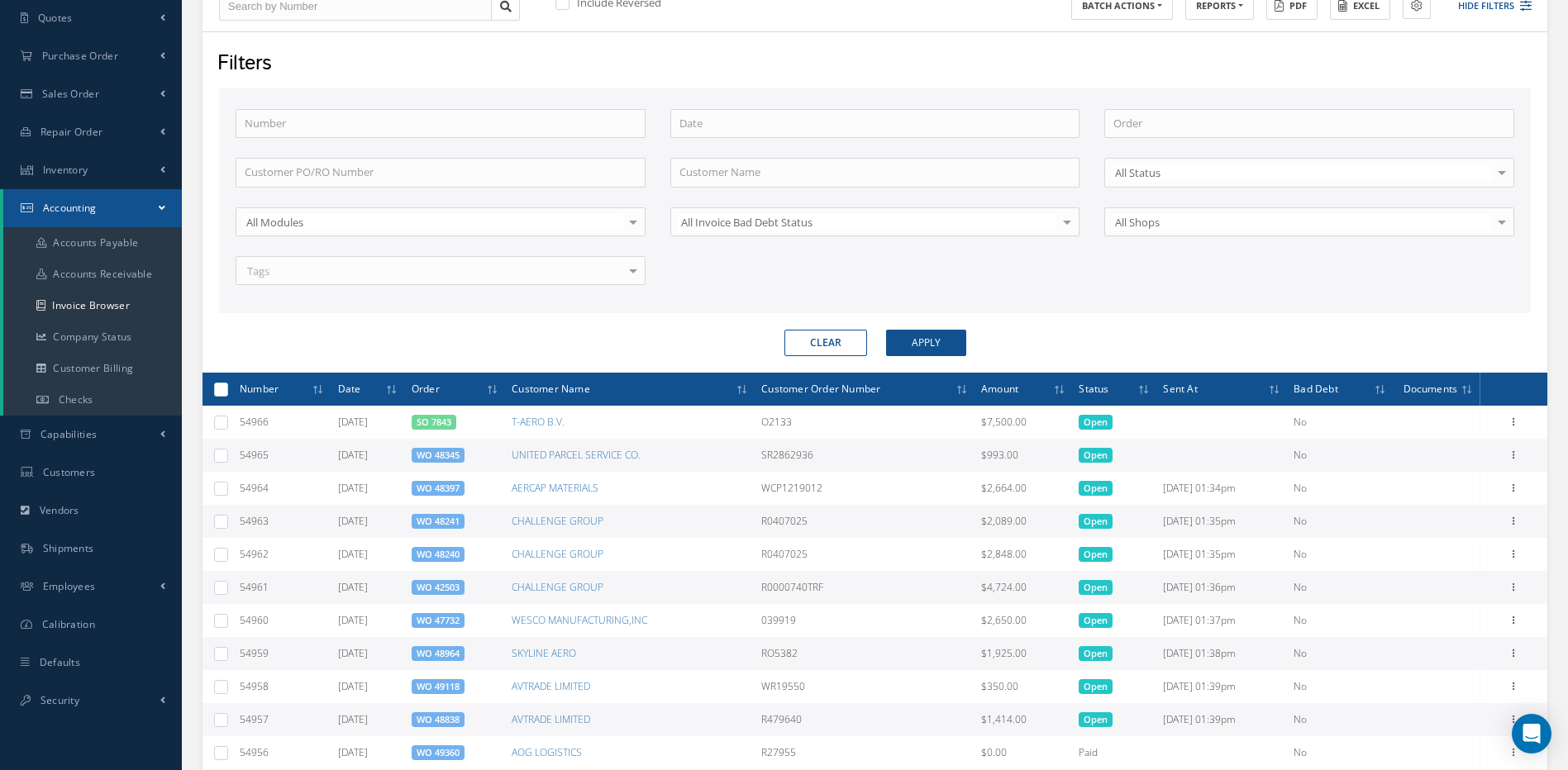
scroll to position [82, 0]
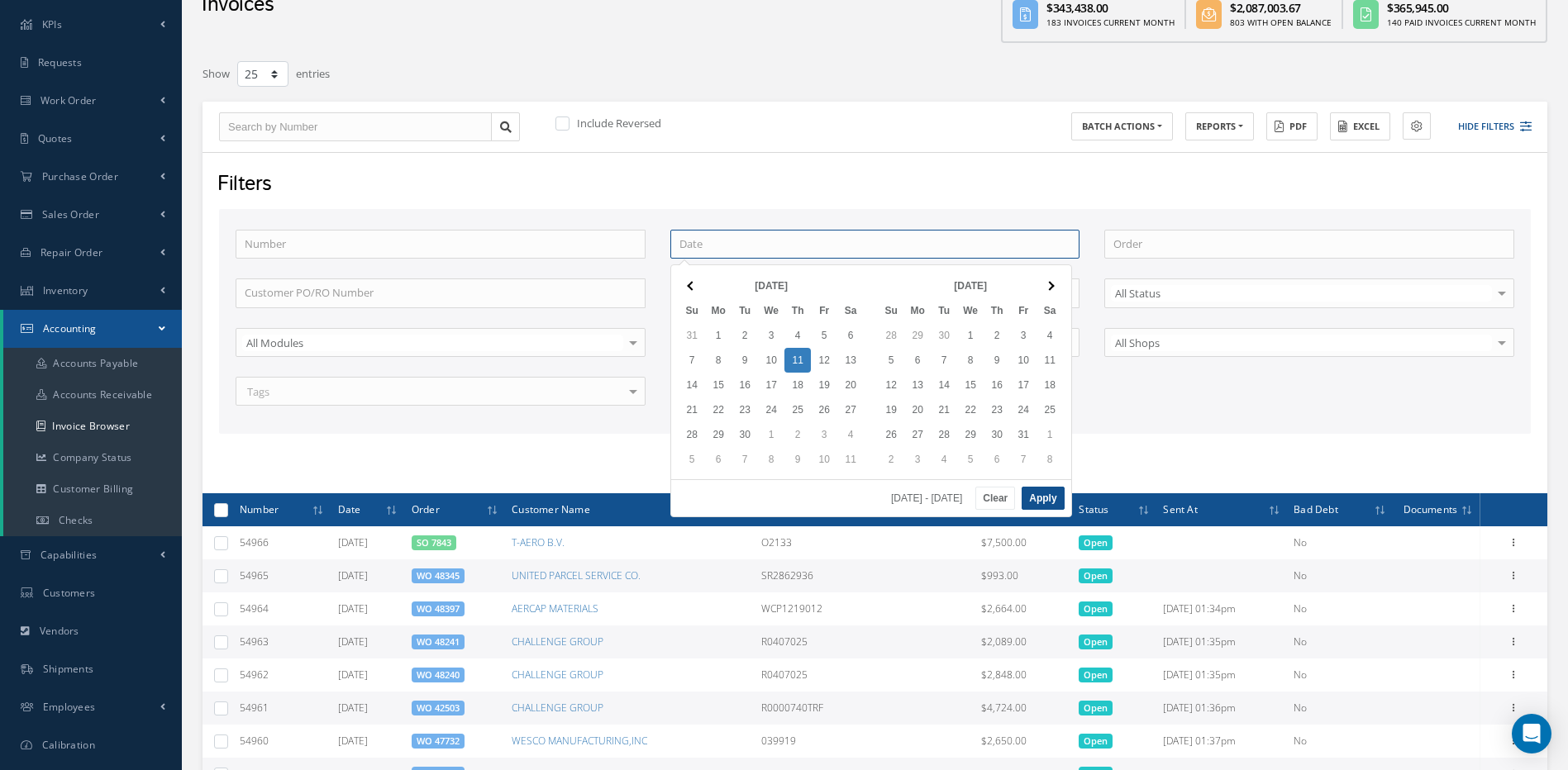
click at [740, 249] on input at bounding box center [875, 244] width 410 height 29
click at [1048, 492] on button "Apply" at bounding box center [1043, 498] width 42 height 23
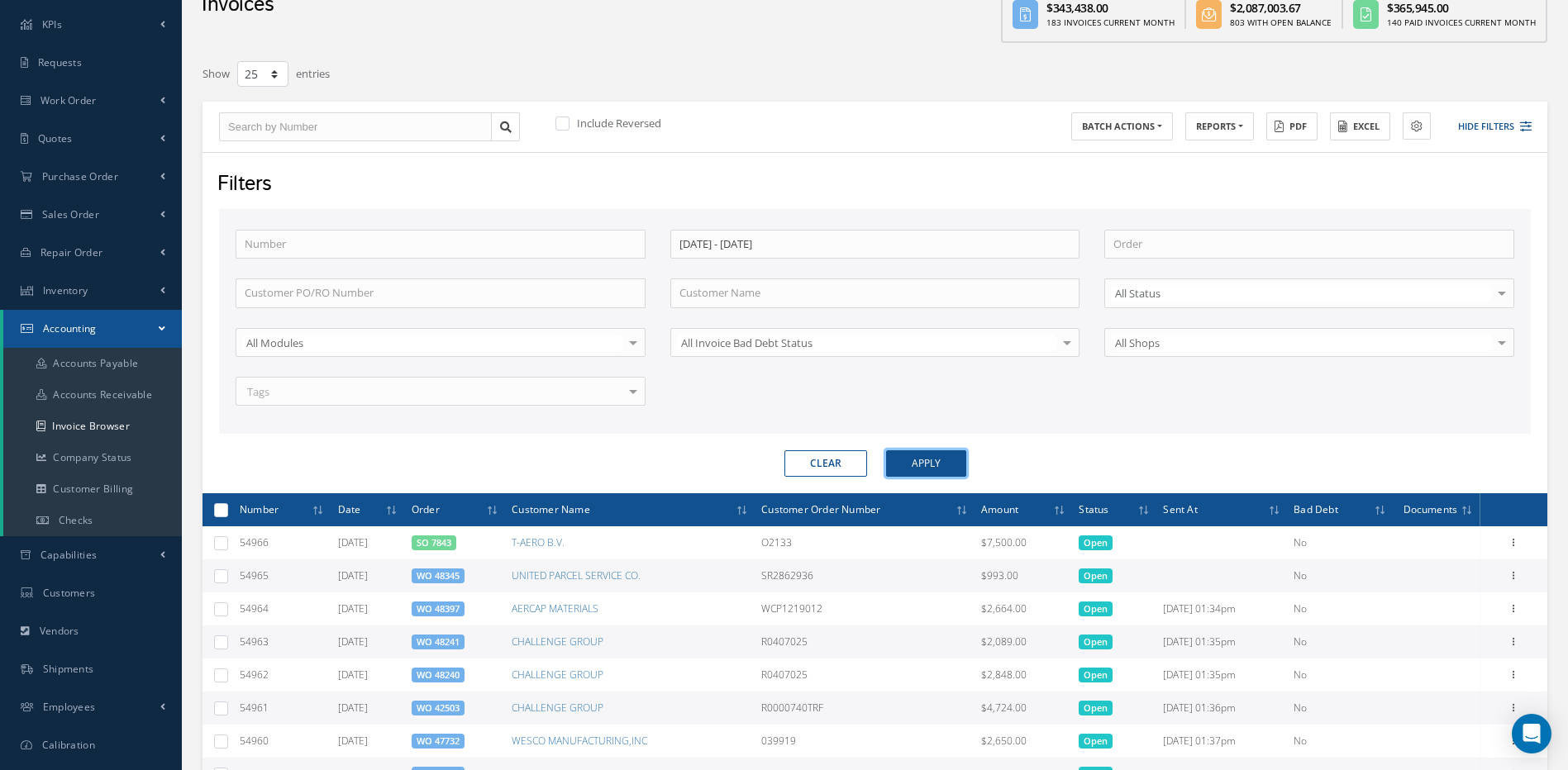
click at [935, 453] on button "Apply" at bounding box center [926, 463] width 81 height 27
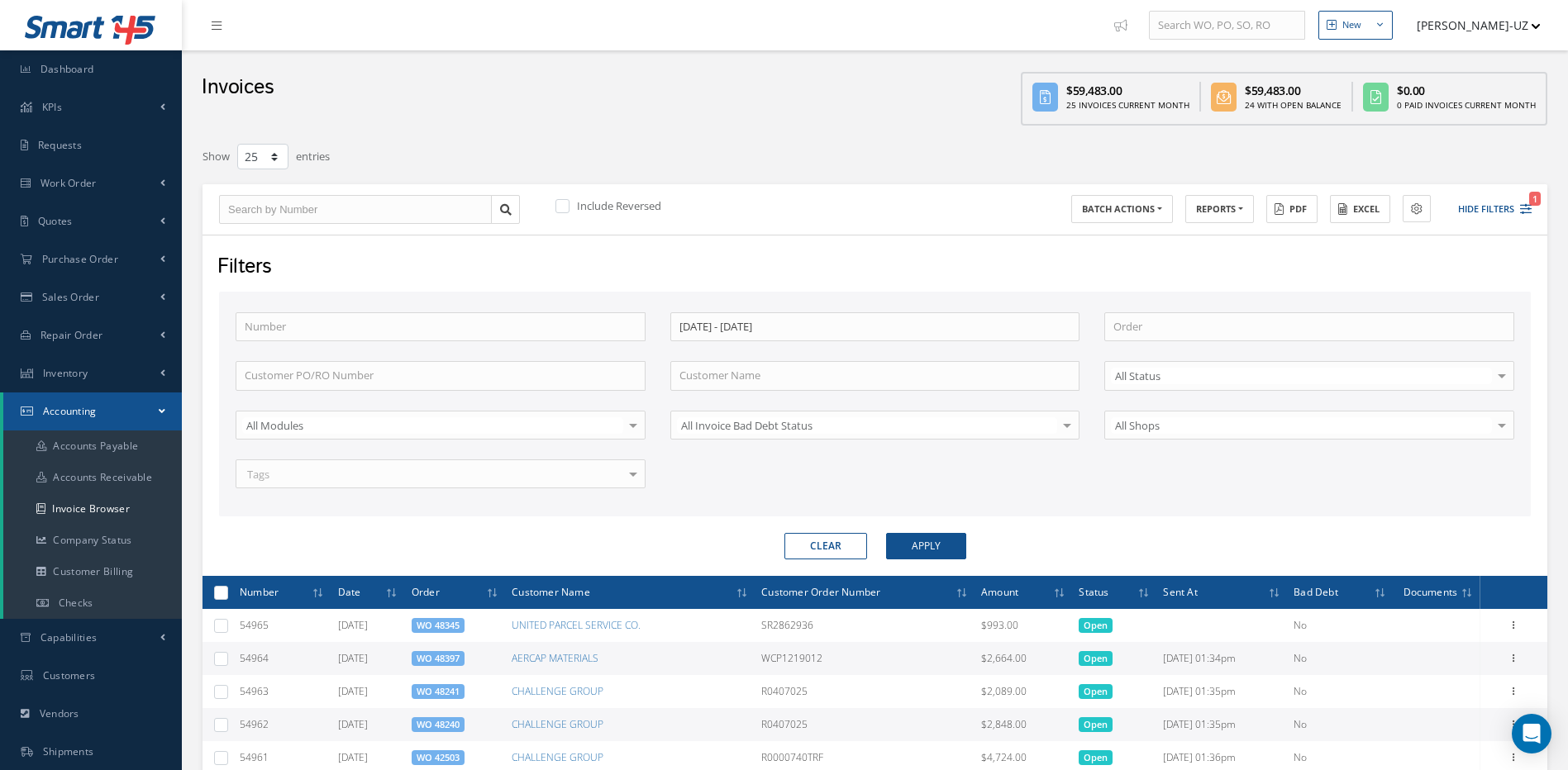
click at [1054, 481] on div "Number [DATE] - [DATE] Order Customer PO/RO Number Customer Name All Status All…" at bounding box center [875, 410] width 1303 height 197
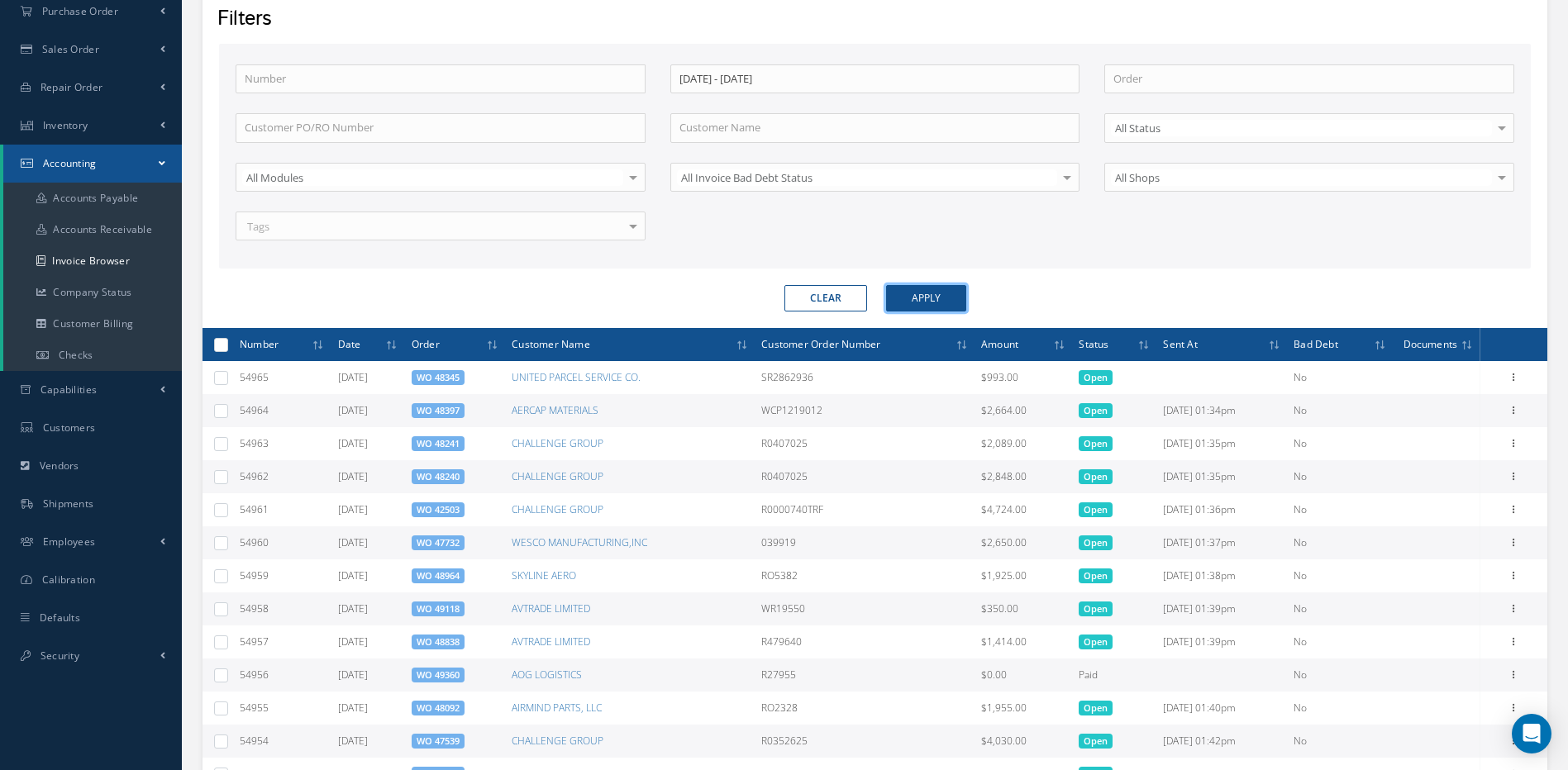
click at [921, 298] on button "Apply" at bounding box center [926, 298] width 81 height 27
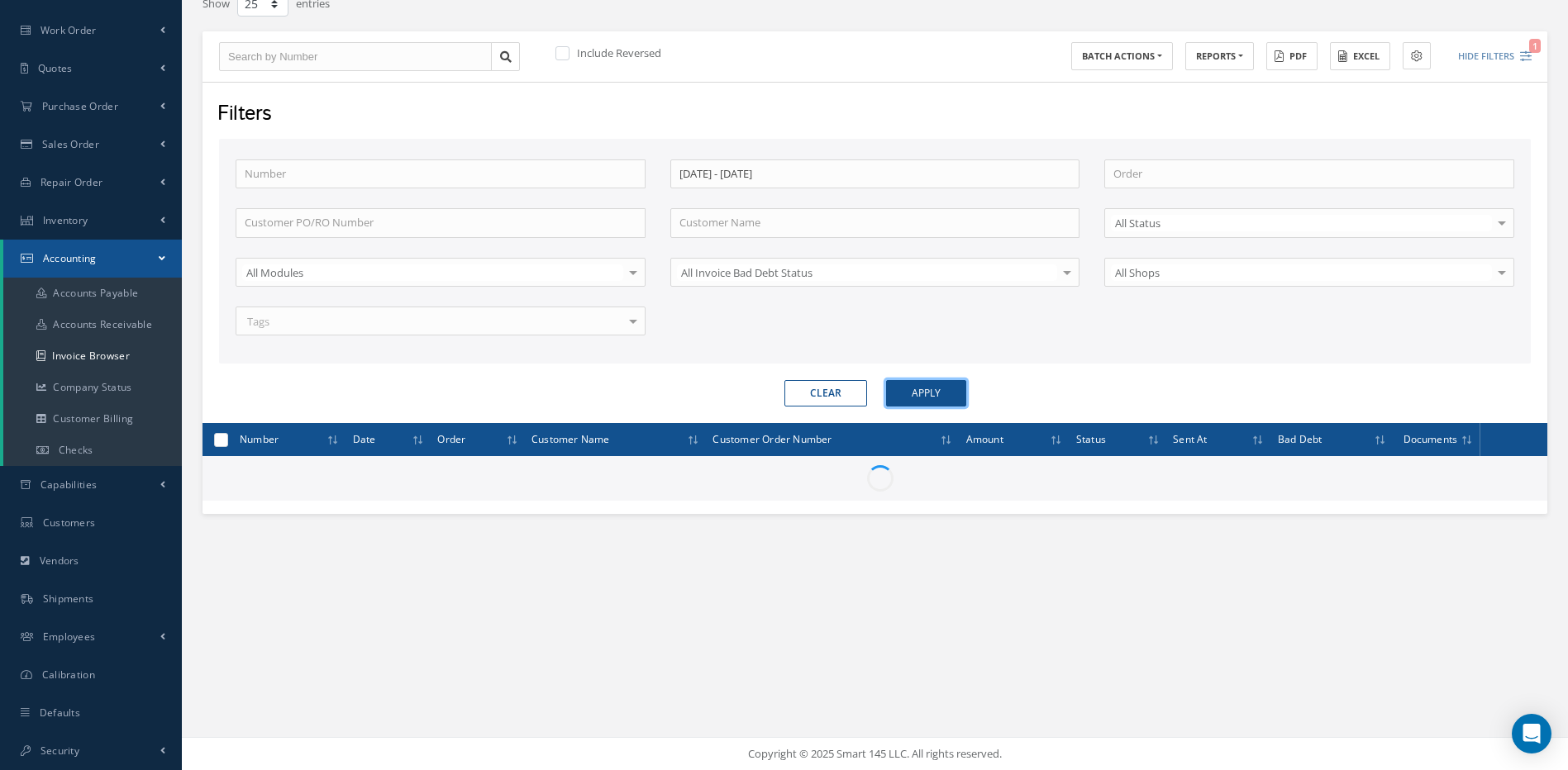
scroll to position [248, 0]
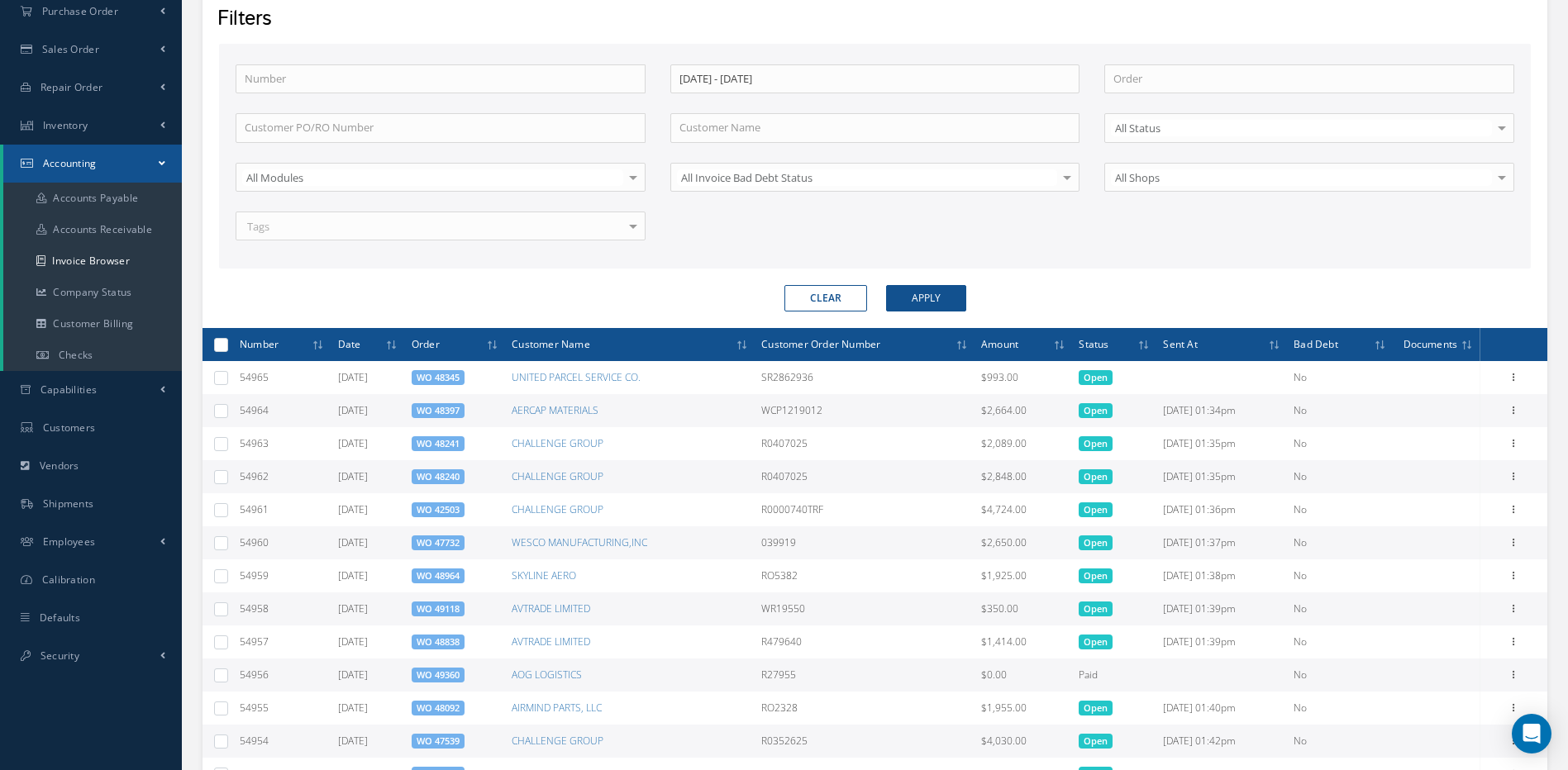
click at [1152, 258] on div "Number [DATE] - [DATE] Order Customer PO/RO Number Customer Name All Status All…" at bounding box center [875, 162] width 1303 height 197
click at [933, 302] on button "Apply" at bounding box center [926, 298] width 81 height 27
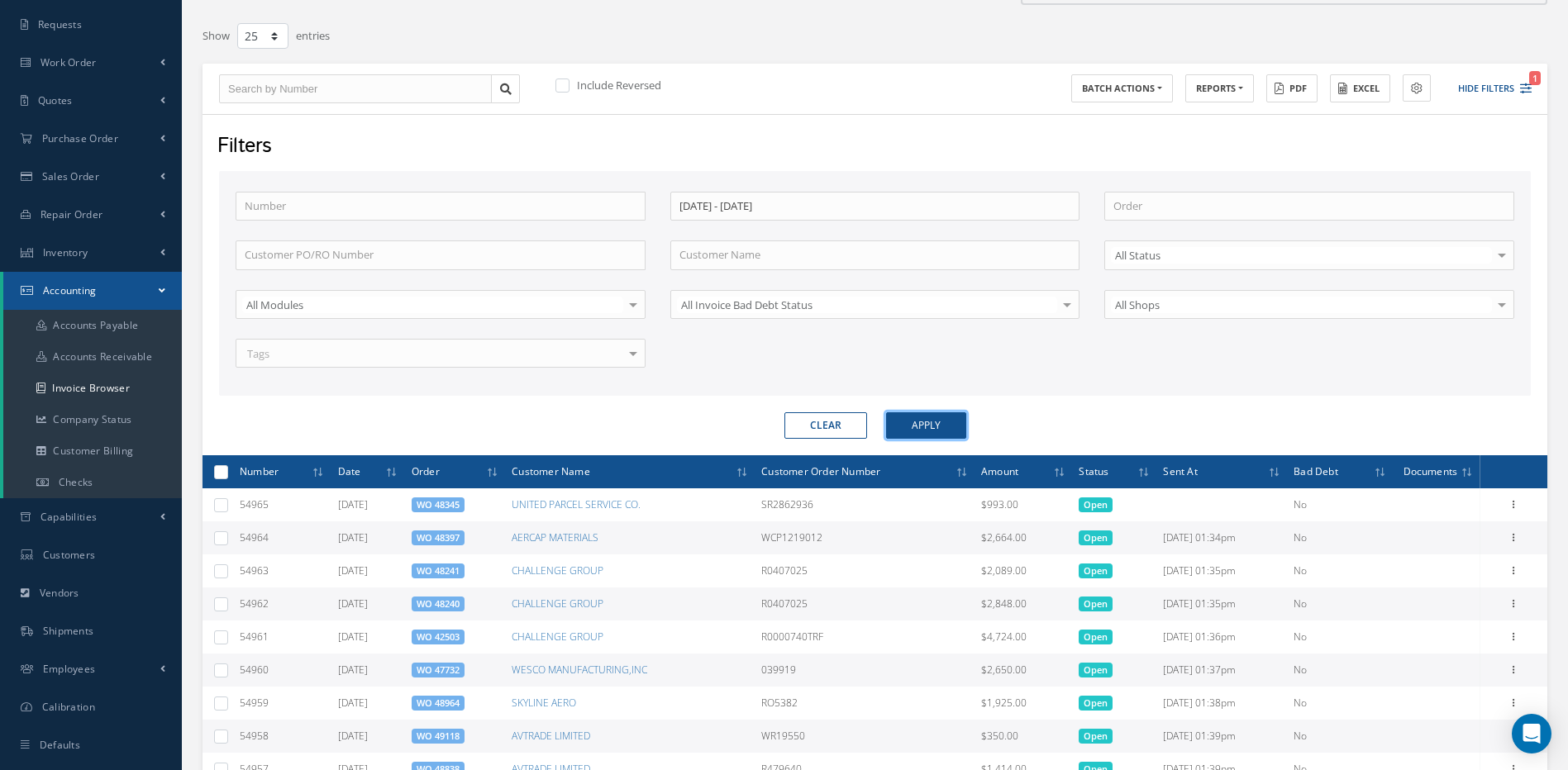
scroll to position [0, 0]
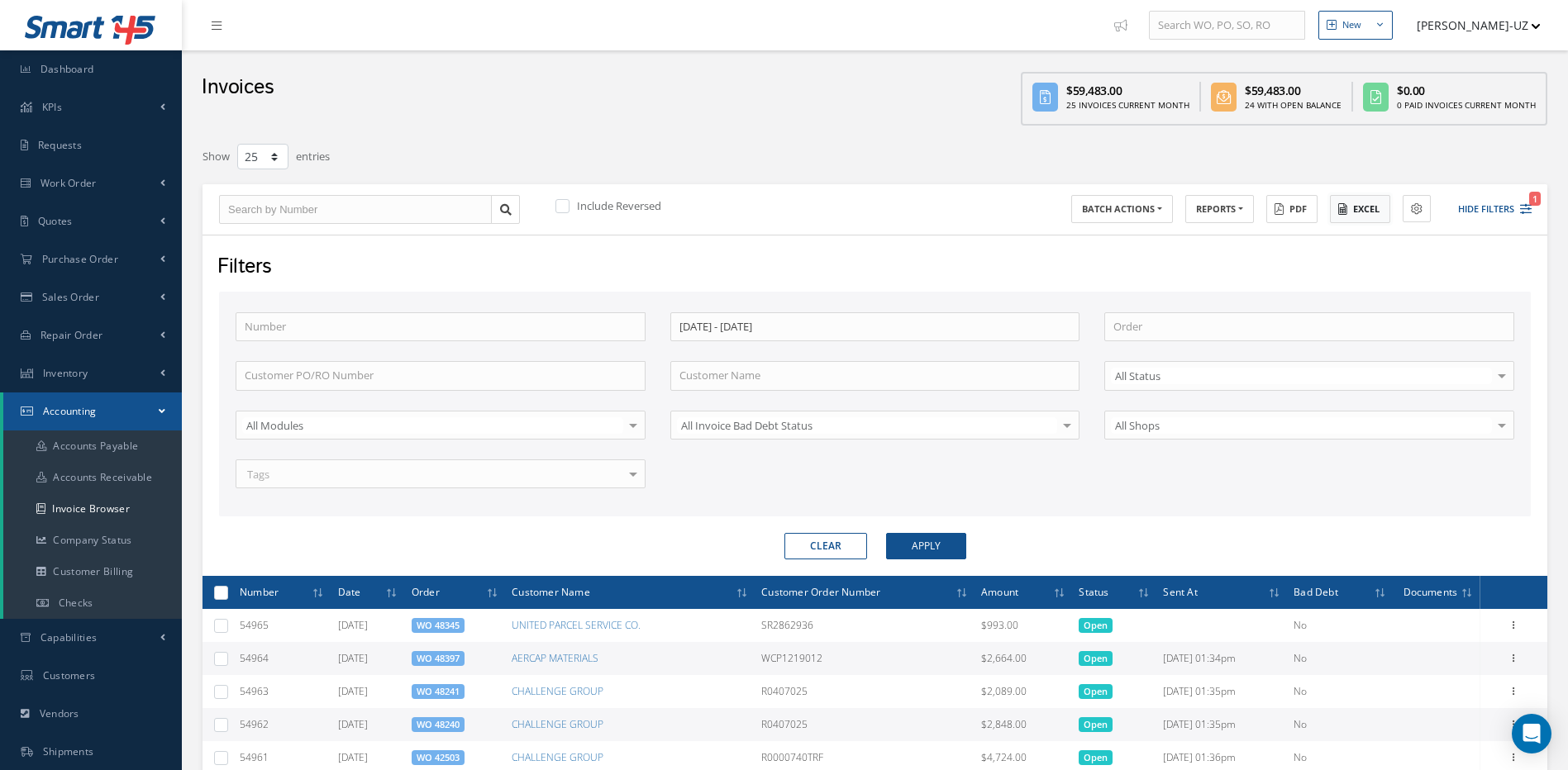
click at [1345, 201] on button "Excel" at bounding box center [1360, 210] width 60 height 29
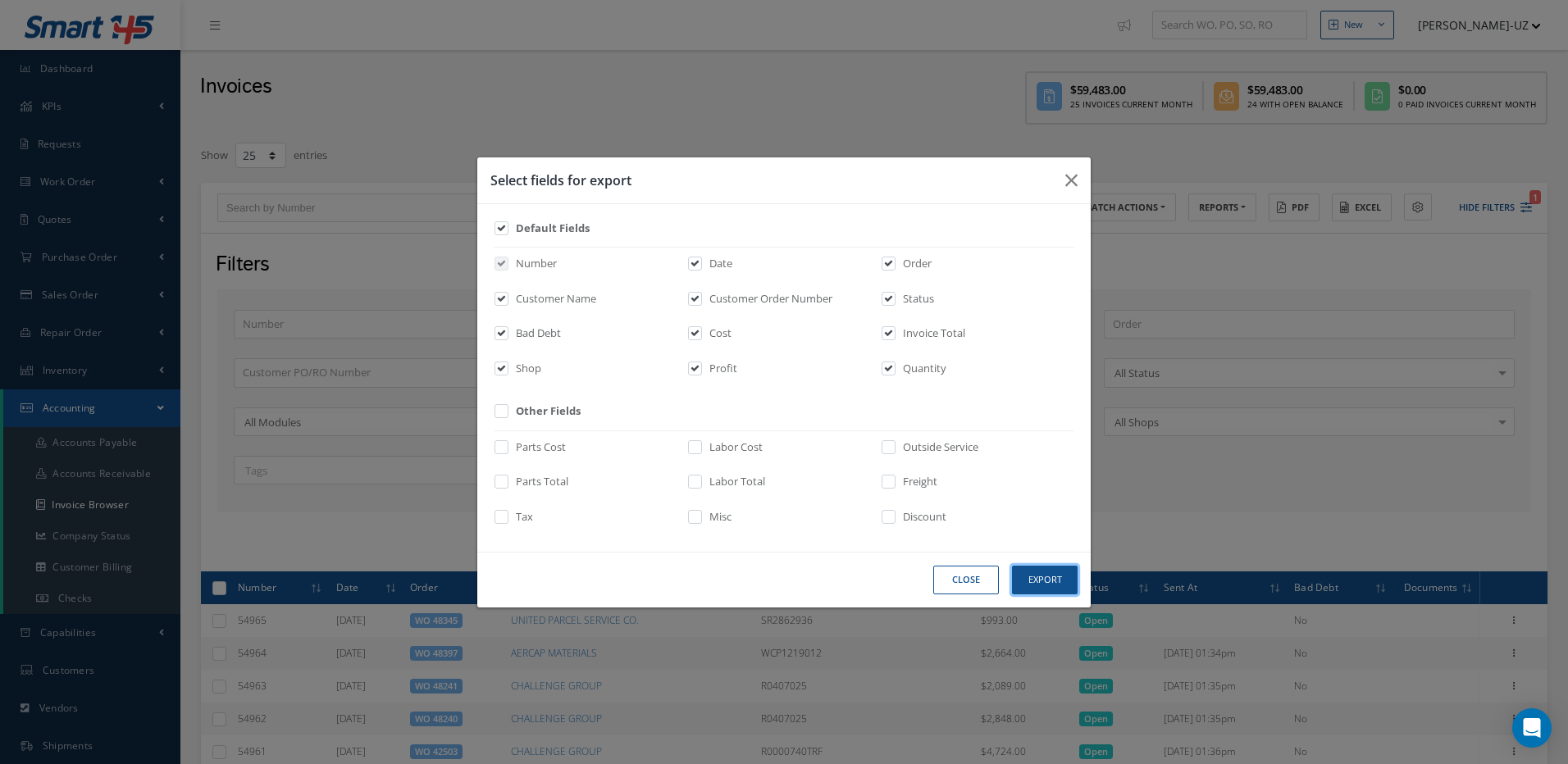
click at [1047, 576] on button "Export" at bounding box center [1045, 580] width 65 height 29
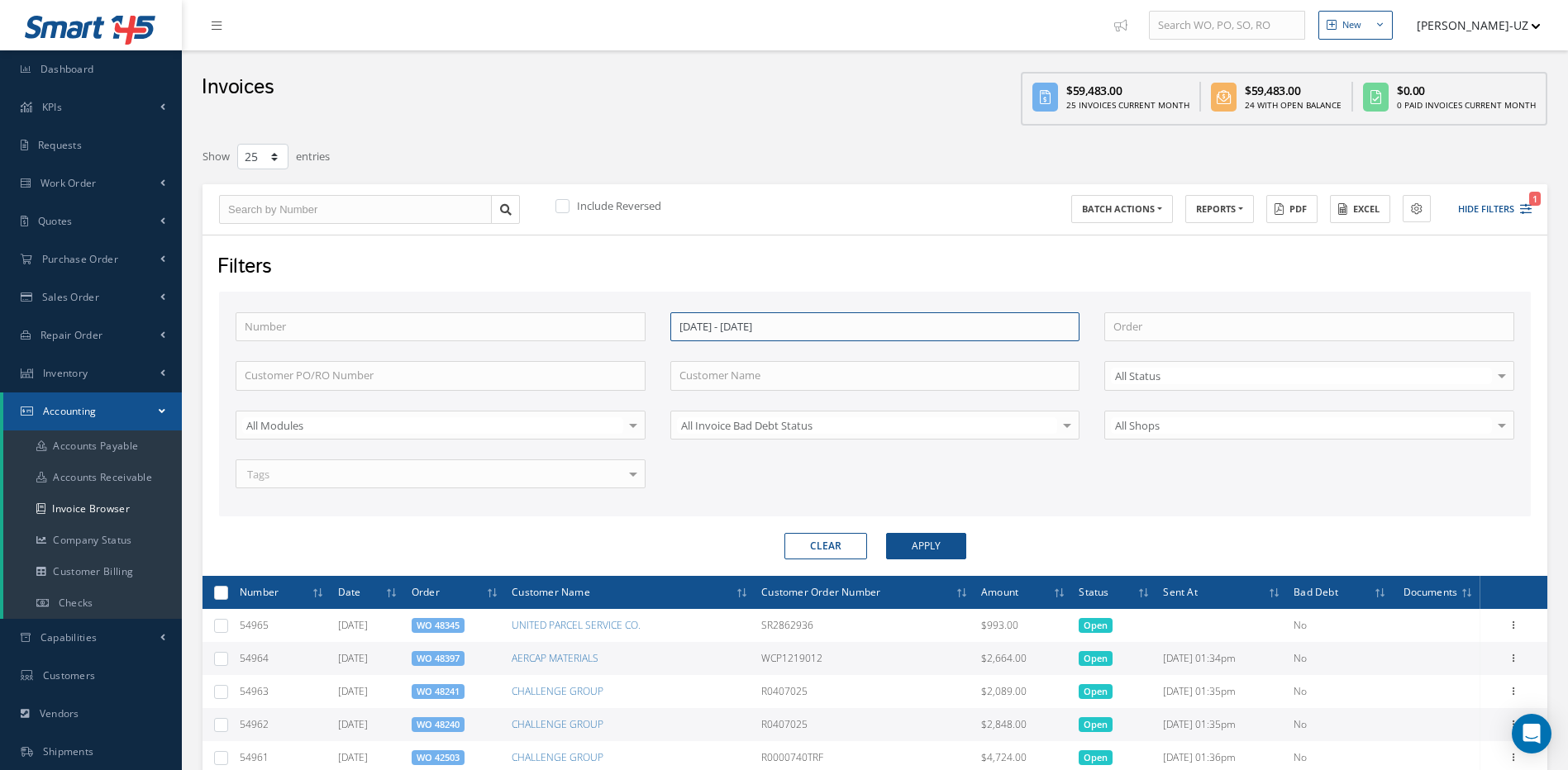
click at [907, 315] on input "[DATE] - [DATE]" at bounding box center [875, 327] width 410 height 29
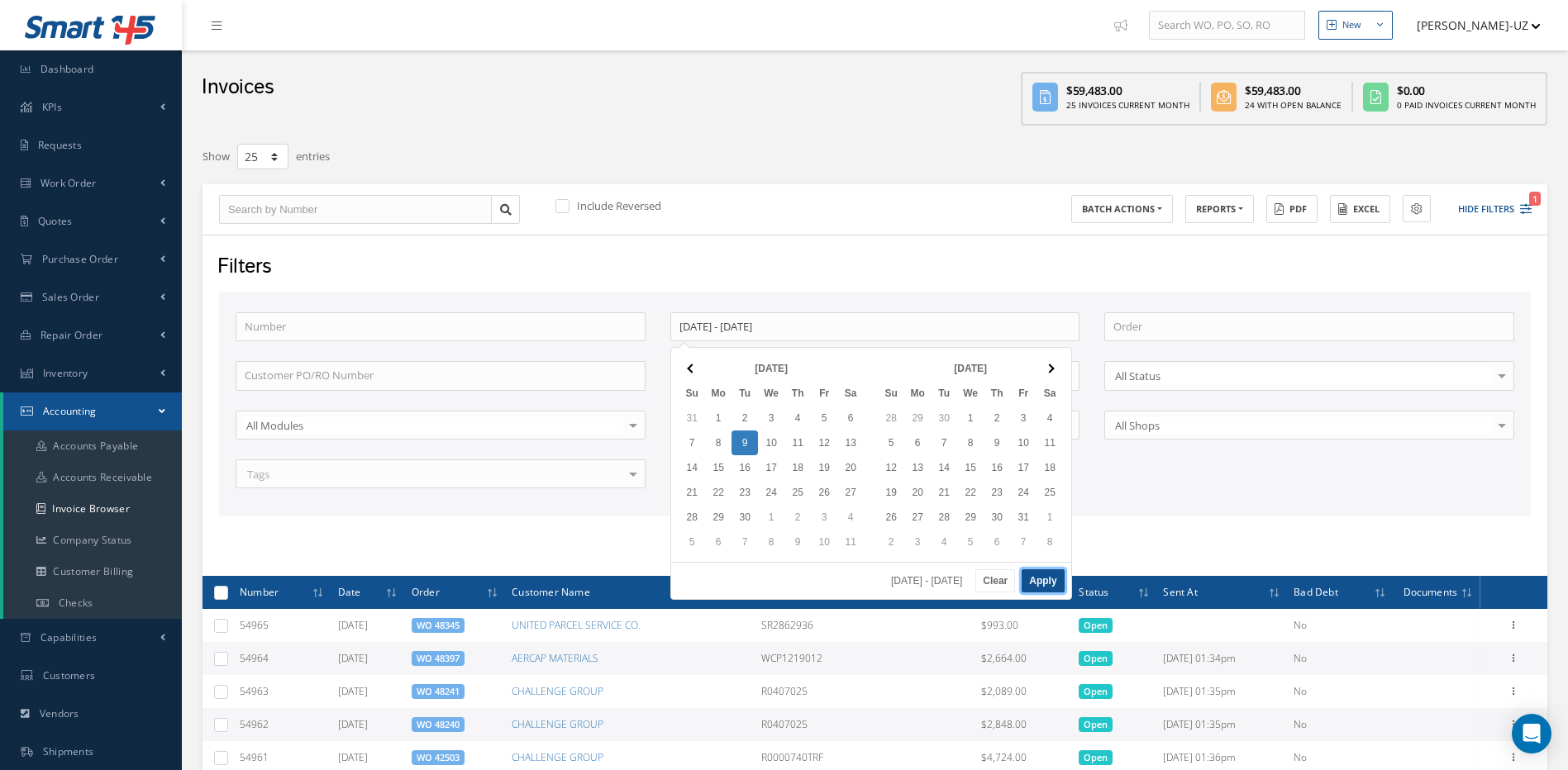
click at [1048, 581] on button "Apply" at bounding box center [1043, 580] width 42 height 23
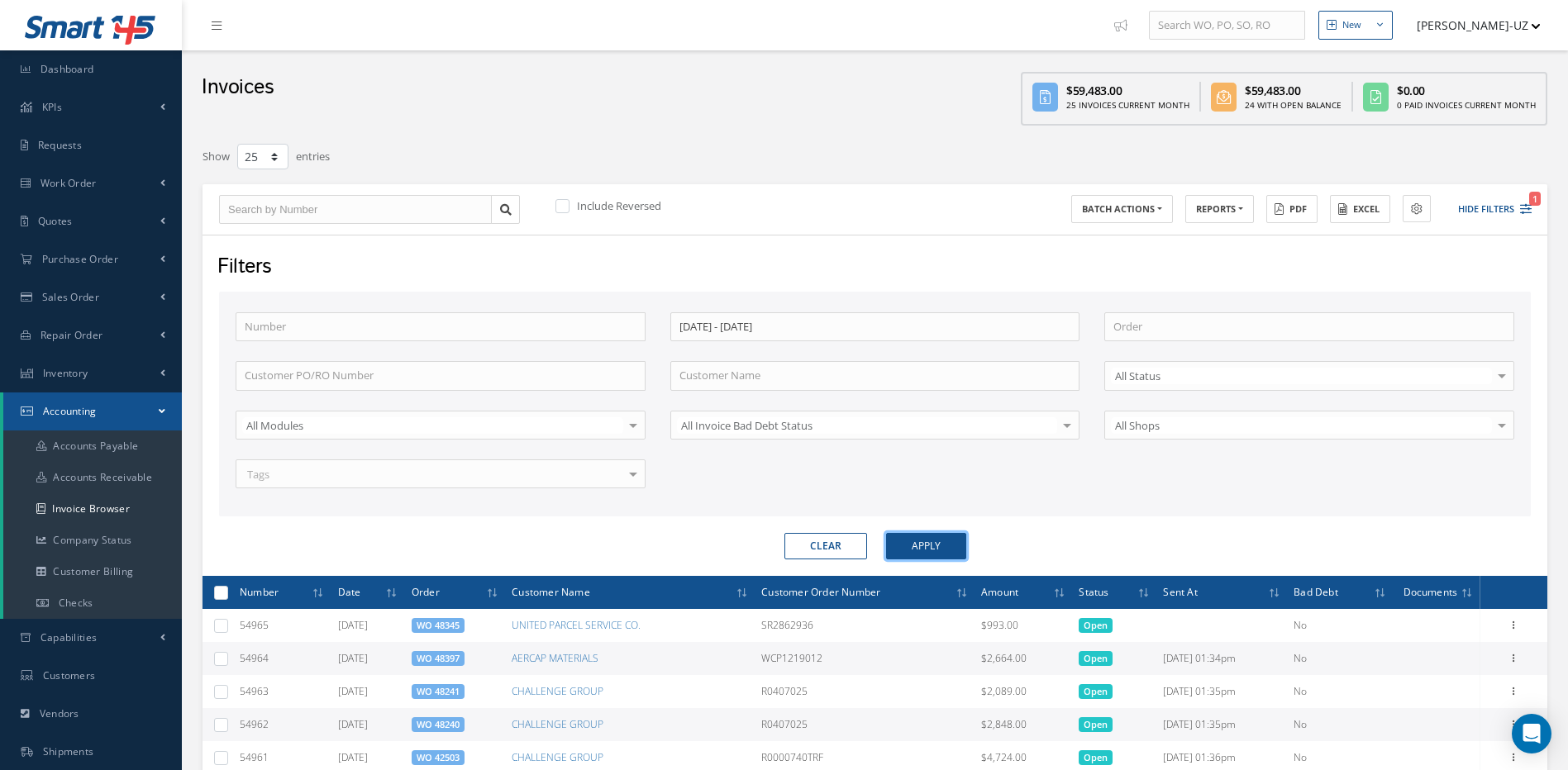
click at [942, 537] on button "Apply" at bounding box center [926, 546] width 81 height 27
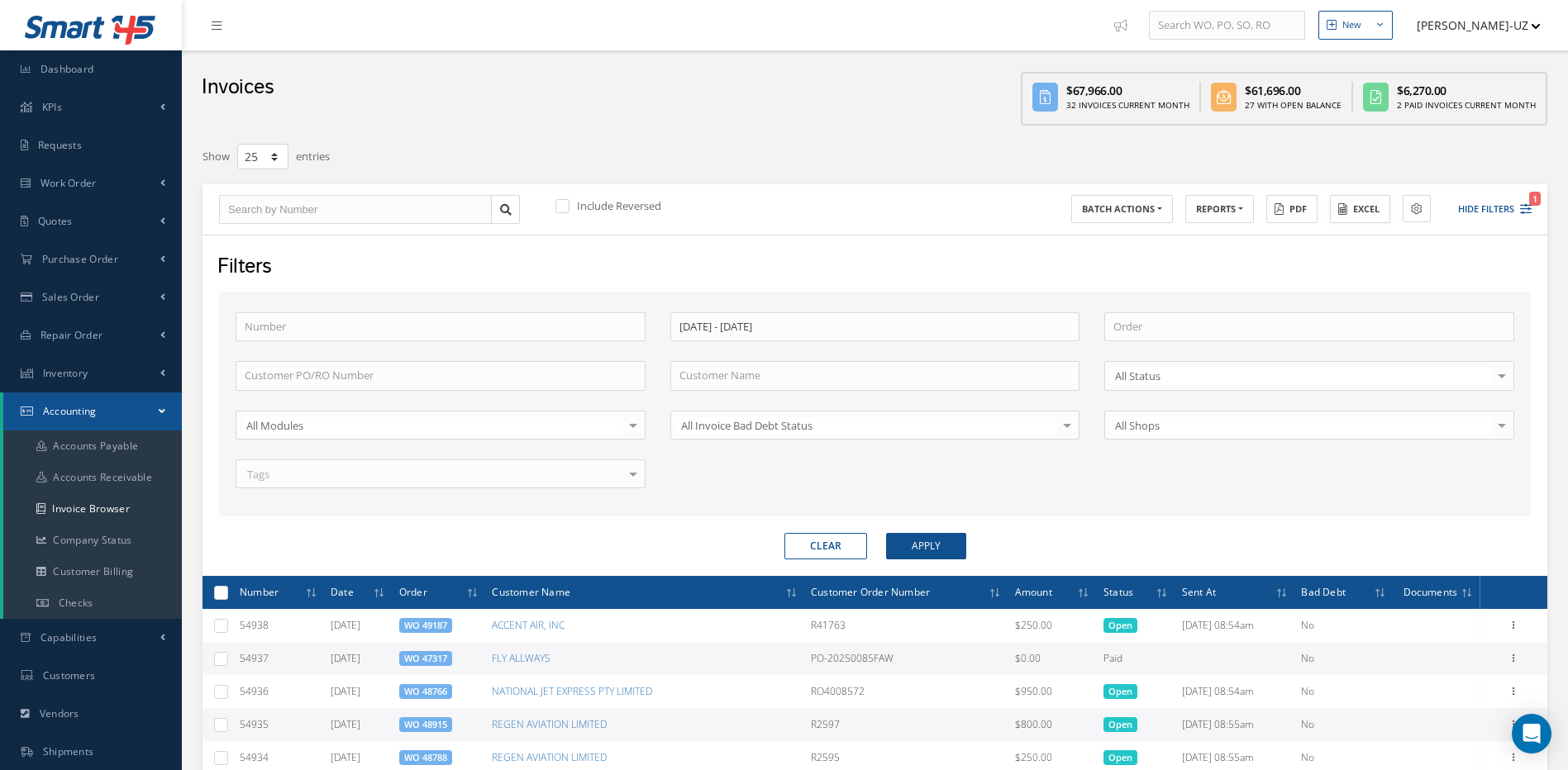
click at [1360, 209] on button "Excel" at bounding box center [1360, 210] width 60 height 29
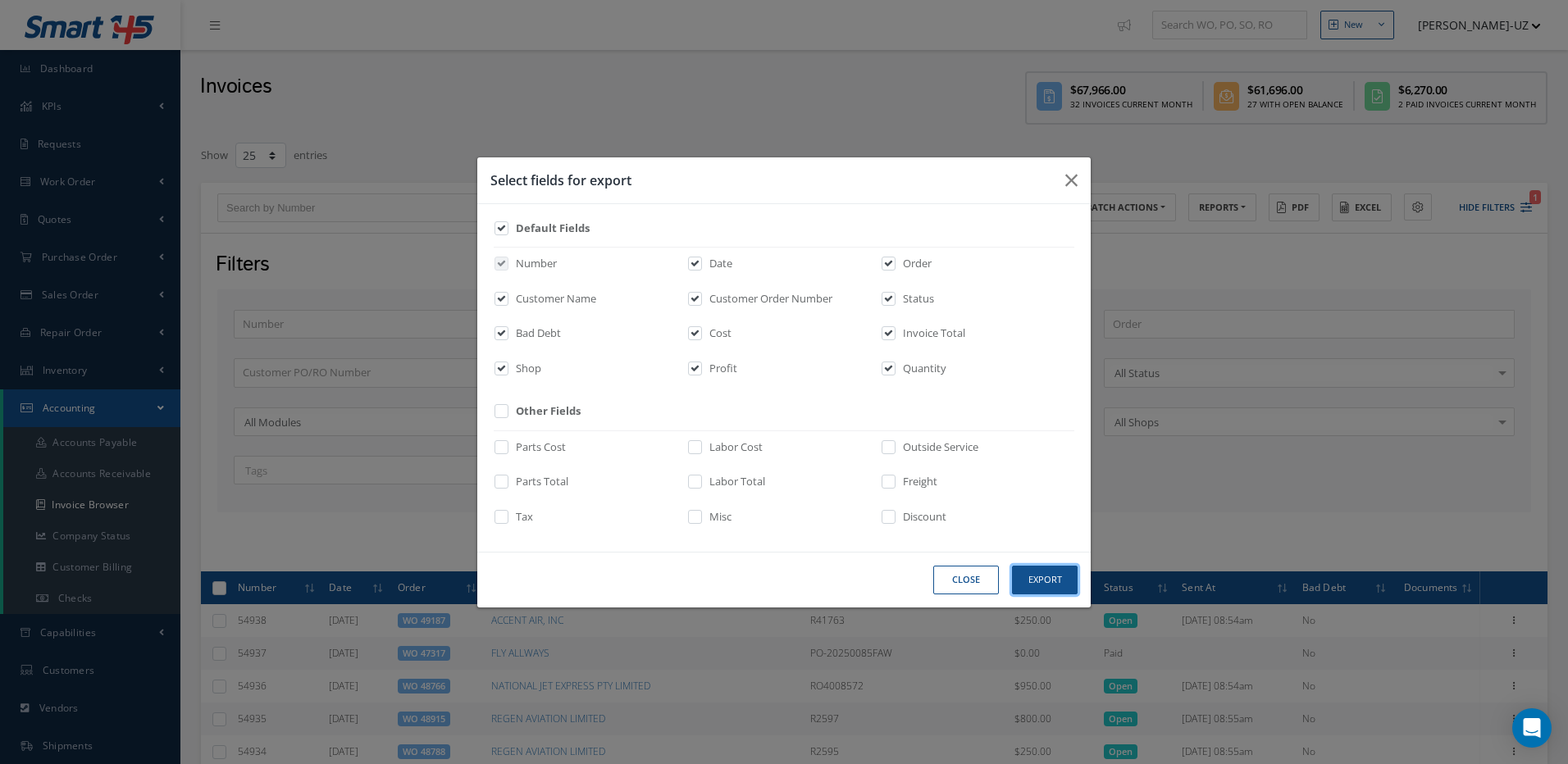
click at [1037, 580] on button "Export" at bounding box center [1045, 580] width 65 height 29
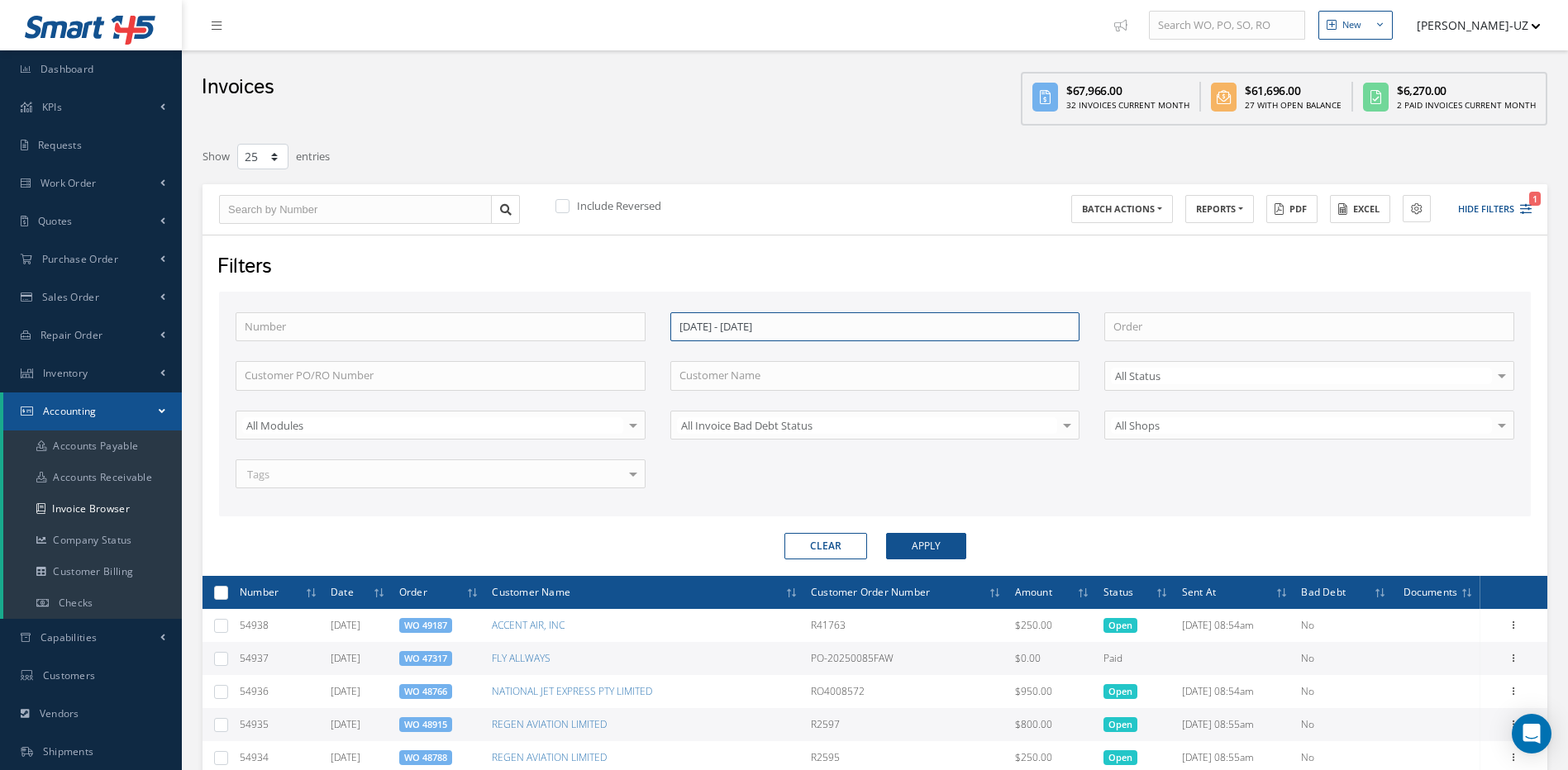
click at [801, 328] on input "[DATE] - [DATE]" at bounding box center [875, 327] width 410 height 29
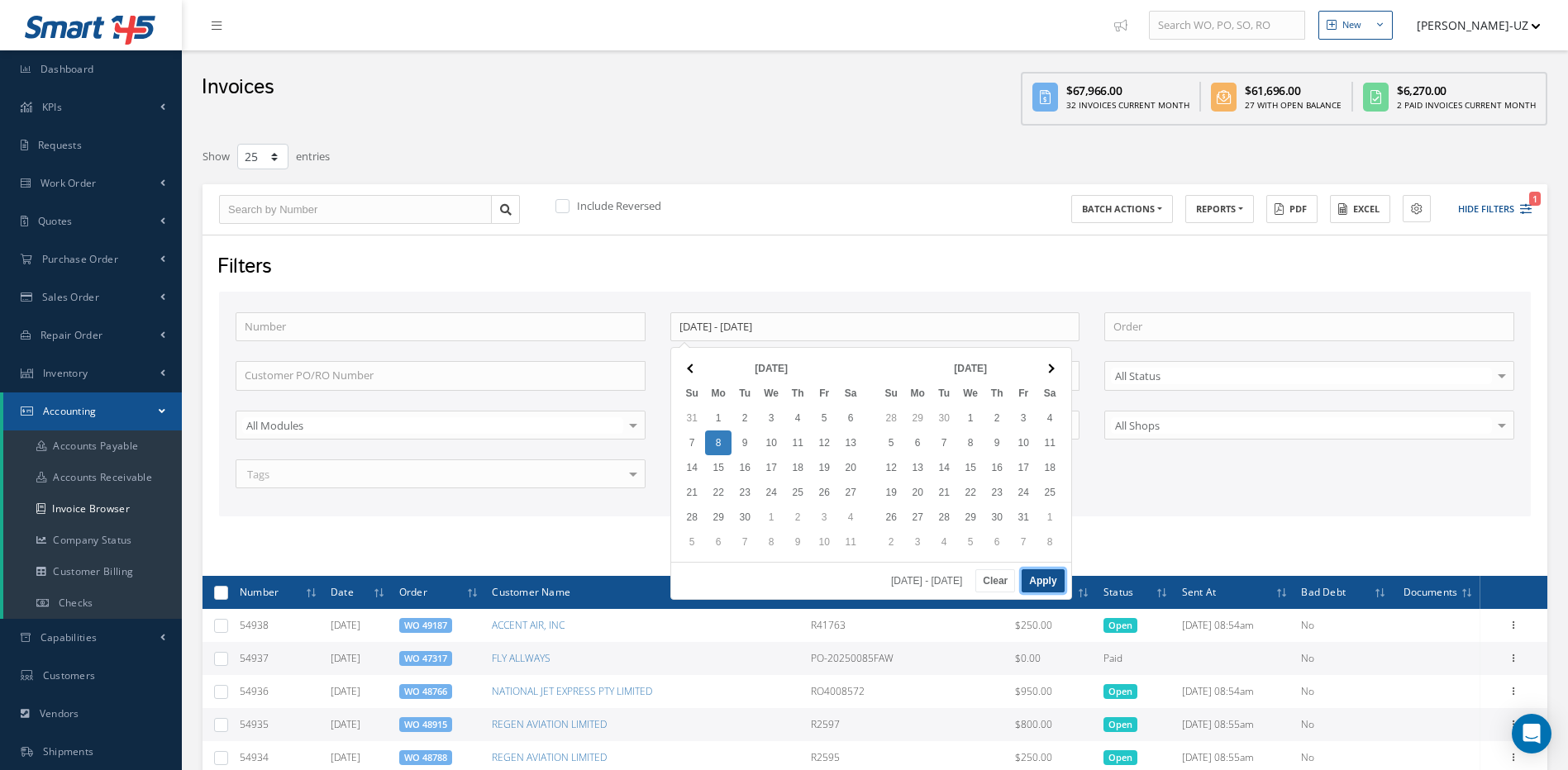
click at [1045, 574] on button "Apply" at bounding box center [1043, 580] width 42 height 23
type input "[DATE] - [DATE]"
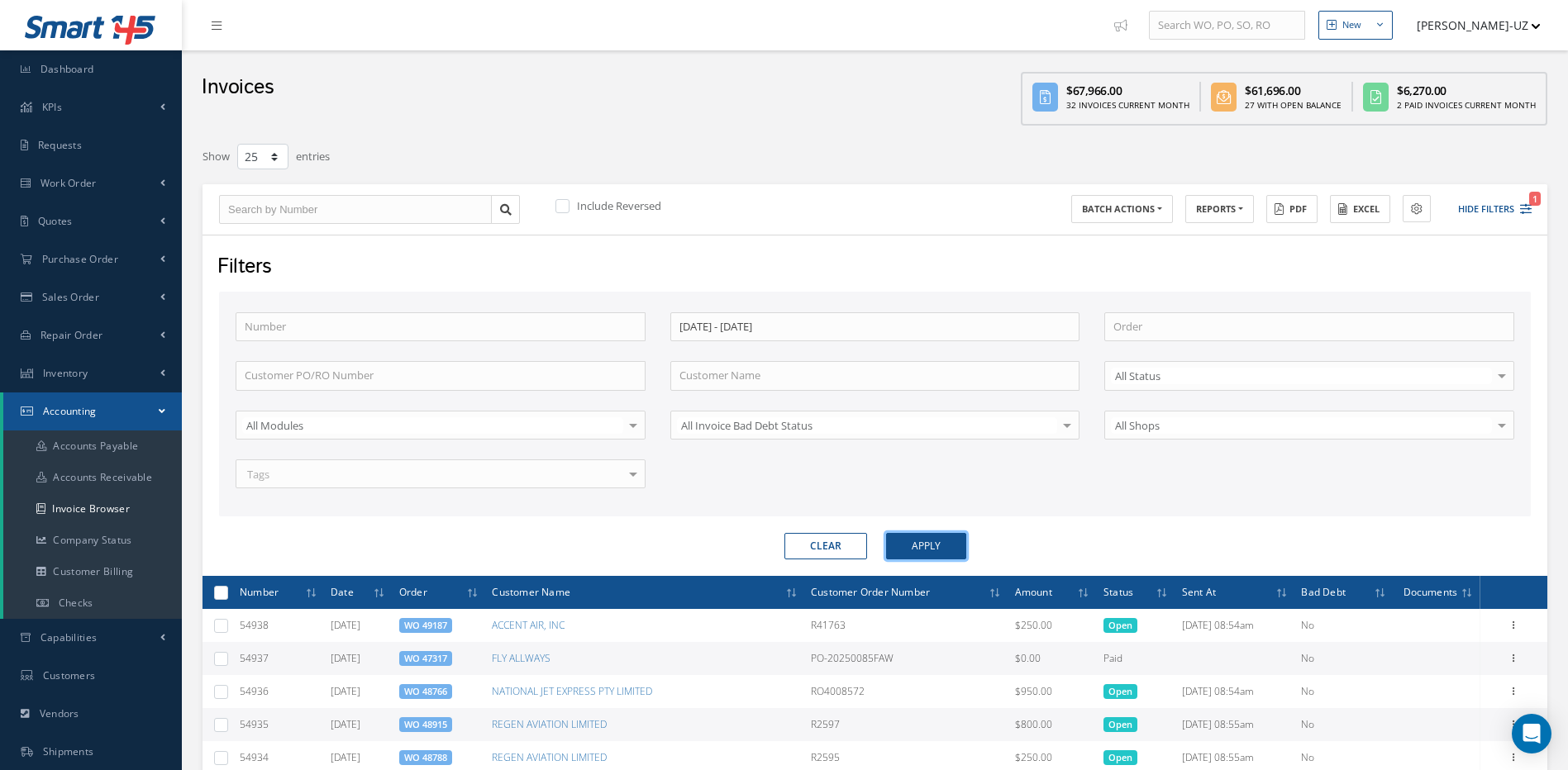
click at [937, 554] on button "Apply" at bounding box center [926, 546] width 81 height 27
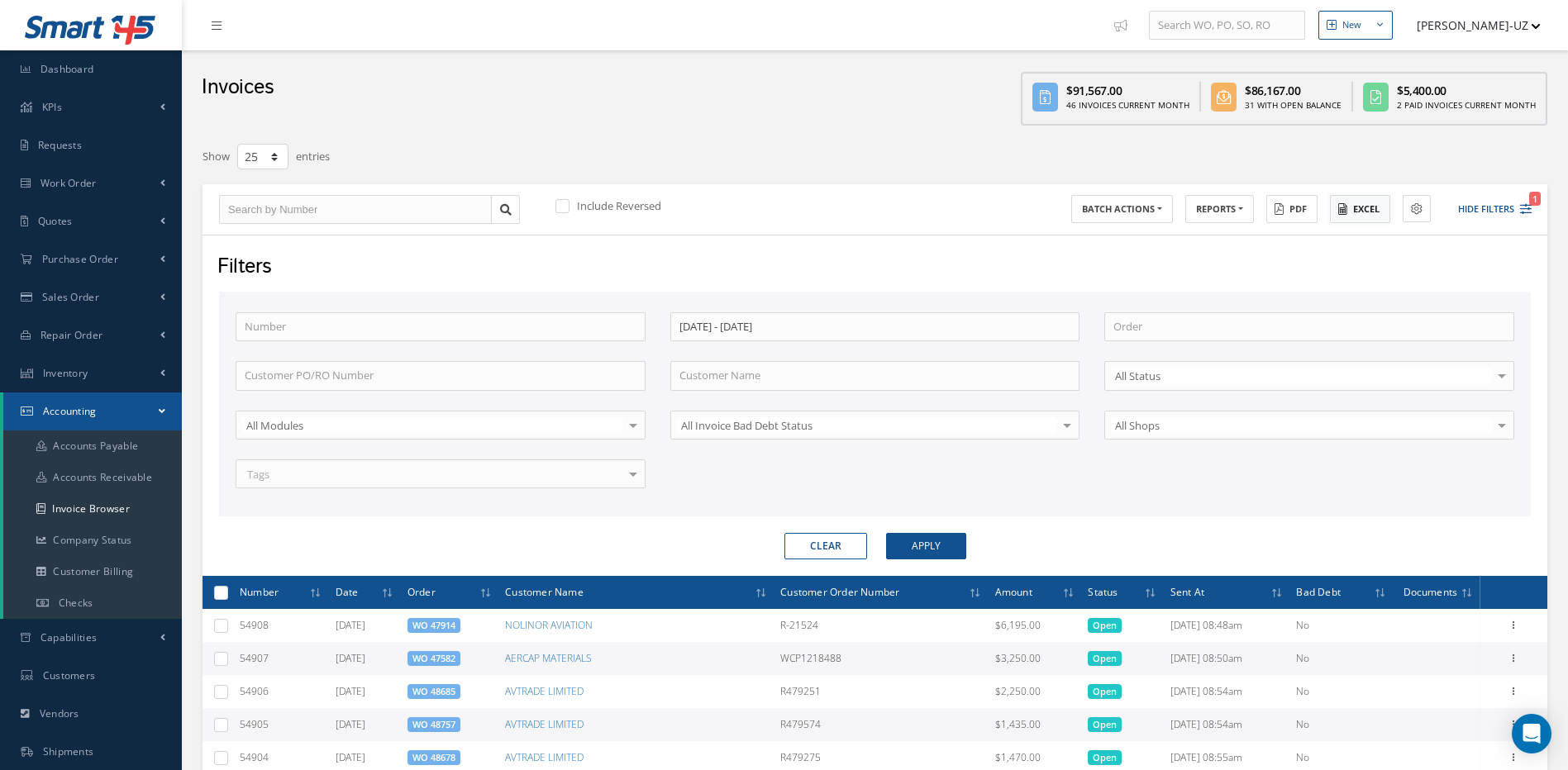
click at [1382, 202] on button "Excel" at bounding box center [1360, 210] width 60 height 29
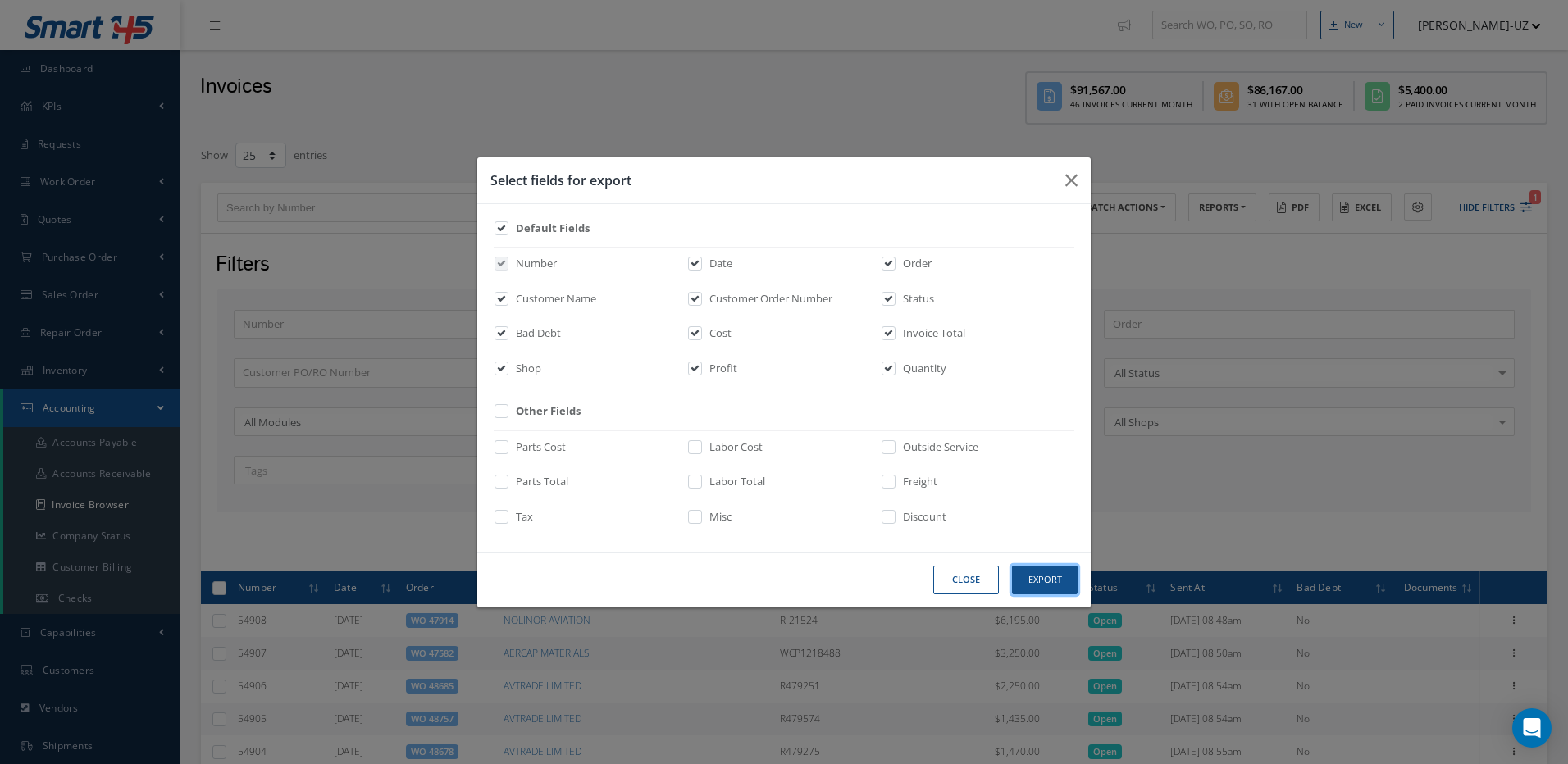
click at [1040, 581] on button "Export" at bounding box center [1045, 580] width 65 height 29
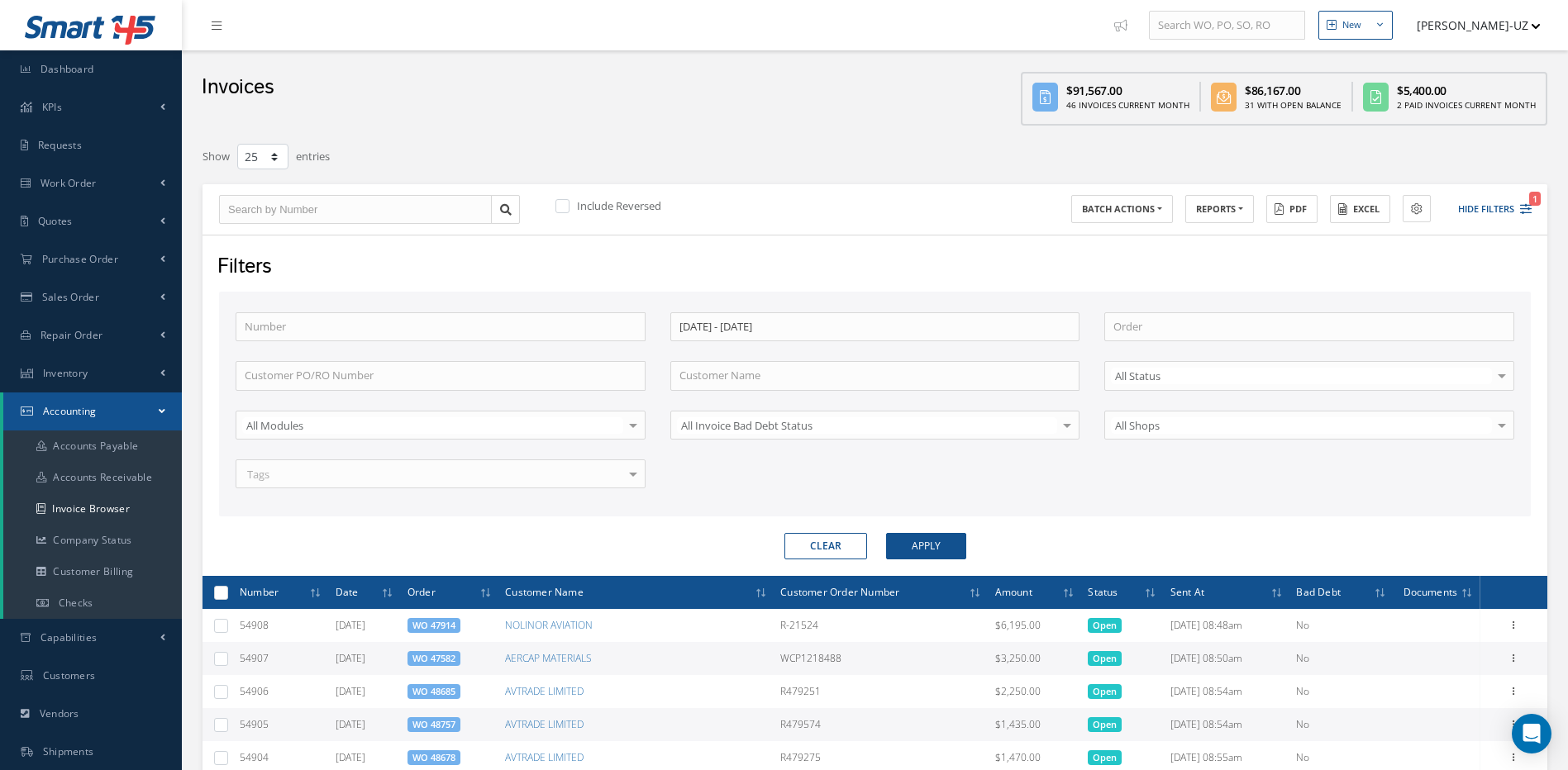
click at [909, 168] on div "Show 10 25 50 100 entries" at bounding box center [589, 157] width 799 height 29
click at [827, 312] on input "[DATE] - [DATE]" at bounding box center [875, 327] width 410 height 29
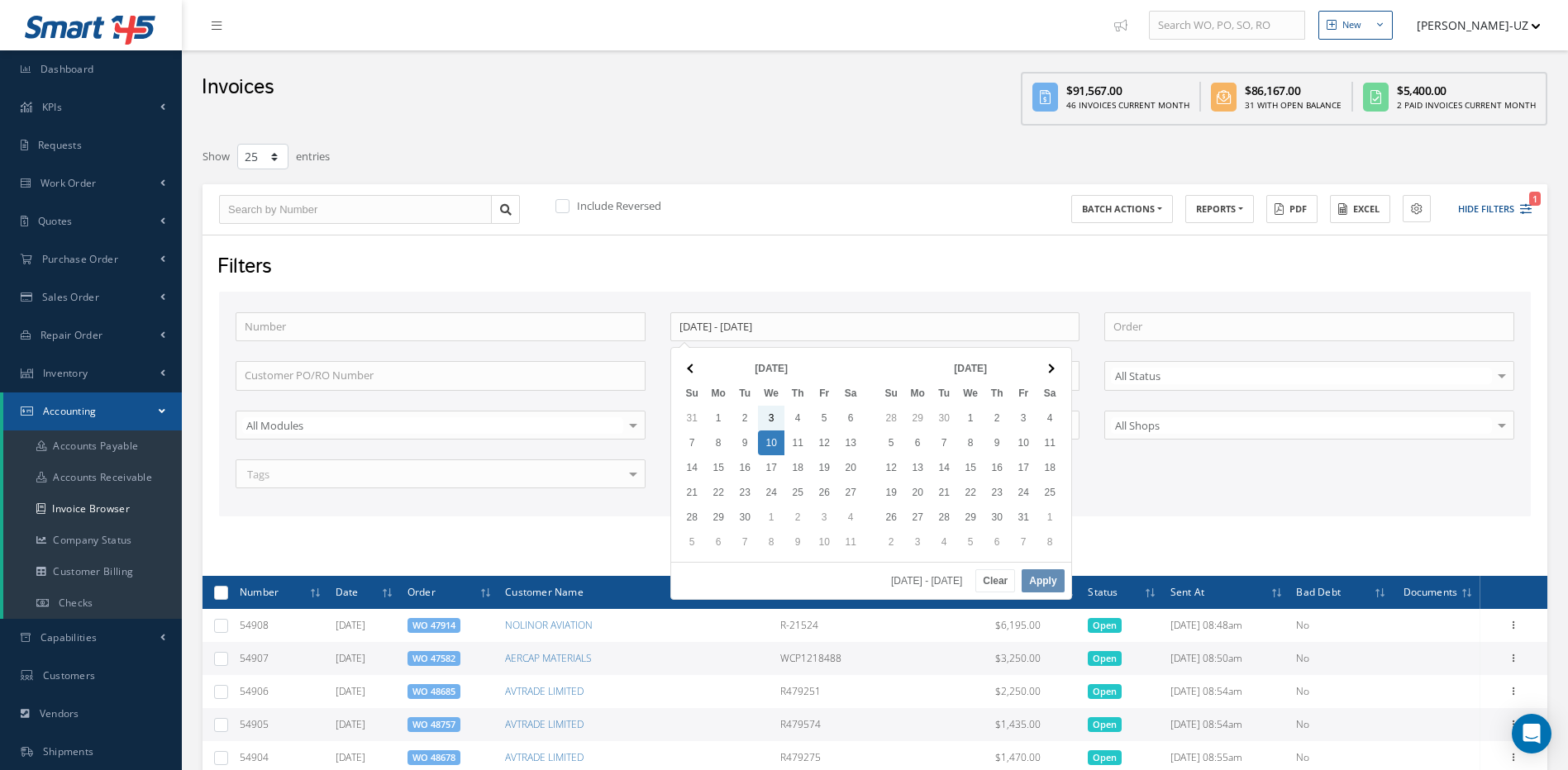
click at [711, 84] on div "Invoices $91,567.00 46 Invoices Current Month $86,167.00 31 With Open Balance $…" at bounding box center [875, 92] width 1386 height 83
